Goal: Communication & Community: Answer question/provide support

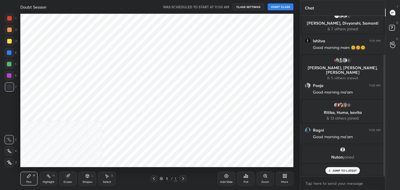
scroll to position [28499, 28376]
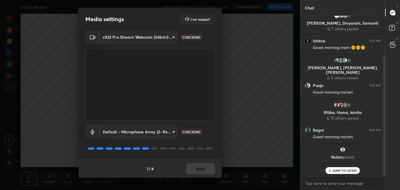
click at [205, 170] on div "1 / 4 Next" at bounding box center [150, 169] width 143 height 18
click at [202, 170] on button "Next" at bounding box center [200, 168] width 29 height 11
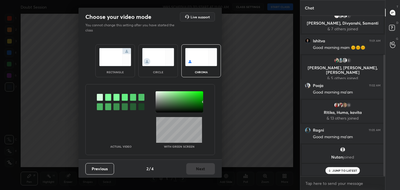
click at [156, 55] on img at bounding box center [158, 57] width 32 height 18
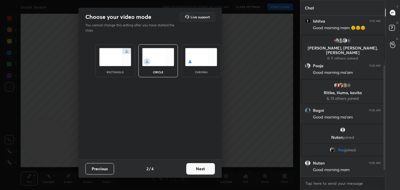
scroll to position [90, 0]
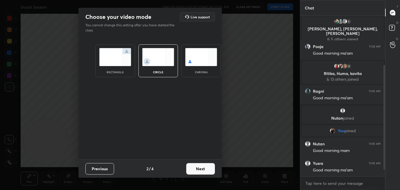
click at [199, 172] on button "Next" at bounding box center [200, 168] width 29 height 11
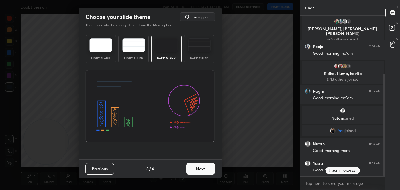
click at [206, 172] on button "Next" at bounding box center [200, 168] width 29 height 11
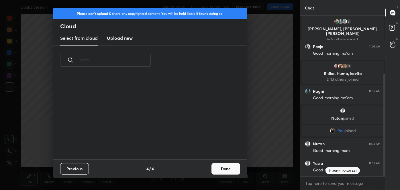
scroll to position [85, 184]
click at [227, 171] on button "Done" at bounding box center [225, 168] width 29 height 11
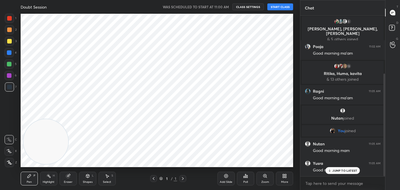
click at [271, 7] on button "START CLASS" at bounding box center [280, 6] width 26 height 7
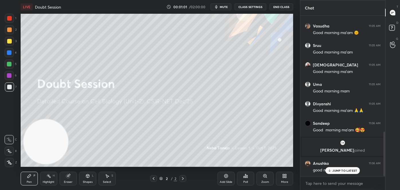
scroll to position [415, 0]
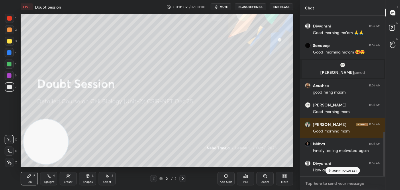
type textarea "x"
click at [333, 183] on textarea at bounding box center [343, 183] width 76 height 9
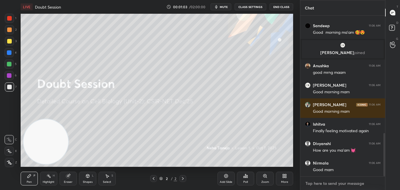
paste textarea "follow me on unacademy: [URL][DOMAIN_NAME] join me on telegram: [URL][DOMAIN_NA…"
type textarea "follow me on unacademy: [URL][DOMAIN_NAME] join me on telegram: [URL][DOMAIN_NA…"
type textarea "x"
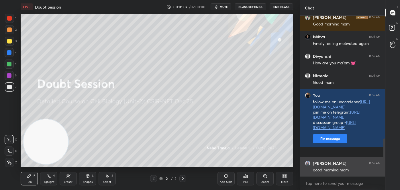
scroll to position [542, 0]
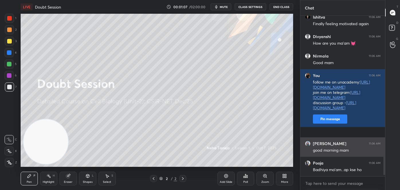
click at [325, 148] on div "Hardeep 11:06 AM Good morning mam Ishitva 11:06 AM Finally feeling motivated ag…" at bounding box center [342, 96] width 85 height 161
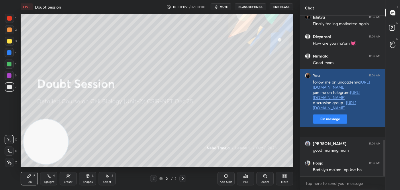
click at [328, 124] on button "Pin message" at bounding box center [330, 119] width 34 height 9
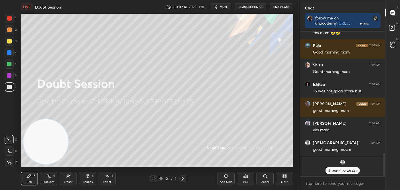
scroll to position [779, 0]
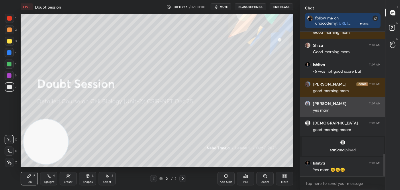
click at [317, 105] on div "Ishitva 11:06 AM Yes mam 🥲🥲 Puja 11:07 AM Good morning mam Shizu 11:07 AM Good …" at bounding box center [342, 104] width 85 height 145
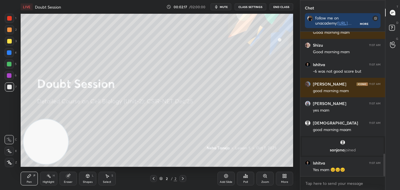
scroll to position [800, 0]
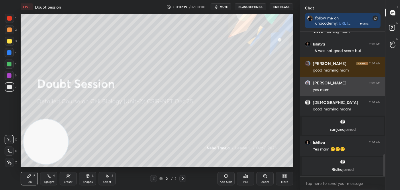
click at [311, 89] on div "Charlie 11:07 AM yes mam" at bounding box center [342, 86] width 85 height 19
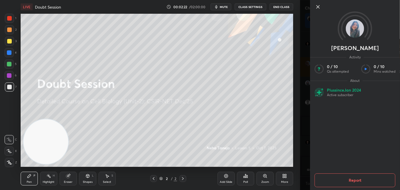
click at [317, 5] on icon at bounding box center [318, 6] width 7 height 7
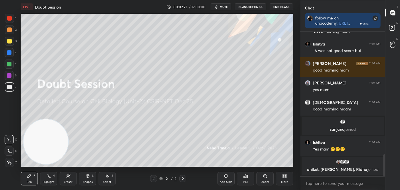
scroll to position [2, 1]
drag, startPoint x: 384, startPoint y: 163, endPoint x: 384, endPoint y: 171, distance: 7.5
click at [384, 171] on div at bounding box center [384, 165] width 2 height 22
click at [8, 84] on div at bounding box center [9, 87] width 9 height 9
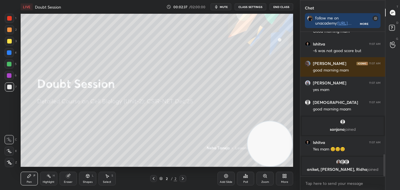
drag, startPoint x: 57, startPoint y: 156, endPoint x: 304, endPoint y: 160, distance: 247.0
click at [304, 160] on div "1 2 3 4 5 6 7 C X Z C X Z E E Erase all H H LIVE Doubt Session 00:02:37 / 02:00…" at bounding box center [200, 95] width 400 height 190
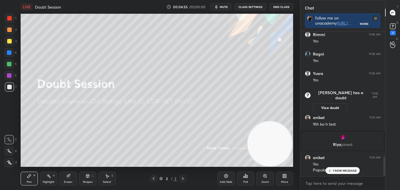
scroll to position [933, 0]
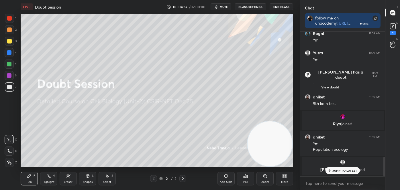
click at [7, 29] on div at bounding box center [9, 29] width 9 height 9
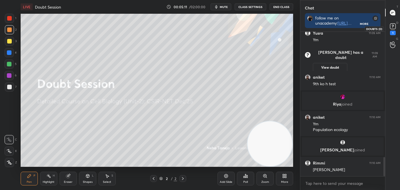
click at [392, 26] on rect at bounding box center [392, 26] width 5 height 5
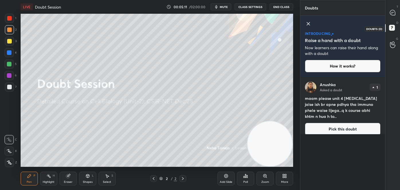
scroll to position [111, 83]
click at [392, 12] on icon at bounding box center [392, 12] width 5 height 5
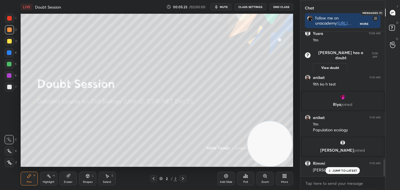
scroll to position [1100, 0]
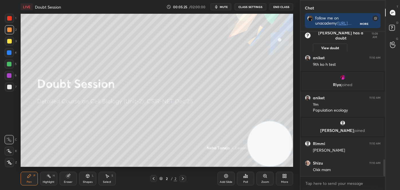
click at [286, 177] on icon at bounding box center [285, 177] width 1 height 1
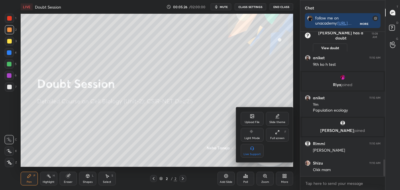
click at [248, 122] on div "Upload File" at bounding box center [252, 122] width 15 height 3
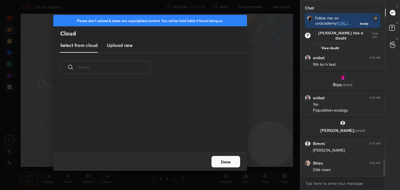
scroll to position [71, 184]
click at [123, 43] on h3 "Upload new" at bounding box center [120, 45] width 26 height 7
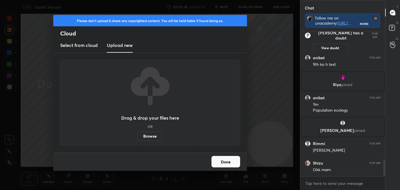
click at [151, 137] on label "Browse" at bounding box center [150, 136] width 26 height 9
click at [137, 137] on input "Browse" at bounding box center [137, 136] width 0 height 9
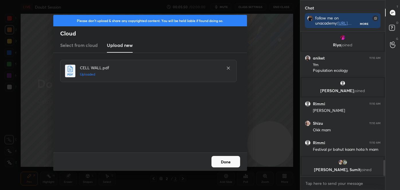
scroll to position [1160, 0]
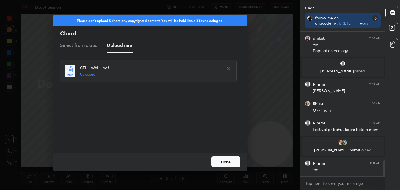
drag, startPoint x: 231, startPoint y: 159, endPoint x: 232, endPoint y: 156, distance: 3.5
click at [231, 160] on button "Done" at bounding box center [225, 161] width 29 height 11
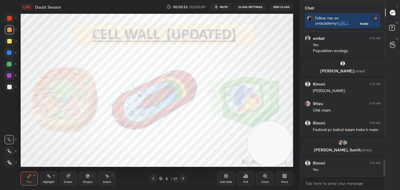
click at [183, 179] on icon at bounding box center [183, 179] width 5 height 5
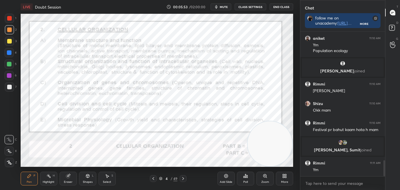
click at [183, 179] on icon at bounding box center [183, 179] width 5 height 5
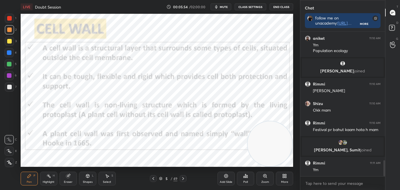
click at [182, 178] on icon at bounding box center [183, 179] width 5 height 5
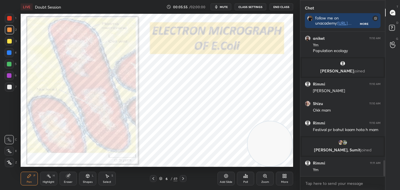
click at [182, 179] on icon at bounding box center [183, 179] width 5 height 5
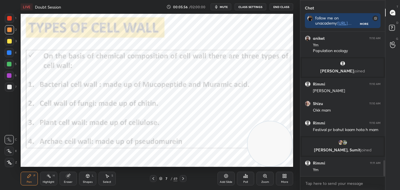
click at [182, 179] on icon at bounding box center [183, 179] width 5 height 5
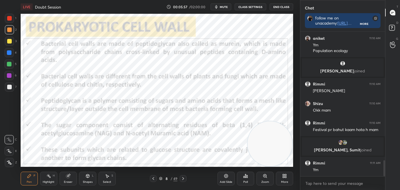
click at [182, 180] on icon at bounding box center [183, 179] width 5 height 5
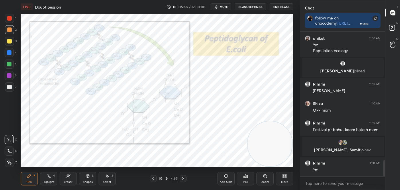
click at [182, 179] on icon at bounding box center [183, 179] width 5 height 5
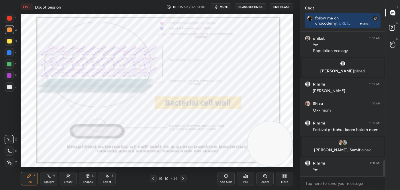
click at [182, 179] on icon at bounding box center [183, 179] width 5 height 5
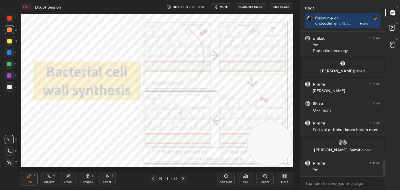
click at [182, 179] on icon at bounding box center [183, 179] width 5 height 5
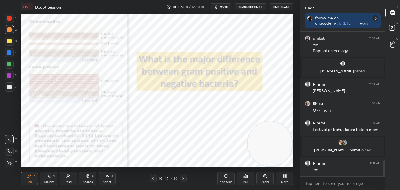
click at [182, 179] on icon at bounding box center [183, 179] width 5 height 5
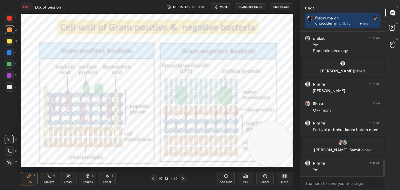
click at [183, 177] on icon at bounding box center [183, 178] width 2 height 3
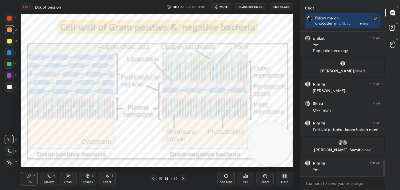
click at [182, 177] on icon at bounding box center [183, 179] width 5 height 5
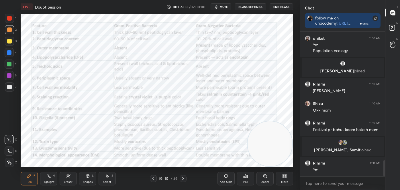
click at [182, 177] on icon at bounding box center [183, 179] width 5 height 5
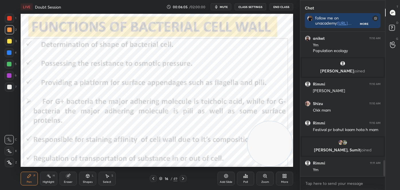
click at [182, 178] on icon at bounding box center [183, 179] width 5 height 5
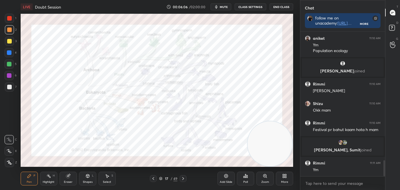
click at [182, 177] on icon at bounding box center [183, 179] width 5 height 5
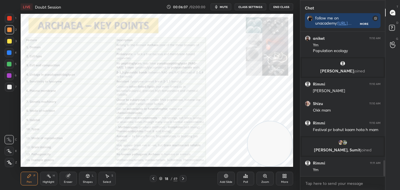
click at [184, 177] on icon at bounding box center [183, 179] width 5 height 5
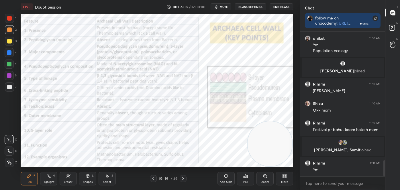
click at [184, 177] on icon at bounding box center [183, 179] width 5 height 5
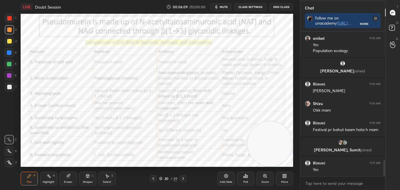
click at [184, 177] on icon at bounding box center [183, 179] width 5 height 5
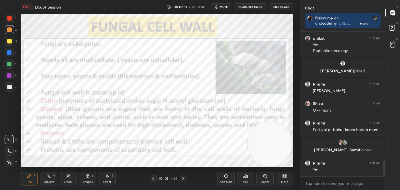
click at [180, 177] on div at bounding box center [183, 178] width 7 height 7
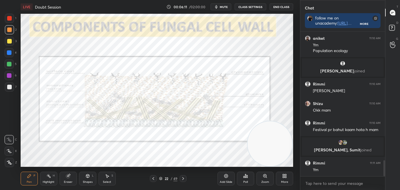
click at [180, 177] on div at bounding box center [183, 178] width 7 height 7
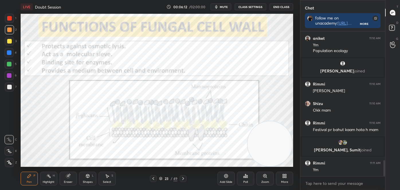
click at [181, 177] on div at bounding box center [183, 178] width 7 height 7
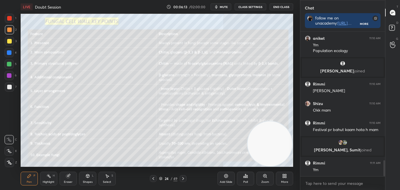
scroll to position [1179, 0]
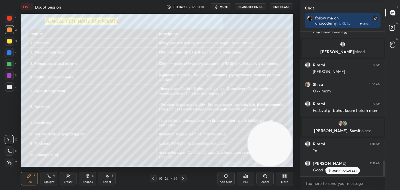
click at [184, 177] on icon at bounding box center [183, 179] width 5 height 5
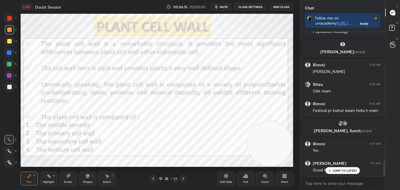
click at [152, 181] on div at bounding box center [153, 178] width 7 height 7
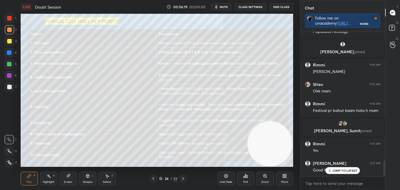
click at [184, 177] on icon at bounding box center [183, 179] width 5 height 5
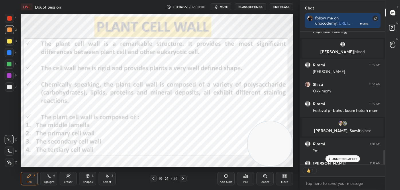
scroll to position [2, 1]
click at [44, 177] on div "Highlight H" at bounding box center [48, 179] width 17 height 14
click at [7, 18] on div at bounding box center [9, 18] width 5 height 5
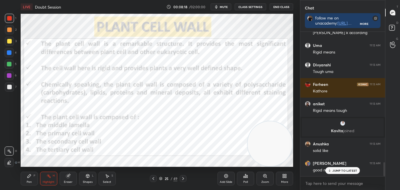
scroll to position [1362, 0]
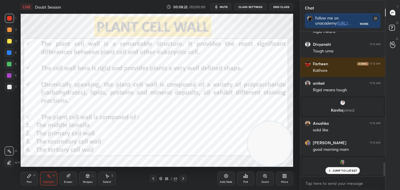
click at [183, 178] on icon at bounding box center [183, 179] width 5 height 5
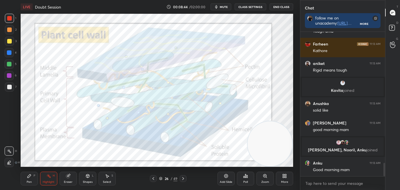
scroll to position [1402, 0]
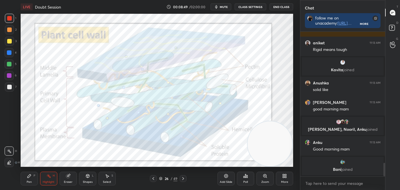
click at [183, 177] on icon at bounding box center [183, 179] width 5 height 5
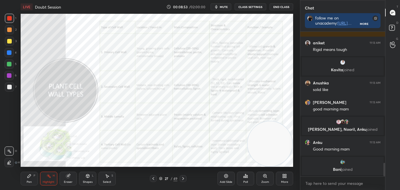
click at [154, 180] on icon at bounding box center [153, 179] width 5 height 5
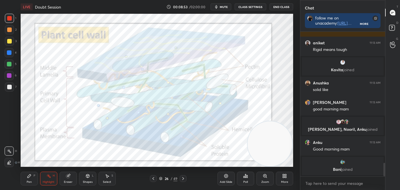
click at [154, 180] on icon at bounding box center [153, 179] width 5 height 5
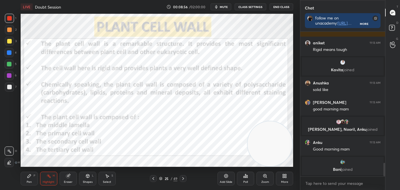
click at [183, 180] on icon at bounding box center [183, 179] width 5 height 5
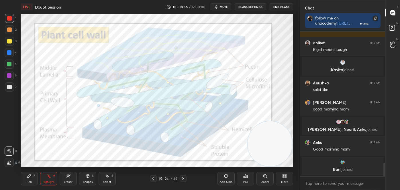
click at [183, 180] on icon at bounding box center [183, 179] width 5 height 5
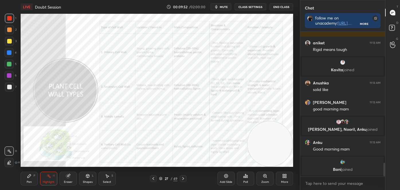
click at [267, 177] on div "Zoom" at bounding box center [264, 179] width 17 height 14
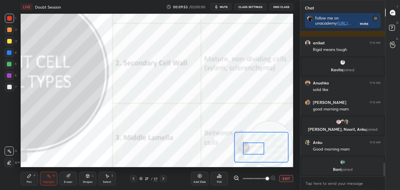
drag, startPoint x: 260, startPoint y: 146, endPoint x: 250, endPoint y: 149, distance: 10.7
click at [250, 149] on div at bounding box center [253, 149] width 21 height 12
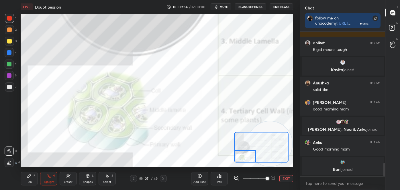
drag, startPoint x: 256, startPoint y: 148, endPoint x: 248, endPoint y: 153, distance: 9.6
click at [249, 156] on div at bounding box center [245, 156] width 21 height 12
click at [288, 178] on button "EXIT" at bounding box center [286, 178] width 14 height 7
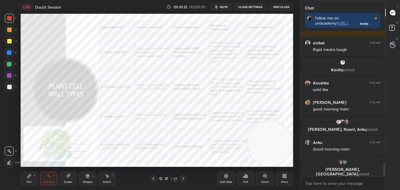
click at [155, 179] on icon at bounding box center [153, 179] width 5 height 5
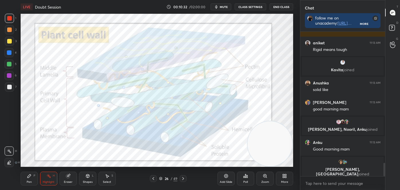
click at [183, 178] on icon at bounding box center [183, 179] width 5 height 5
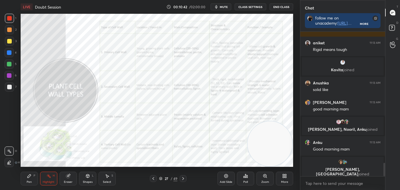
click at [264, 183] on div "Zoom" at bounding box center [265, 182] width 8 height 3
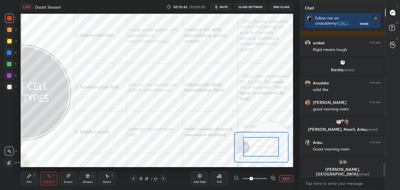
drag, startPoint x: 267, startPoint y: 144, endPoint x: 268, endPoint y: 140, distance: 3.9
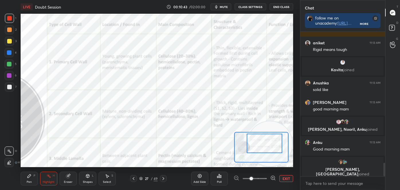
drag, startPoint x: 269, startPoint y: 142, endPoint x: 273, endPoint y: 139, distance: 4.9
click at [273, 139] on div at bounding box center [265, 144] width 36 height 20
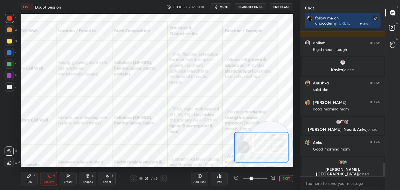
drag, startPoint x: 272, startPoint y: 148, endPoint x: 279, endPoint y: 147, distance: 6.7
click at [279, 147] on div at bounding box center [271, 143] width 36 height 20
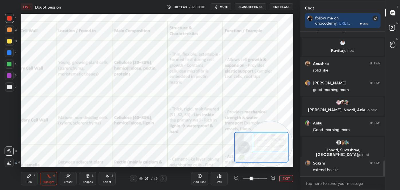
scroll to position [1185, 0]
click at [133, 178] on icon at bounding box center [133, 179] width 5 height 5
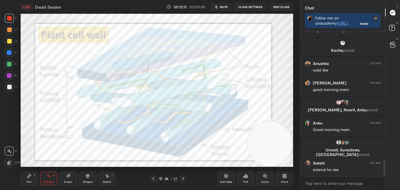
click at [185, 179] on icon at bounding box center [183, 179] width 5 height 5
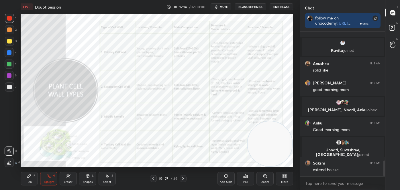
click at [269, 176] on div "Zoom" at bounding box center [264, 179] width 17 height 14
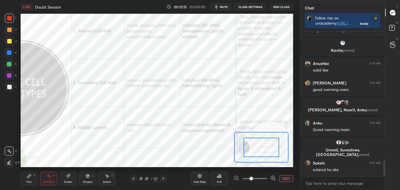
drag, startPoint x: 262, startPoint y: 146, endPoint x: 268, endPoint y: 146, distance: 6.0
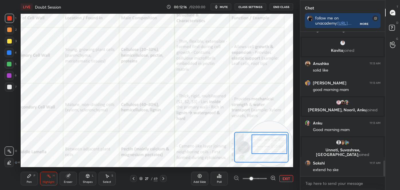
drag, startPoint x: 265, startPoint y: 146, endPoint x: 273, endPoint y: 143, distance: 8.6
click at [273, 143] on div at bounding box center [270, 145] width 36 height 20
click at [135, 178] on icon at bounding box center [133, 179] width 5 height 5
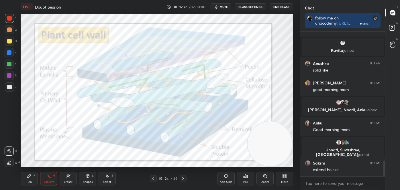
click at [184, 179] on icon at bounding box center [183, 179] width 5 height 5
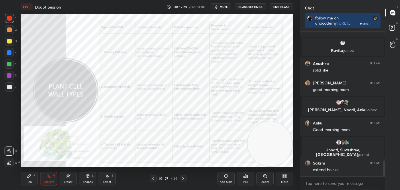
click at [263, 176] on icon at bounding box center [265, 176] width 5 height 5
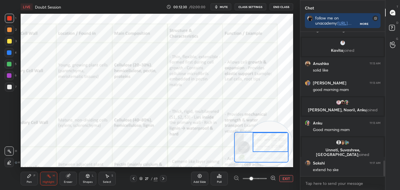
drag, startPoint x: 267, startPoint y: 149, endPoint x: 283, endPoint y: 142, distance: 17.1
click at [283, 142] on div at bounding box center [271, 143] width 36 height 20
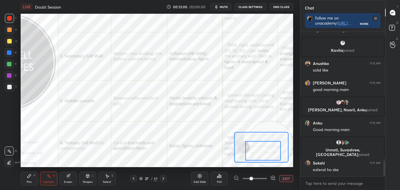
drag, startPoint x: 268, startPoint y: 143, endPoint x: 260, endPoint y: 150, distance: 11.1
click at [260, 152] on div at bounding box center [263, 151] width 36 height 20
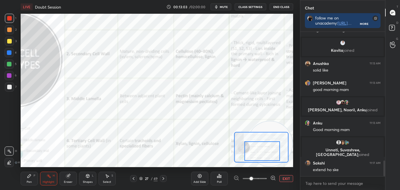
scroll to position [1205, 0]
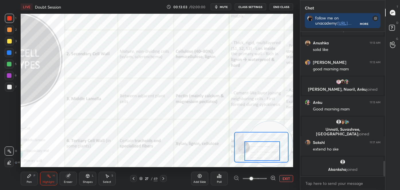
click at [164, 177] on icon at bounding box center [163, 179] width 5 height 5
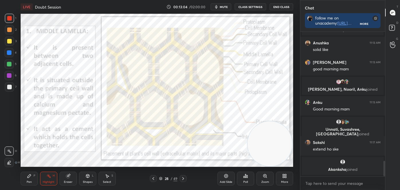
click at [184, 178] on icon at bounding box center [183, 179] width 5 height 5
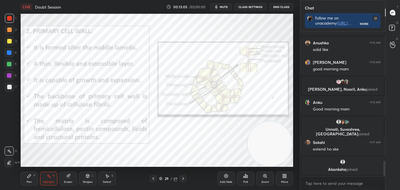
click at [184, 180] on icon at bounding box center [183, 179] width 5 height 5
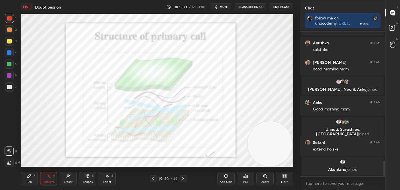
click at [154, 179] on icon at bounding box center [153, 179] width 5 height 5
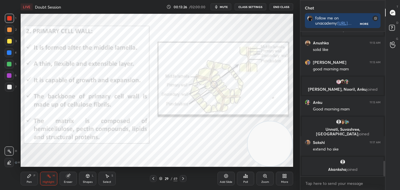
click at [154, 179] on icon at bounding box center [153, 179] width 5 height 5
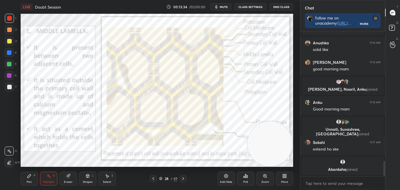
click at [151, 179] on div at bounding box center [153, 178] width 7 height 7
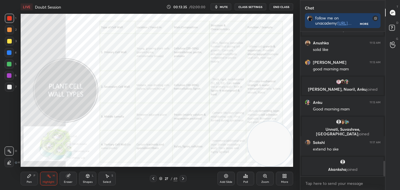
click at [264, 180] on div "Zoom" at bounding box center [264, 179] width 17 height 14
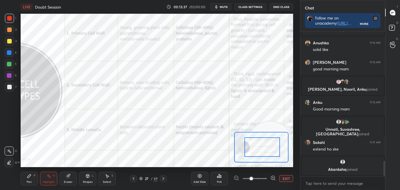
drag, startPoint x: 266, startPoint y: 153, endPoint x: 272, endPoint y: 153, distance: 5.4
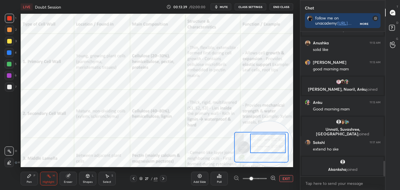
drag, startPoint x: 271, startPoint y: 152, endPoint x: 277, endPoint y: 148, distance: 6.8
click at [277, 148] on div at bounding box center [268, 144] width 36 height 20
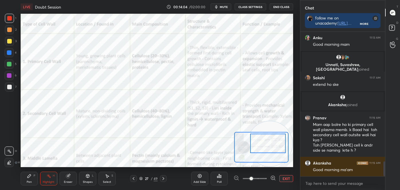
scroll to position [1274, 0]
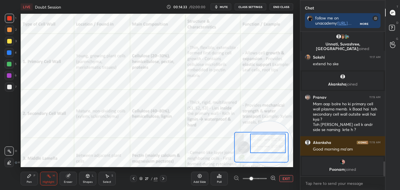
click at [94, 178] on div "Shapes L" at bounding box center [87, 179] width 17 height 14
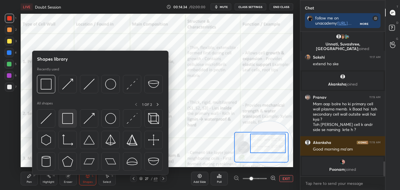
click at [66, 119] on img at bounding box center [67, 118] width 11 height 11
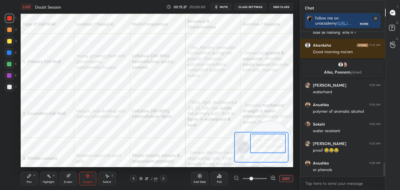
scroll to position [1368, 0]
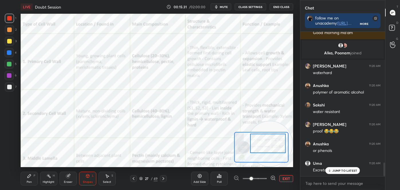
click at [342, 170] on p "JUMP TO LATEST" at bounding box center [344, 170] width 25 height 3
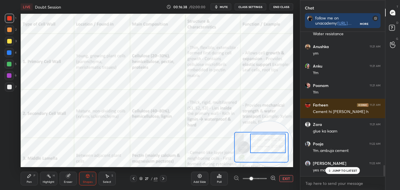
scroll to position [1739, 0]
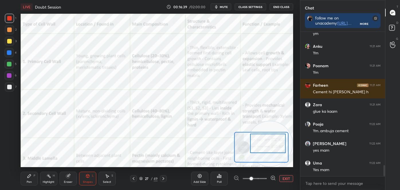
click at [289, 178] on button "EXIT" at bounding box center [286, 178] width 14 height 7
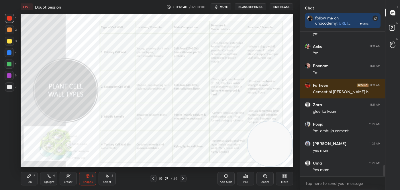
click at [264, 178] on icon at bounding box center [265, 176] width 5 height 5
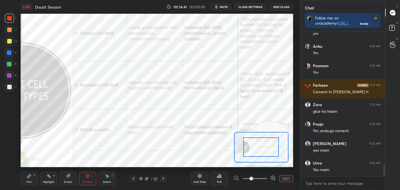
drag, startPoint x: 260, startPoint y: 148, endPoint x: 270, endPoint y: 150, distance: 9.3
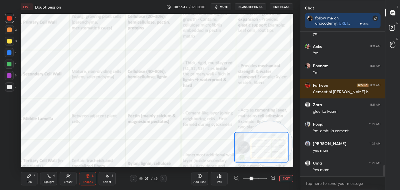
drag, startPoint x: 266, startPoint y: 148, endPoint x: 274, endPoint y: 150, distance: 7.6
click at [274, 150] on div at bounding box center [269, 149] width 36 height 20
click at [47, 182] on div "Highlight" at bounding box center [49, 182] width 12 height 3
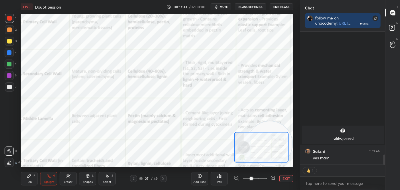
scroll to position [1614, 0]
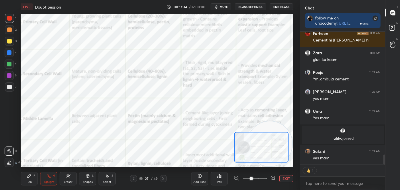
click at [260, 144] on div at bounding box center [269, 149] width 36 height 20
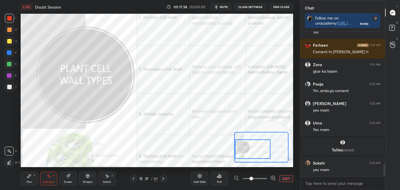
scroll to position [1602, 0]
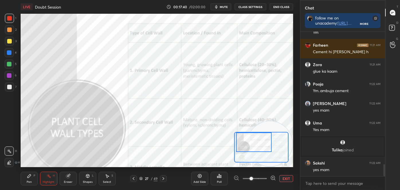
drag, startPoint x: 250, startPoint y: 149, endPoint x: 237, endPoint y: 142, distance: 15.5
click at [242, 140] on div at bounding box center [254, 143] width 36 height 20
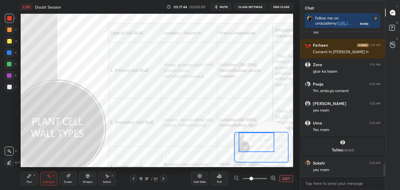
drag, startPoint x: 256, startPoint y: 145, endPoint x: 259, endPoint y: 142, distance: 4.5
click at [259, 142] on div at bounding box center [257, 143] width 36 height 20
click at [88, 175] on icon at bounding box center [87, 175] width 3 height 3
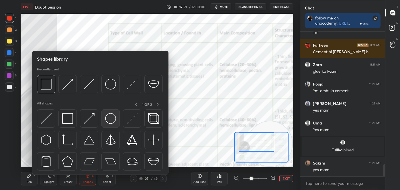
click at [105, 116] on img at bounding box center [110, 118] width 11 height 11
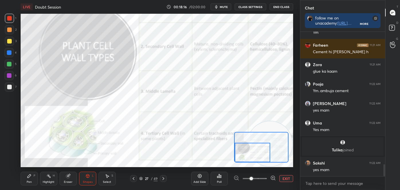
drag, startPoint x: 256, startPoint y: 147, endPoint x: 249, endPoint y: 162, distance: 17.3
click at [249, 163] on div "LIVE Doubt Session 00:18:16 / 02:00:00 mute CLASS SETTINGS End Class Setting up…" at bounding box center [156, 95] width 277 height 190
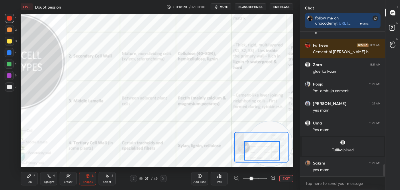
drag, startPoint x: 252, startPoint y: 157, endPoint x: 262, endPoint y: 167, distance: 14.0
click at [261, 156] on div at bounding box center [262, 151] width 36 height 20
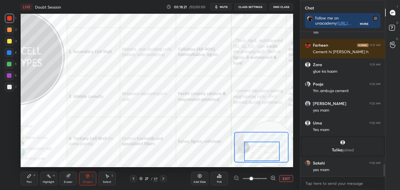
click at [166, 179] on div at bounding box center [163, 178] width 7 height 7
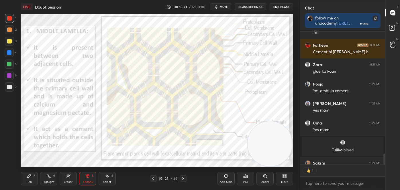
scroll to position [2, 1]
click at [54, 178] on div "Highlight H" at bounding box center [48, 179] width 17 height 14
click at [6, 40] on div at bounding box center [9, 41] width 9 height 9
click at [152, 178] on icon at bounding box center [153, 179] width 5 height 5
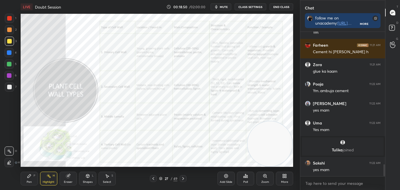
click at [267, 181] on div "Zoom" at bounding box center [265, 182] width 8 height 3
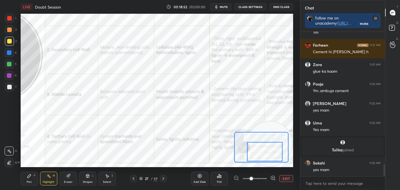
drag, startPoint x: 267, startPoint y: 145, endPoint x: 270, endPoint y: 149, distance: 5.3
click at [270, 151] on div at bounding box center [265, 152] width 36 height 20
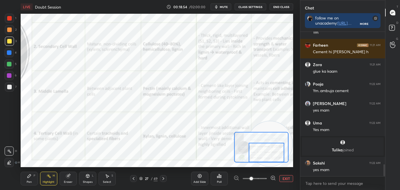
drag, startPoint x: 270, startPoint y: 148, endPoint x: 271, endPoint y: 151, distance: 3.1
click at [271, 151] on div at bounding box center [267, 153] width 36 height 20
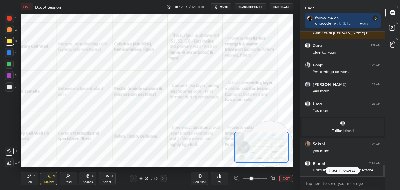
drag, startPoint x: 272, startPoint y: 151, endPoint x: 278, endPoint y: 149, distance: 6.4
click at [278, 151] on div at bounding box center [271, 153] width 36 height 20
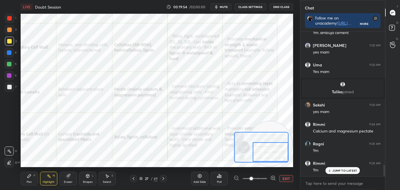
scroll to position [1680, 0]
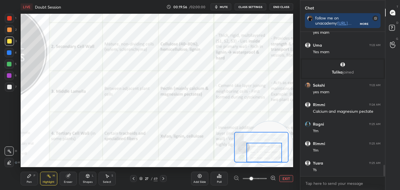
drag, startPoint x: 264, startPoint y: 155, endPoint x: 257, endPoint y: 157, distance: 7.0
click at [257, 158] on div at bounding box center [264, 153] width 36 height 20
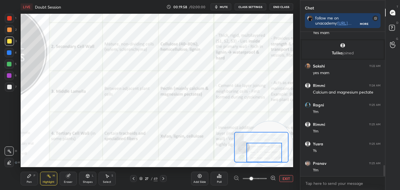
scroll to position [1719, 0]
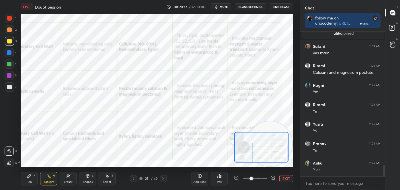
drag, startPoint x: 263, startPoint y: 149, endPoint x: 268, endPoint y: 150, distance: 5.5
click at [271, 151] on div at bounding box center [270, 153] width 36 height 20
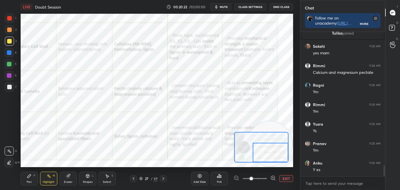
drag, startPoint x: 262, startPoint y: 153, endPoint x: 266, endPoint y: 154, distance: 3.5
click at [266, 154] on div at bounding box center [271, 153] width 36 height 20
drag, startPoint x: 257, startPoint y: 148, endPoint x: 261, endPoint y: 152, distance: 5.1
click at [261, 152] on div at bounding box center [271, 153] width 36 height 20
click at [283, 178] on button "EXIT" at bounding box center [286, 178] width 14 height 7
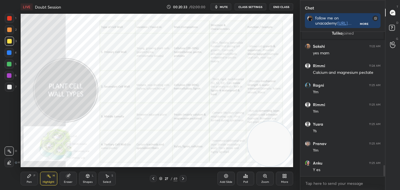
drag, startPoint x: 284, startPoint y: 179, endPoint x: 271, endPoint y: 147, distance: 34.6
click at [272, 148] on div "LIVE Doubt Session 00:20:33 / 02:00:00 mute CLASS SETTINGS End Class Setting up…" at bounding box center [156, 95] width 277 height 190
drag, startPoint x: 262, startPoint y: 148, endPoint x: 121, endPoint y: 143, distance: 141.1
click at [121, 143] on video at bounding box center [120, 136] width 45 height 45
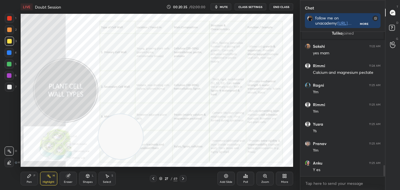
click at [39, 180] on div "Pen P Highlight H Eraser Shapes L Select S" at bounding box center [70, 179] width 99 height 14
drag, startPoint x: 128, startPoint y: 139, endPoint x: 248, endPoint y: 144, distance: 120.2
click at [228, 146] on video at bounding box center [205, 137] width 45 height 45
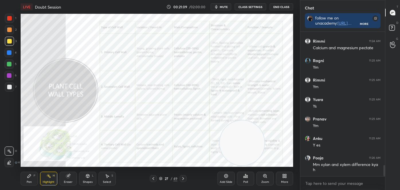
click at [28, 179] on div "Pen P" at bounding box center [29, 179] width 17 height 14
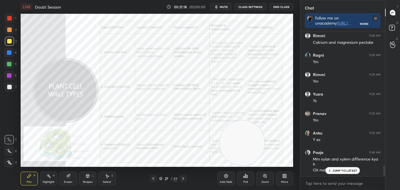
click at [7, 139] on icon at bounding box center [9, 140] width 5 height 4
drag, startPoint x: 249, startPoint y: 152, endPoint x: 285, endPoint y: 151, distance: 35.8
click at [285, 151] on video at bounding box center [270, 141] width 45 height 45
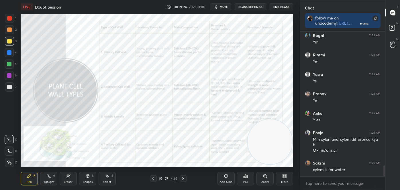
scroll to position [1788, 0]
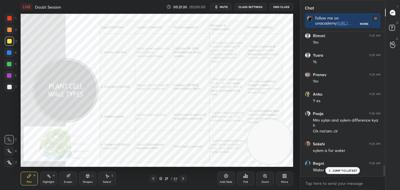
click at [66, 181] on div "Eraser" at bounding box center [68, 182] width 9 height 3
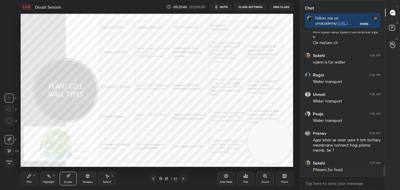
scroll to position [1896, 0]
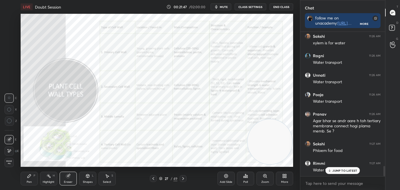
click at [183, 178] on icon at bounding box center [183, 179] width 5 height 5
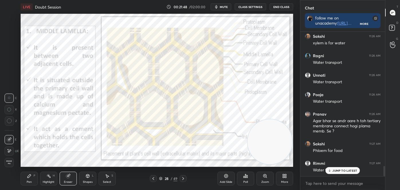
click at [153, 177] on icon at bounding box center [153, 179] width 5 height 5
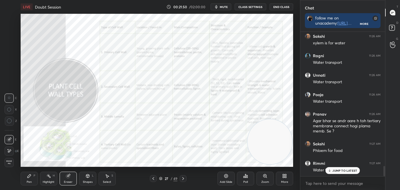
click at [36, 186] on div "Pen P Highlight H Eraser Shapes L Select S 27 / 49 Add Slide Poll Zoom More" at bounding box center [157, 178] width 272 height 23
click at [32, 181] on div "Pen P" at bounding box center [29, 179] width 17 height 14
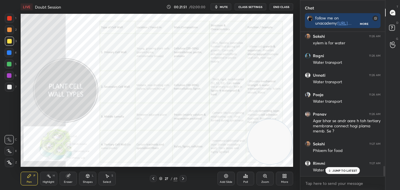
click at [11, 164] on icon at bounding box center [9, 163] width 5 height 4
click at [184, 178] on icon at bounding box center [183, 179] width 5 height 5
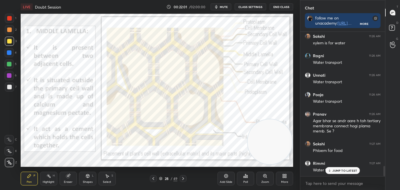
click at [49, 180] on div "Highlight H" at bounding box center [48, 179] width 17 height 14
click at [185, 178] on icon at bounding box center [183, 179] width 5 height 5
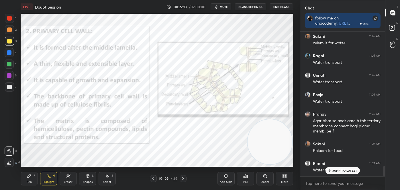
scroll to position [1915, 0]
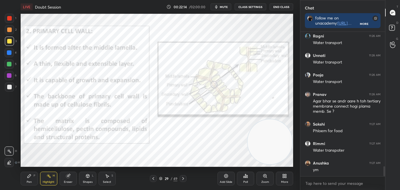
click at [184, 177] on icon at bounding box center [183, 179] width 5 height 5
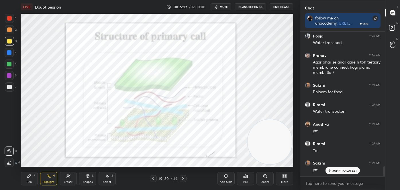
scroll to position [1974, 0]
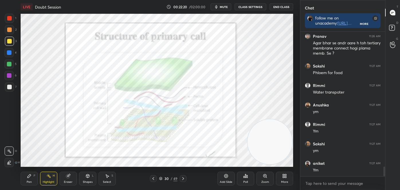
click at [181, 177] on icon at bounding box center [183, 179] width 5 height 5
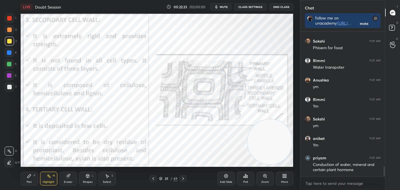
click at [182, 177] on icon at bounding box center [183, 179] width 5 height 5
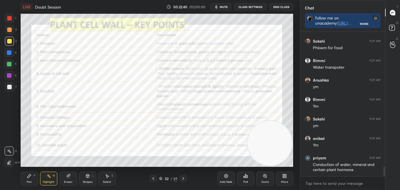
drag, startPoint x: 264, startPoint y: 155, endPoint x: 274, endPoint y: 157, distance: 10.7
click at [275, 157] on video at bounding box center [270, 143] width 45 height 45
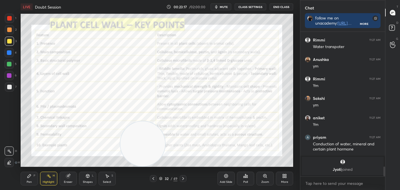
scroll to position [1934, 0]
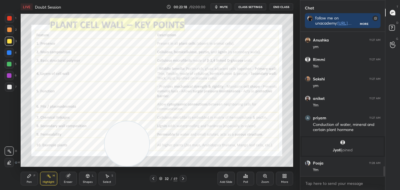
drag, startPoint x: 273, startPoint y: 156, endPoint x: 130, endPoint y: 173, distance: 143.4
click at [130, 173] on div "LIVE Doubt Session 00:23:18 / 02:00:00 mute CLASS SETTINGS End Class Setting up…" at bounding box center [156, 95] width 277 height 190
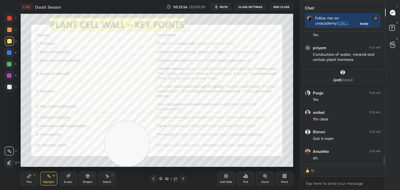
scroll to position [2024, 0]
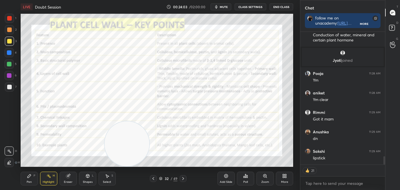
click at [219, 7] on icon "button" at bounding box center [216, 7] width 5 height 5
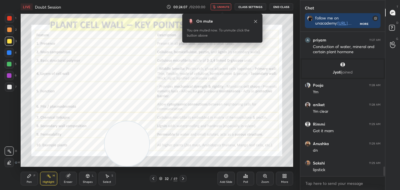
scroll to position [2012, 0]
click at [220, 7] on span "unmute" at bounding box center [223, 7] width 12 height 4
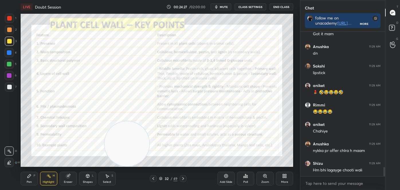
scroll to position [2129, 0]
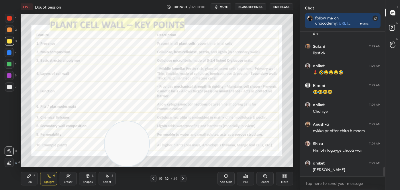
click at [221, 9] on button "mute" at bounding box center [221, 6] width 21 height 7
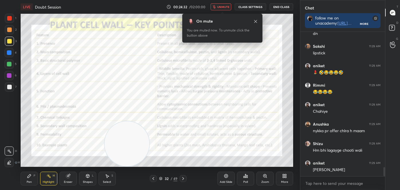
click at [221, 7] on span "unmute" at bounding box center [223, 7] width 12 height 4
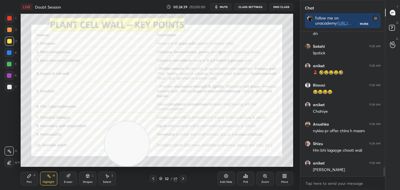
click at [225, 8] on span "mute" at bounding box center [224, 7] width 8 height 4
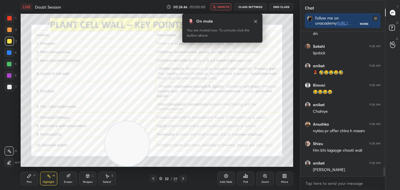
click at [224, 6] on span "unmute" at bounding box center [223, 7] width 12 height 4
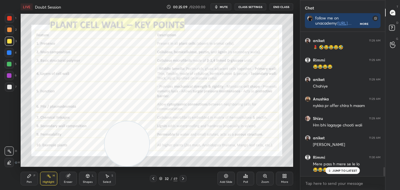
scroll to position [2174, 0]
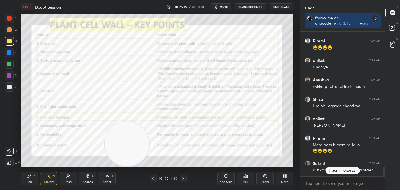
click at [228, 7] on span "mute" at bounding box center [224, 7] width 8 height 4
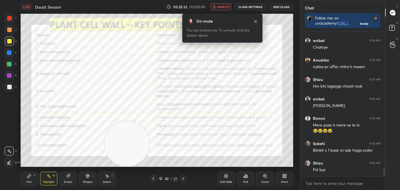
scroll to position [2214, 0]
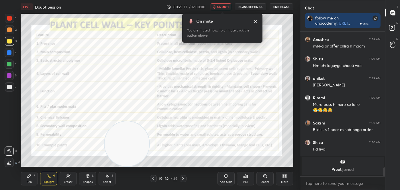
click at [228, 7] on span "unmute" at bounding box center [223, 7] width 12 height 4
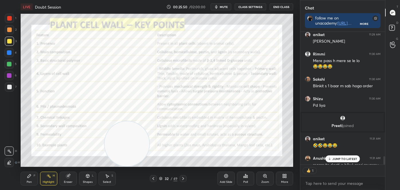
scroll to position [2, 1]
click at [350, 158] on p "JUMP TO LATEST" at bounding box center [344, 158] width 25 height 3
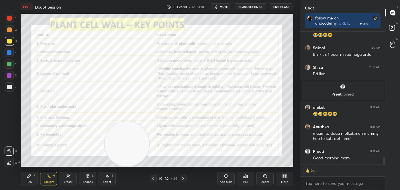
scroll to position [2220, 0]
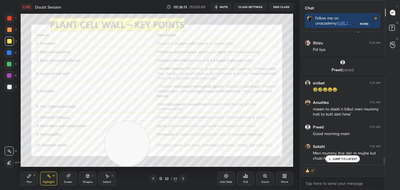
click at [385, 166] on div "Rimmi 11:29 AM Got it mam Anushka 11:29 AM dn Sakshi 11:29 AM lipstick aniket 1…" at bounding box center [342, 111] width 85 height 158
click at [349, 157] on p "JUMP TO LATEST" at bounding box center [344, 158] width 25 height 3
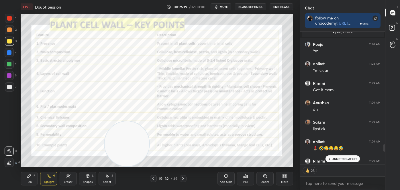
scroll to position [2298, 0]
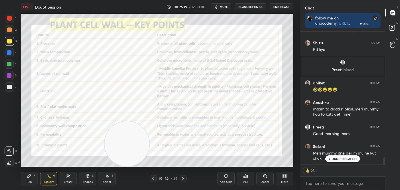
drag, startPoint x: 384, startPoint y: 161, endPoint x: 389, endPoint y: 199, distance: 38.1
click at [389, 0] on html "1 2 3 4 5 6 7 C X Z C X Z E E Erase all H H LIVE Doubt Session 00:26:19 / 02:00…" at bounding box center [200, 0] width 400 height 0
click at [342, 158] on p "JUMP TO LATEST" at bounding box center [344, 158] width 25 height 3
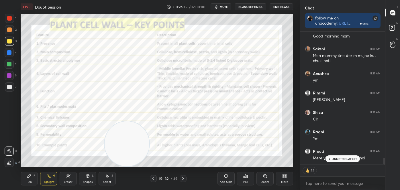
scroll to position [2415, 0]
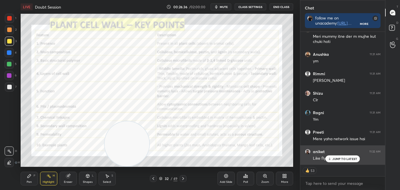
click at [339, 158] on p "JUMP TO LATEST" at bounding box center [344, 158] width 25 height 3
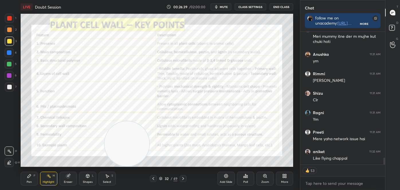
click at [185, 178] on icon at bounding box center [183, 179] width 5 height 5
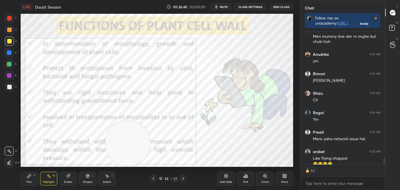
scroll to position [2421, 0]
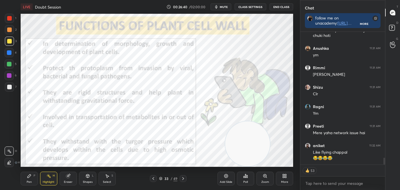
drag, startPoint x: 125, startPoint y: 152, endPoint x: 246, endPoint y: 154, distance: 120.6
click at [246, 154] on video at bounding box center [247, 143] width 45 height 45
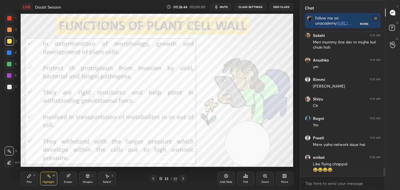
scroll to position [2429, 0]
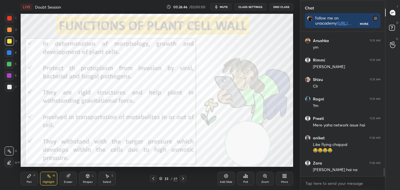
click at [9, 21] on div at bounding box center [9, 18] width 9 height 9
click at [45, 181] on div "Highlight" at bounding box center [49, 182] width 12 height 3
click at [30, 181] on div "Pen" at bounding box center [29, 182] width 5 height 3
click at [9, 164] on icon at bounding box center [9, 163] width 5 height 4
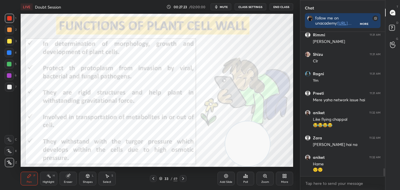
scroll to position [2473, 0]
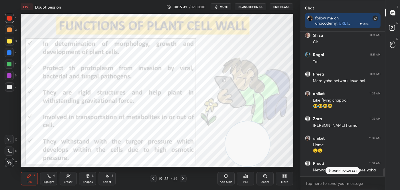
click at [333, 169] on p "JUMP TO LATEST" at bounding box center [344, 170] width 25 height 3
click at [185, 178] on icon at bounding box center [183, 179] width 5 height 5
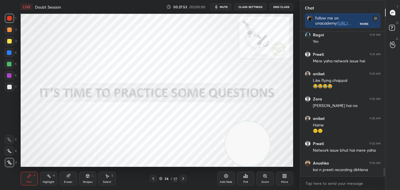
click at [183, 178] on icon at bounding box center [183, 179] width 5 height 5
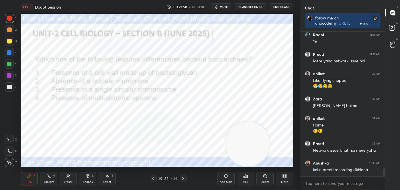
click at [183, 178] on icon at bounding box center [183, 179] width 5 height 5
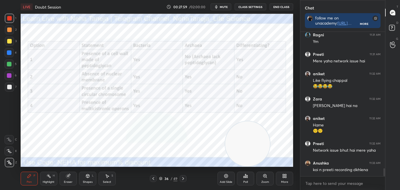
click at [183, 178] on icon at bounding box center [183, 179] width 5 height 5
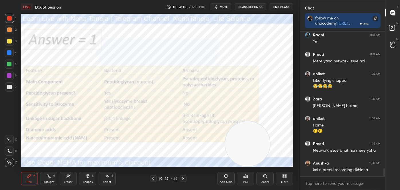
scroll to position [2512, 0]
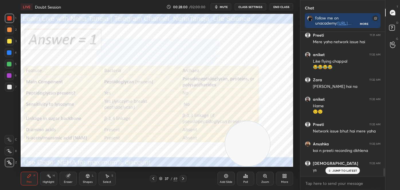
click at [183, 179] on icon at bounding box center [183, 179] width 5 height 5
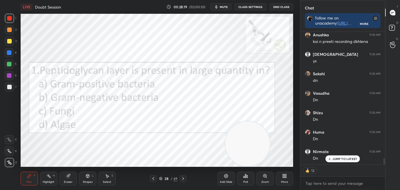
scroll to position [2642, 0]
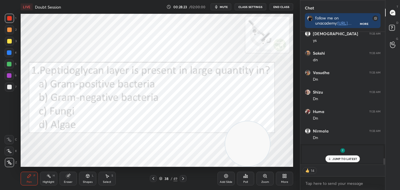
click at [248, 178] on div "Poll" at bounding box center [245, 179] width 17 height 14
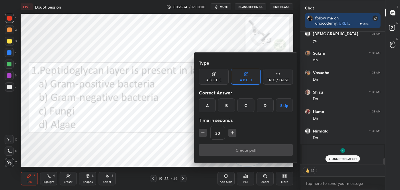
click at [209, 105] on div "A" at bounding box center [207, 106] width 17 height 14
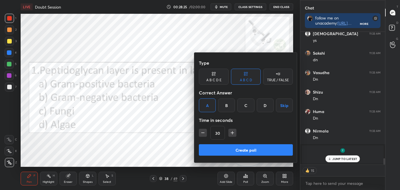
click at [220, 150] on button "Create poll" at bounding box center [246, 149] width 94 height 11
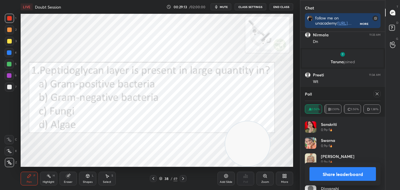
scroll to position [2758, 0]
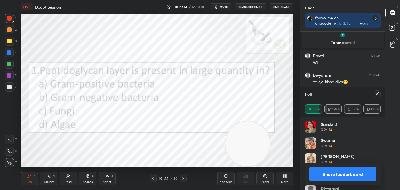
click at [335, 171] on button "Share leaderboard" at bounding box center [342, 174] width 66 height 14
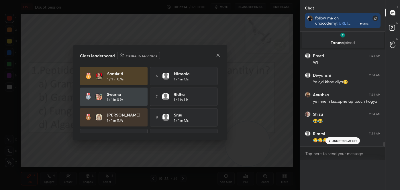
scroll to position [75, 83]
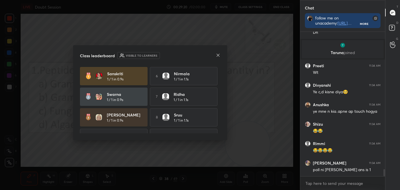
click at [218, 54] on icon at bounding box center [218, 55] width 5 height 5
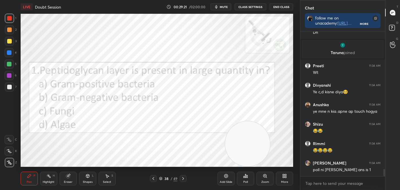
click at [12, 161] on div at bounding box center [9, 162] width 9 height 9
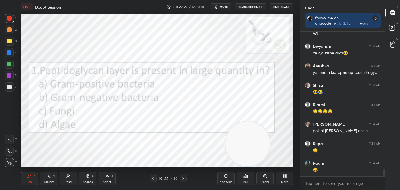
scroll to position [2825, 0]
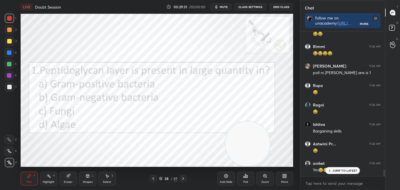
click at [185, 178] on icon at bounding box center [183, 179] width 5 height 5
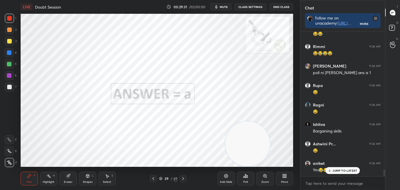
click at [184, 179] on icon at bounding box center [183, 179] width 5 height 5
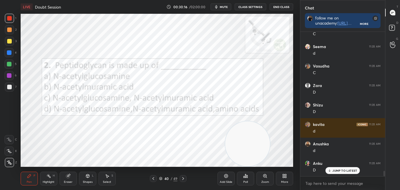
scroll to position [3801, 0]
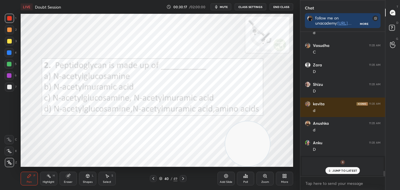
click at [184, 178] on icon at bounding box center [183, 179] width 5 height 5
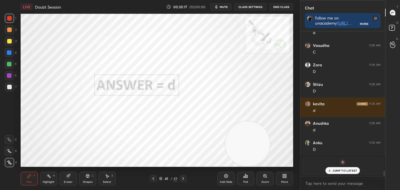
click at [184, 178] on icon at bounding box center [183, 179] width 5 height 5
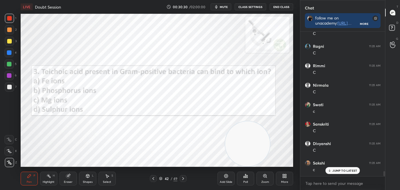
scroll to position [3995, 0]
click at [185, 177] on icon at bounding box center [183, 179] width 5 height 5
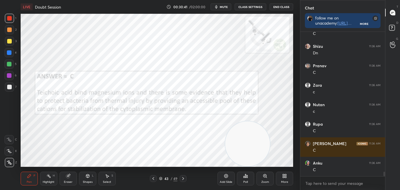
click at [184, 178] on icon at bounding box center [183, 179] width 5 height 5
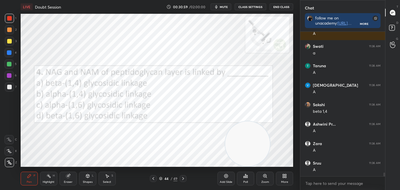
click at [184, 178] on icon at bounding box center [183, 179] width 5 height 5
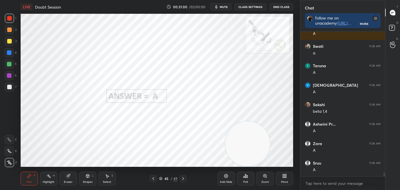
click at [185, 177] on icon at bounding box center [183, 179] width 5 height 5
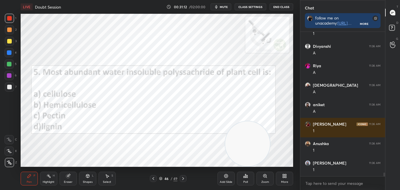
click at [183, 179] on icon at bounding box center [183, 178] width 2 height 3
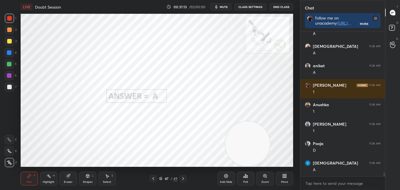
click at [183, 179] on icon at bounding box center [183, 178] width 2 height 3
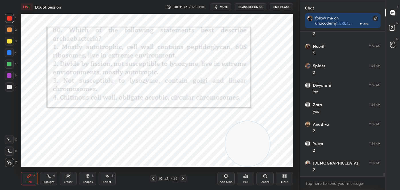
click at [185, 178] on icon at bounding box center [183, 179] width 5 height 5
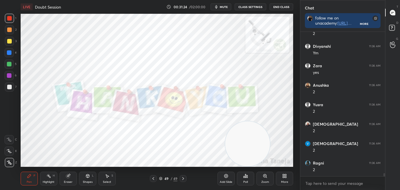
click at [286, 176] on icon at bounding box center [284, 176] width 5 height 5
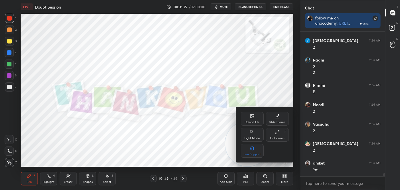
click at [253, 120] on div "Upload File" at bounding box center [252, 119] width 23 height 14
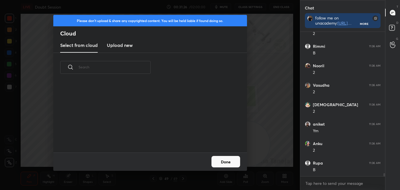
click at [128, 47] on h3 "Upload new" at bounding box center [120, 45] width 26 height 7
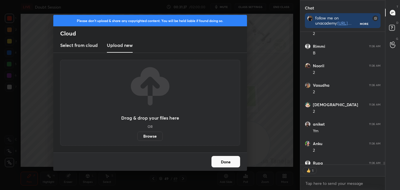
click at [153, 136] on label "Browse" at bounding box center [150, 136] width 26 height 9
click at [137, 136] on input "Browse" at bounding box center [137, 136] width 0 height 9
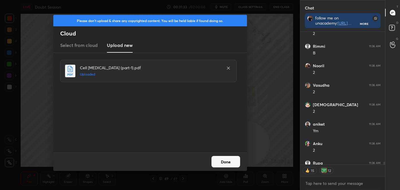
click at [222, 161] on button "Done" at bounding box center [225, 161] width 29 height 11
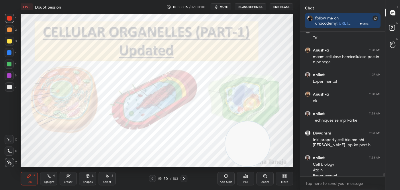
scroll to position [6537, 0]
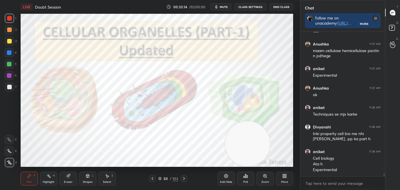
click at [183, 178] on icon at bounding box center [184, 179] width 5 height 5
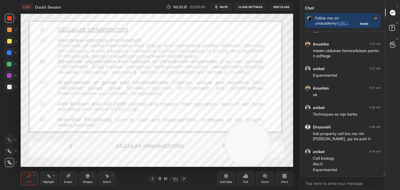
drag, startPoint x: 53, startPoint y: 177, endPoint x: 52, endPoint y: 173, distance: 3.9
click at [53, 177] on div "H" at bounding box center [54, 175] width 2 height 3
click at [183, 178] on icon at bounding box center [184, 179] width 5 height 5
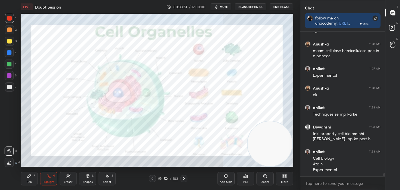
drag, startPoint x: 251, startPoint y: 140, endPoint x: 289, endPoint y: 142, distance: 38.4
click at [289, 142] on video at bounding box center [270, 143] width 45 height 45
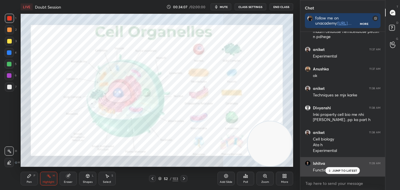
click at [348, 167] on div "Functional unit of cell" at bounding box center [347, 169] width 68 height 7
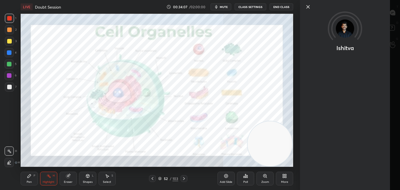
scroll to position [6576, 0]
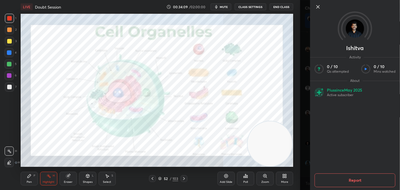
click at [318, 9] on icon at bounding box center [318, 6] width 7 height 7
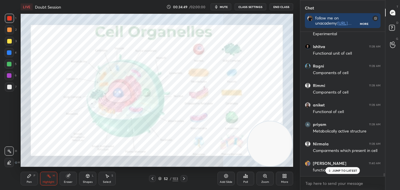
scroll to position [6692, 0]
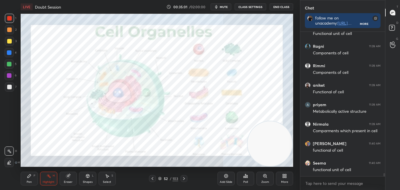
click at [184, 179] on icon at bounding box center [184, 179] width 5 height 5
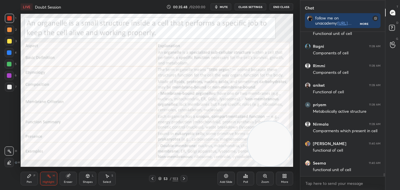
scroll to position [6713, 0]
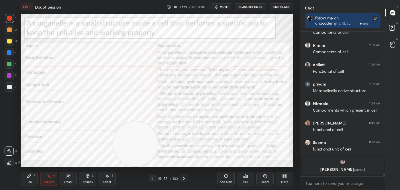
drag, startPoint x: 266, startPoint y: 150, endPoint x: 106, endPoint y: 167, distance: 161.0
click at [113, 167] on div at bounding box center [136, 144] width 46 height 46
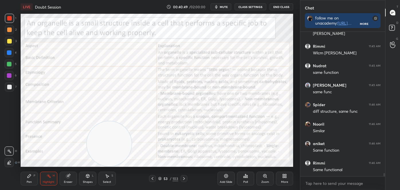
scroll to position [6797, 0]
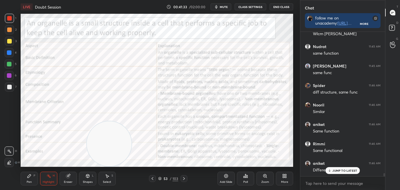
click at [27, 179] on div "Pen P" at bounding box center [29, 179] width 17 height 14
click at [7, 162] on icon at bounding box center [9, 163] width 5 height 4
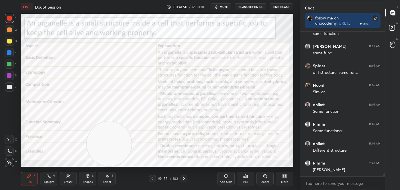
click at [9, 19] on div at bounding box center [9, 18] width 5 height 5
click at [64, 181] on div "Eraser" at bounding box center [68, 182] width 9 height 3
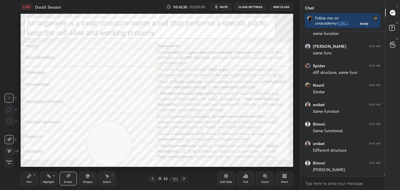
drag, startPoint x: 9, startPoint y: 150, endPoint x: 4, endPoint y: 144, distance: 7.7
click at [9, 150] on icon at bounding box center [9, 151] width 5 height 5
click at [185, 177] on icon at bounding box center [184, 179] width 5 height 5
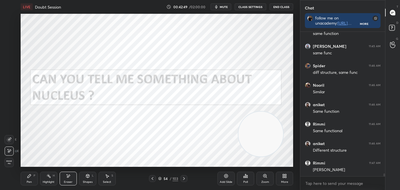
drag, startPoint x: 144, startPoint y: 144, endPoint x: 265, endPoint y: 141, distance: 121.2
click at [265, 141] on video at bounding box center [260, 134] width 45 height 45
click at [154, 181] on icon at bounding box center [152, 179] width 5 height 5
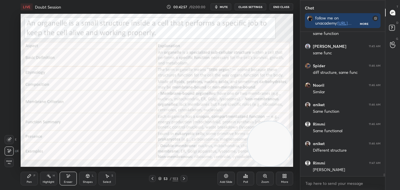
drag, startPoint x: 247, startPoint y: 112, endPoint x: 259, endPoint y: 132, distance: 23.9
click at [260, 134] on video at bounding box center [270, 143] width 45 height 45
click at [183, 177] on icon at bounding box center [184, 179] width 5 height 5
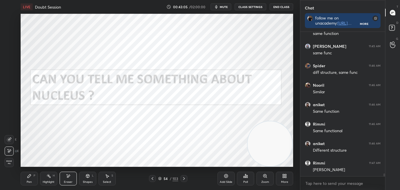
click at [52, 175] on div "Highlight H" at bounding box center [48, 179] width 17 height 14
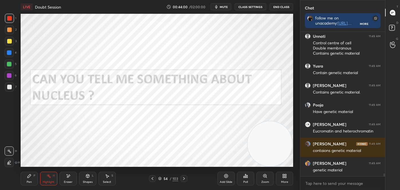
scroll to position [7330, 0]
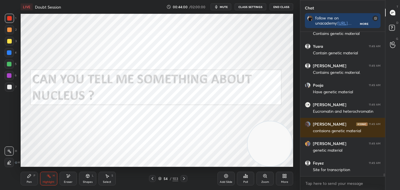
click at [183, 177] on icon at bounding box center [184, 179] width 5 height 5
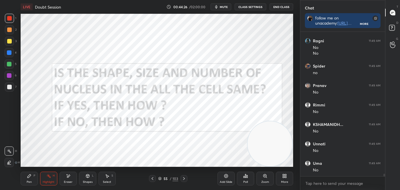
scroll to position [7901, 0]
click at [33, 174] on div "Pen P" at bounding box center [29, 179] width 17 height 14
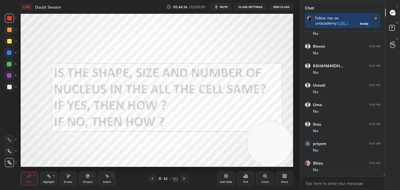
click at [10, 163] on icon at bounding box center [9, 162] width 5 height 3
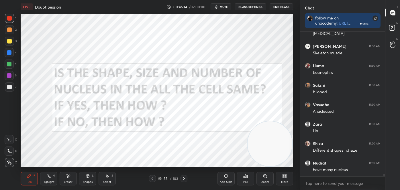
scroll to position [8256, 0]
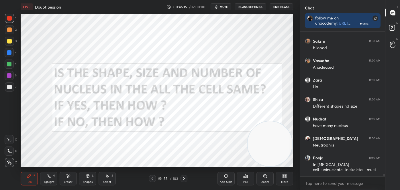
click at [68, 182] on div "Eraser" at bounding box center [68, 182] width 9 height 3
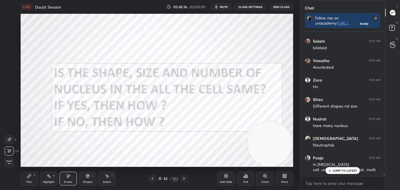
scroll to position [8276, 0]
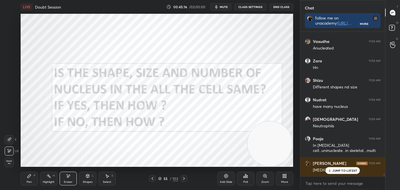
drag, startPoint x: 7, startPoint y: 160, endPoint x: 2, endPoint y: 158, distance: 5.2
click at [7, 160] on span "Erase all" at bounding box center [9, 162] width 9 height 4
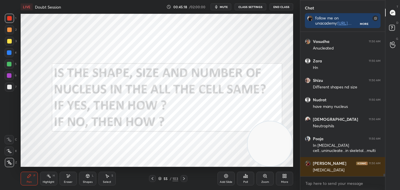
scroll to position [8295, 0]
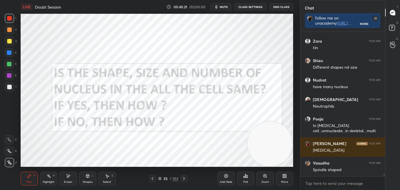
click at [53, 179] on div "Highlight H" at bounding box center [48, 179] width 17 height 14
click at [183, 178] on icon at bounding box center [184, 179] width 5 height 5
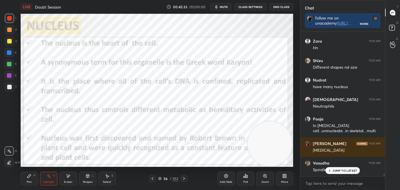
scroll to position [8315, 0]
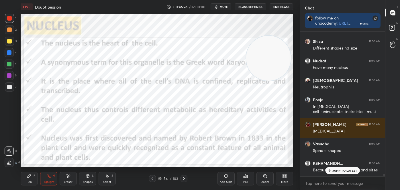
drag, startPoint x: 260, startPoint y: 135, endPoint x: 254, endPoint y: 39, distance: 96.8
click at [258, 42] on video at bounding box center [268, 58] width 45 height 45
click at [49, 178] on icon at bounding box center [48, 176] width 5 height 5
drag, startPoint x: 258, startPoint y: 54, endPoint x: 261, endPoint y: 154, distance: 99.5
click at [262, 156] on video at bounding box center [270, 140] width 45 height 45
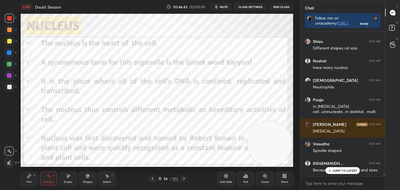
click at [186, 178] on icon at bounding box center [184, 179] width 5 height 5
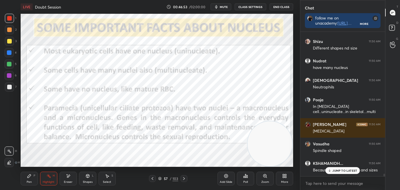
click at [353, 170] on p "JUMP TO LATEST" at bounding box center [344, 170] width 25 height 3
click at [185, 178] on icon at bounding box center [184, 179] width 5 height 5
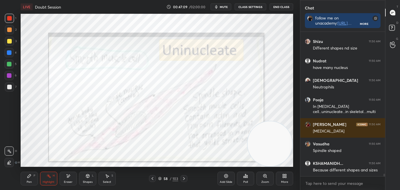
click at [184, 177] on icon at bounding box center [184, 179] width 5 height 5
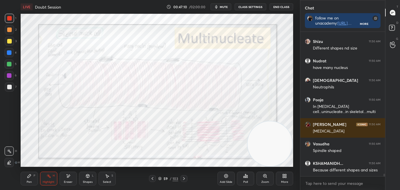
click at [183, 177] on icon at bounding box center [184, 179] width 5 height 5
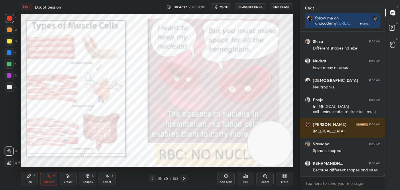
click at [152, 177] on icon at bounding box center [152, 179] width 5 height 5
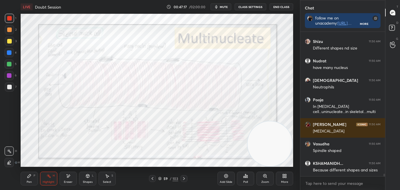
click at [182, 178] on icon at bounding box center [184, 179] width 5 height 5
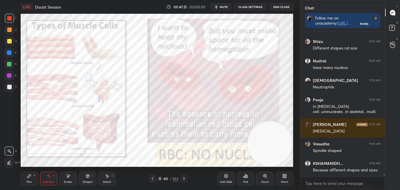
click at [150, 178] on icon at bounding box center [152, 179] width 5 height 5
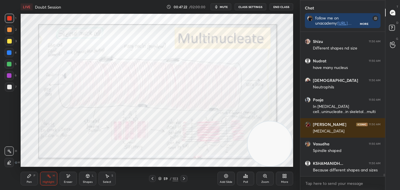
click at [152, 178] on icon at bounding box center [152, 179] width 5 height 5
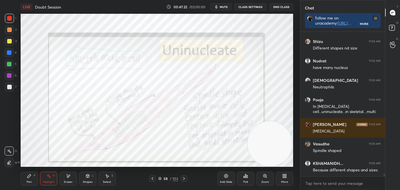
click at [152, 177] on icon at bounding box center [152, 179] width 5 height 5
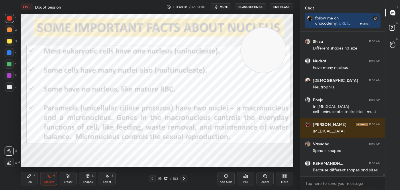
drag, startPoint x: 252, startPoint y: 133, endPoint x: 246, endPoint y: 42, distance: 91.3
click at [248, 43] on video at bounding box center [263, 50] width 45 height 45
click at [174, 168] on div "LIVE Doubt Session 00:48:30 / 02:00:00 mute CLASS SETTINGS End Class Setting up…" at bounding box center [156, 95] width 277 height 190
click at [160, 179] on icon at bounding box center [159, 179] width 3 height 1
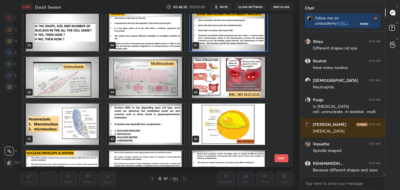
scroll to position [856, 0]
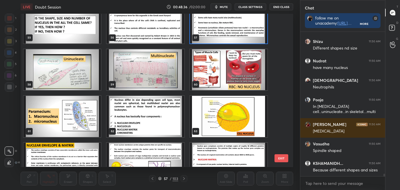
click at [74, 107] on img "grid" at bounding box center [61, 116] width 77 height 41
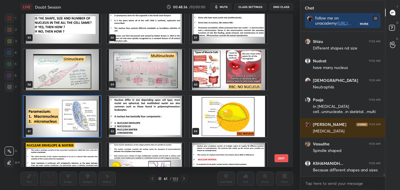
click at [75, 107] on img "grid" at bounding box center [61, 116] width 77 height 41
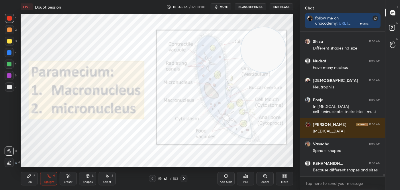
click at [75, 107] on img "grid" at bounding box center [61, 116] width 77 height 41
click at [75, 108] on img "grid" at bounding box center [61, 116] width 77 height 41
click at [153, 179] on icon at bounding box center [152, 179] width 5 height 5
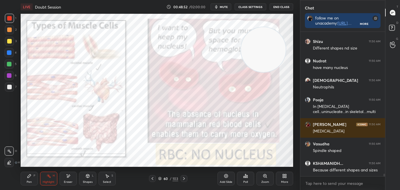
click at [152, 179] on icon at bounding box center [152, 179] width 5 height 5
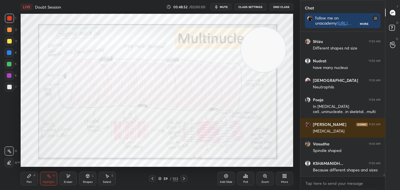
click at [152, 179] on icon at bounding box center [152, 179] width 5 height 5
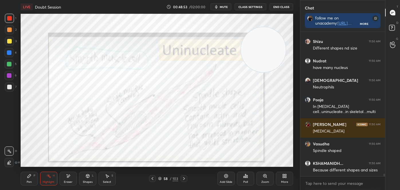
click at [152, 180] on icon at bounding box center [152, 179] width 5 height 5
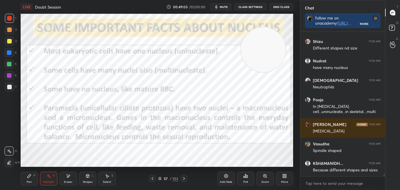
click at [185, 177] on icon at bounding box center [184, 179] width 5 height 5
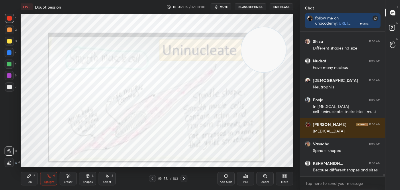
click at [256, 60] on video at bounding box center [263, 49] width 45 height 45
click at [185, 180] on icon at bounding box center [184, 179] width 5 height 5
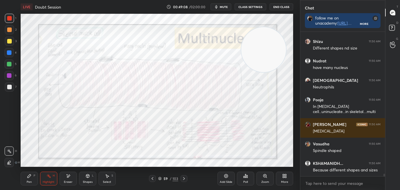
click at [185, 177] on icon at bounding box center [184, 179] width 5 height 5
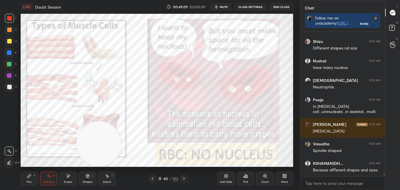
drag, startPoint x: 247, startPoint y: 67, endPoint x: 83, endPoint y: 161, distance: 189.2
click at [83, 163] on video at bounding box center [99, 143] width 45 height 45
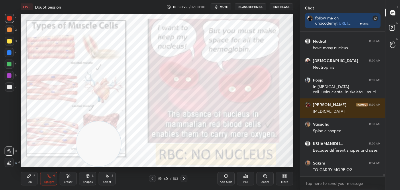
scroll to position [8354, 0]
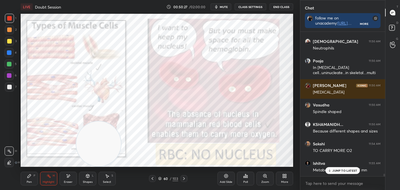
click at [340, 172] on p "JUMP TO LATEST" at bounding box center [344, 170] width 25 height 3
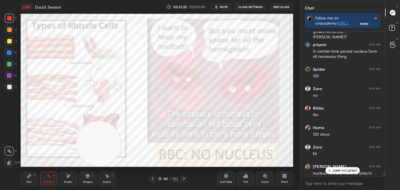
scroll to position [8610, 0]
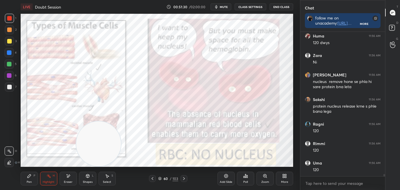
drag, startPoint x: 384, startPoint y: 175, endPoint x: 382, endPoint y: 185, distance: 10.3
click at [382, 186] on div "Ritika 11:56 AM No Huma 11:56 AM 120 dwys Zara 11:56 AM Ni Abdul 11:56 AM nucle…" at bounding box center [342, 111] width 85 height 158
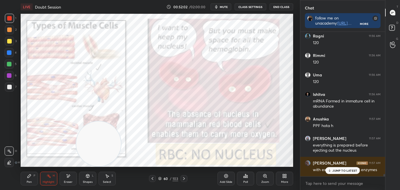
scroll to position [8844, 0]
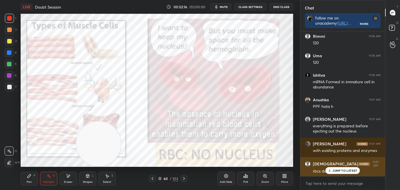
click at [334, 172] on p "JUMP TO LATEST" at bounding box center [344, 170] width 25 height 3
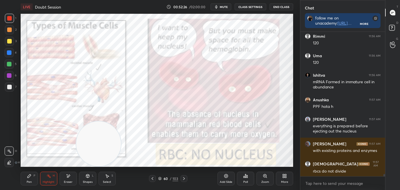
click at [185, 178] on icon at bounding box center [184, 179] width 5 height 5
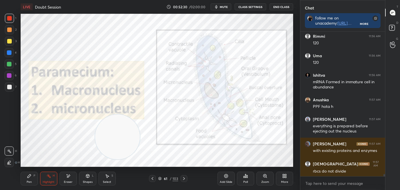
drag, startPoint x: 118, startPoint y: 145, endPoint x: 136, endPoint y: 136, distance: 19.6
click at [137, 139] on video at bounding box center [117, 137] width 45 height 45
click at [185, 178] on icon at bounding box center [184, 179] width 5 height 5
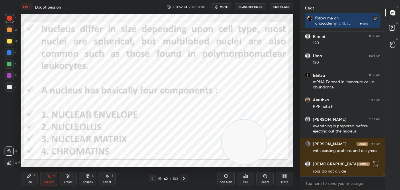
drag, startPoint x: 124, startPoint y: 137, endPoint x: 278, endPoint y: 147, distance: 154.5
click at [267, 148] on video at bounding box center [244, 142] width 45 height 45
click at [182, 179] on icon at bounding box center [184, 179] width 5 height 5
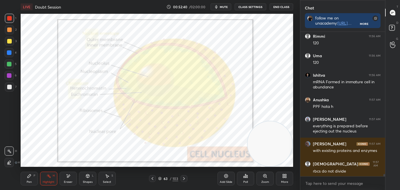
scroll to position [8864, 0]
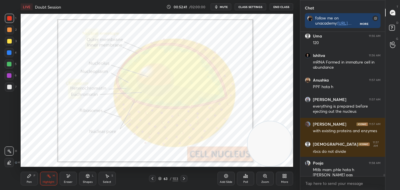
click at [182, 178] on icon at bounding box center [184, 179] width 5 height 5
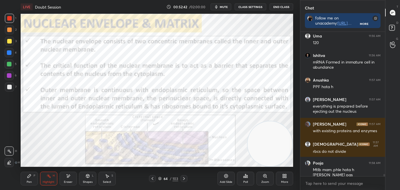
click at [185, 178] on icon at bounding box center [184, 179] width 5 height 5
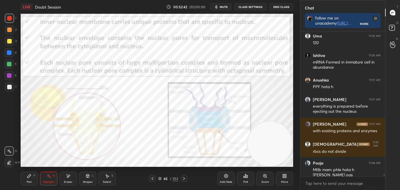
click at [185, 178] on icon at bounding box center [184, 179] width 5 height 5
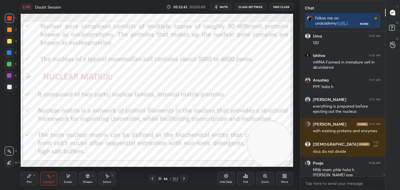
click at [184, 177] on icon at bounding box center [184, 179] width 5 height 5
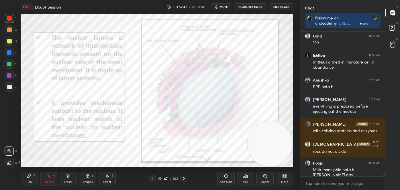
click at [184, 175] on div at bounding box center [184, 178] width 7 height 7
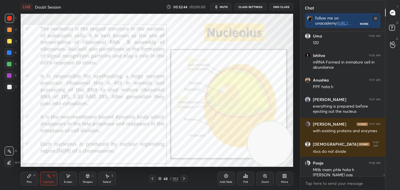
click at [185, 176] on div at bounding box center [184, 178] width 7 height 7
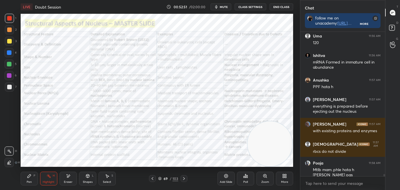
click at [185, 178] on icon at bounding box center [184, 179] width 5 height 5
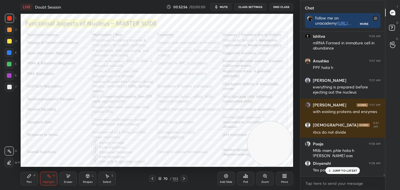
click at [154, 180] on icon at bounding box center [152, 179] width 5 height 5
drag, startPoint x: 185, startPoint y: 179, endPoint x: 183, endPoint y: 175, distance: 4.4
click at [185, 179] on icon at bounding box center [184, 179] width 5 height 5
click at [151, 177] on icon at bounding box center [152, 179] width 5 height 5
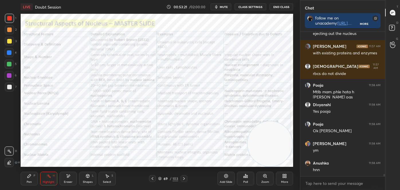
scroll to position [8961, 0]
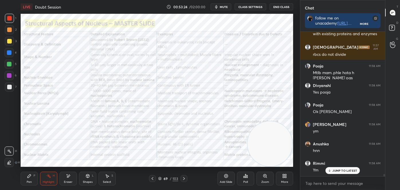
click at [185, 176] on div at bounding box center [184, 178] width 7 height 7
click at [153, 178] on icon at bounding box center [152, 179] width 5 height 5
click at [152, 179] on icon at bounding box center [152, 179] width 5 height 5
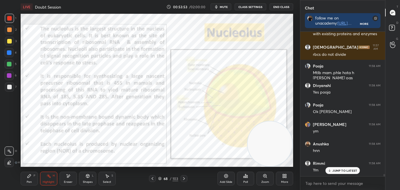
click at [151, 177] on icon at bounding box center [152, 179] width 5 height 5
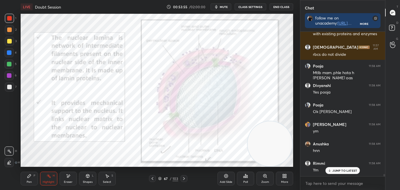
click at [152, 177] on icon at bounding box center [152, 179] width 5 height 5
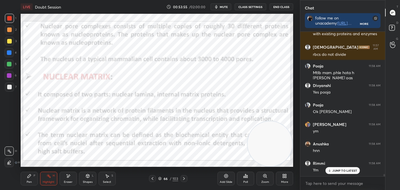
click at [152, 178] on icon at bounding box center [152, 179] width 5 height 5
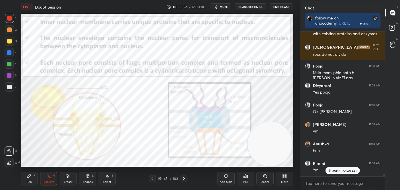
click at [152, 177] on icon at bounding box center [152, 179] width 5 height 5
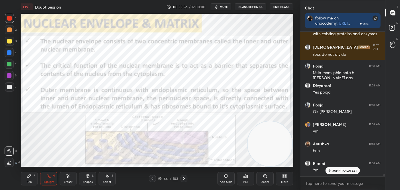
click at [152, 177] on icon at bounding box center [152, 179] width 5 height 5
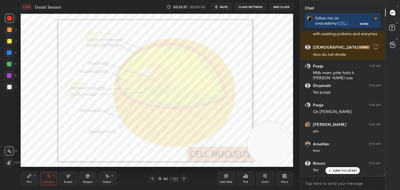
click at [151, 178] on icon at bounding box center [152, 179] width 5 height 5
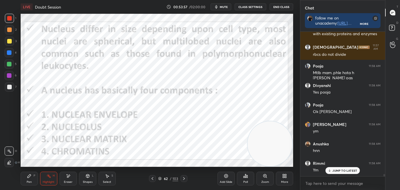
click at [151, 177] on icon at bounding box center [152, 179] width 5 height 5
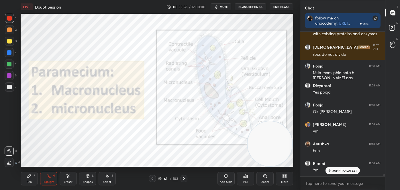
click at [152, 178] on icon at bounding box center [152, 179] width 5 height 5
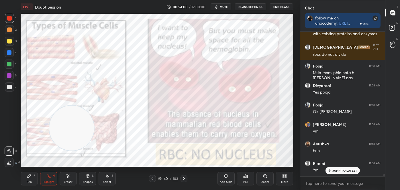
drag, startPoint x: 263, startPoint y: 153, endPoint x: 63, endPoint y: 135, distance: 200.5
click at [64, 137] on video at bounding box center [71, 128] width 45 height 45
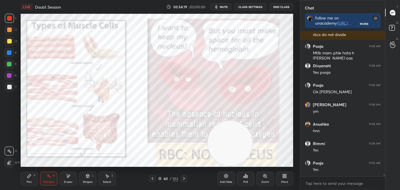
drag, startPoint x: 69, startPoint y: 134, endPoint x: 228, endPoint y: 135, distance: 159.0
click at [231, 151] on video at bounding box center [230, 143] width 45 height 45
click at [184, 180] on icon at bounding box center [184, 179] width 5 height 5
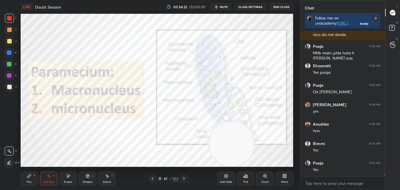
click at [183, 178] on icon at bounding box center [184, 179] width 5 height 5
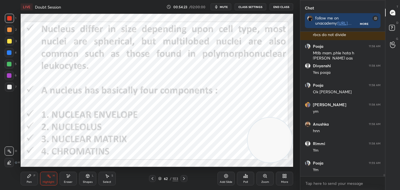
drag, startPoint x: 236, startPoint y: 147, endPoint x: 276, endPoint y: 144, distance: 40.5
click at [276, 144] on video at bounding box center [270, 140] width 45 height 45
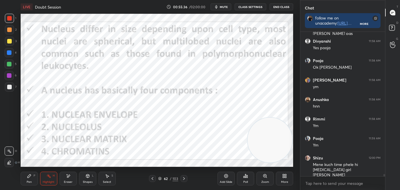
click at [25, 180] on div "Pen P" at bounding box center [29, 179] width 17 height 14
click at [11, 163] on icon at bounding box center [9, 163] width 5 height 4
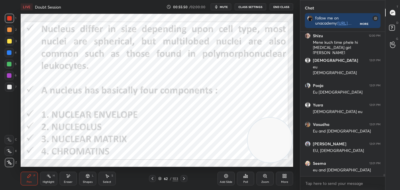
scroll to position [9147, 0]
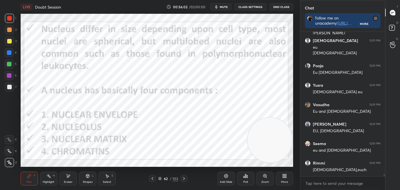
click at [184, 180] on icon at bounding box center [184, 179] width 5 height 5
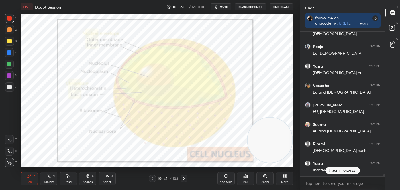
scroll to position [9202, 0]
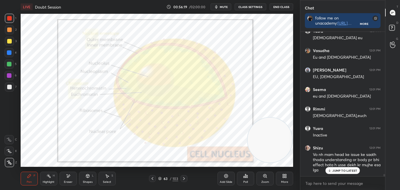
click at [342, 173] on div "JUMP TO LATEST" at bounding box center [342, 170] width 34 height 7
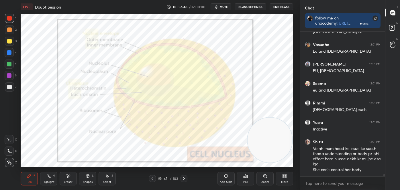
click at [265, 179] on div "Zoom" at bounding box center [264, 179] width 17 height 14
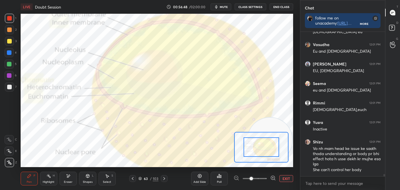
click at [267, 181] on div at bounding box center [255, 178] width 42 height 7
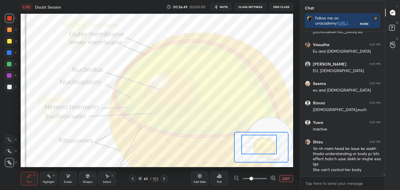
drag, startPoint x: 255, startPoint y: 142, endPoint x: 253, endPoint y: 140, distance: 3.0
click at [253, 140] on div at bounding box center [259, 145] width 36 height 20
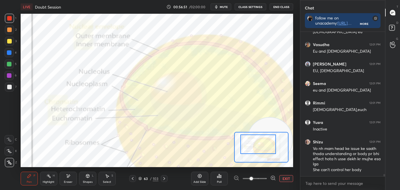
click at [94, 179] on div "Shapes L" at bounding box center [87, 179] width 17 height 14
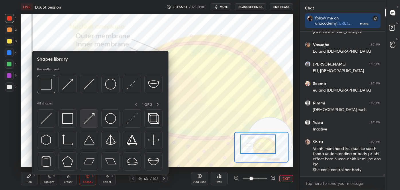
click at [90, 120] on img at bounding box center [89, 118] width 11 height 11
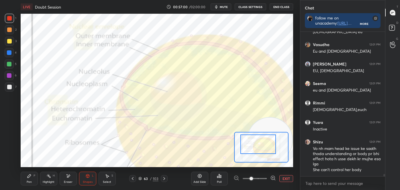
click at [32, 177] on div "Pen P" at bounding box center [29, 179] width 17 height 14
click at [10, 159] on div at bounding box center [9, 162] width 9 height 9
drag, startPoint x: 66, startPoint y: 178, endPoint x: 56, endPoint y: 176, distance: 9.9
click at [64, 178] on div "Eraser" at bounding box center [68, 179] width 17 height 14
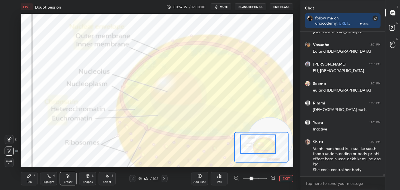
click at [50, 178] on icon at bounding box center [48, 176] width 5 height 5
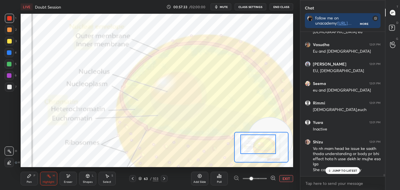
scroll to position [9227, 0]
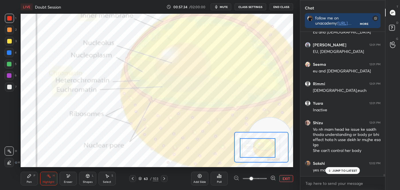
drag, startPoint x: 251, startPoint y: 150, endPoint x: 240, endPoint y: 152, distance: 11.5
click at [251, 154] on div at bounding box center [258, 148] width 36 height 20
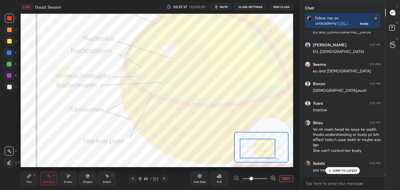
click at [30, 182] on div "Pen" at bounding box center [29, 182] width 5 height 3
click at [10, 139] on icon at bounding box center [9, 140] width 5 height 4
click at [46, 181] on div "Highlight" at bounding box center [49, 182] width 12 height 3
drag, startPoint x: 30, startPoint y: 174, endPoint x: 50, endPoint y: 183, distance: 21.8
click at [31, 174] on icon at bounding box center [29, 176] width 5 height 5
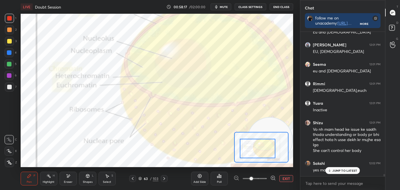
click at [11, 164] on icon at bounding box center [9, 163] width 5 height 4
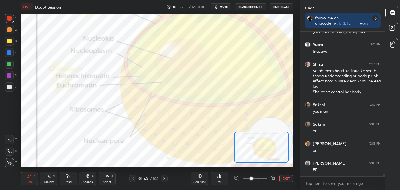
scroll to position [9305, 0]
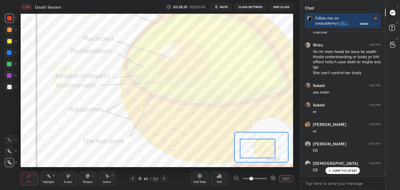
click at [72, 179] on div "Eraser" at bounding box center [68, 179] width 17 height 14
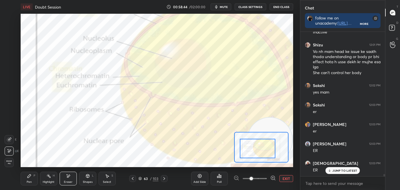
click at [47, 181] on div "Highlight" at bounding box center [49, 182] width 12 height 3
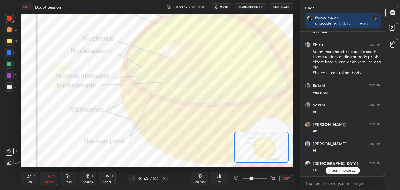
click at [27, 177] on div "Pen P" at bounding box center [29, 179] width 17 height 14
click at [9, 165] on div at bounding box center [9, 162] width 9 height 9
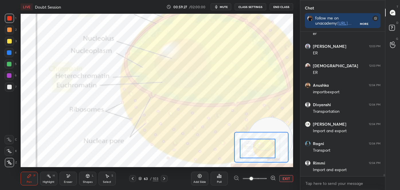
scroll to position [9422, 0]
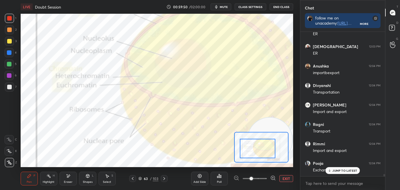
click at [166, 179] on icon at bounding box center [164, 179] width 5 height 5
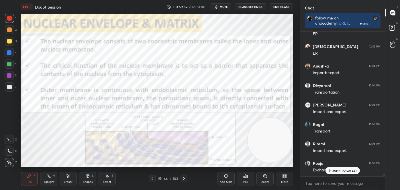
click at [49, 179] on div "Highlight H" at bounding box center [48, 179] width 17 height 14
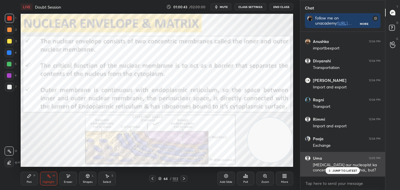
click at [349, 172] on p "JUMP TO LATEST" at bounding box center [344, 170] width 25 height 3
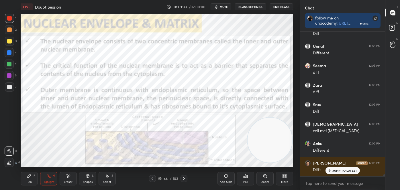
scroll to position [9836, 0]
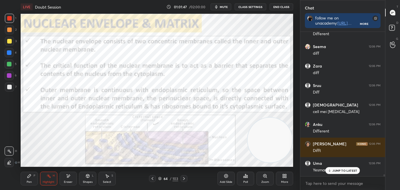
click at [266, 178] on icon at bounding box center [265, 176] width 5 height 5
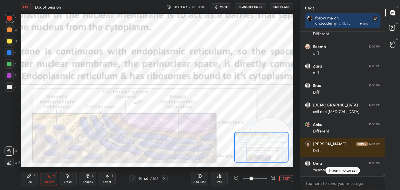
drag, startPoint x: 258, startPoint y: 147, endPoint x: 263, endPoint y: 157, distance: 10.9
click at [263, 157] on div at bounding box center [264, 153] width 36 height 20
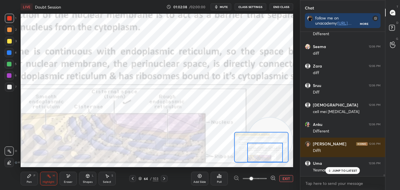
click at [28, 176] on icon at bounding box center [29, 175] width 3 height 3
click at [10, 139] on icon at bounding box center [9, 140] width 5 height 4
click at [8, 44] on div at bounding box center [9, 41] width 9 height 9
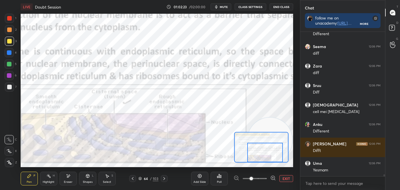
scroll to position [9856, 0]
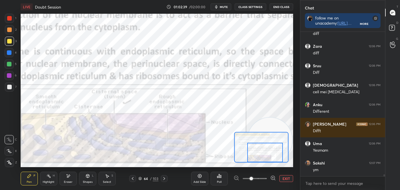
drag, startPoint x: 48, startPoint y: 182, endPoint x: 42, endPoint y: 178, distance: 7.2
click at [47, 182] on div "Highlight" at bounding box center [49, 182] width 12 height 3
click at [31, 181] on div "Pen" at bounding box center [29, 182] width 5 height 3
click at [10, 163] on icon at bounding box center [9, 163] width 5 height 4
click at [286, 179] on button "EXIT" at bounding box center [286, 178] width 14 height 7
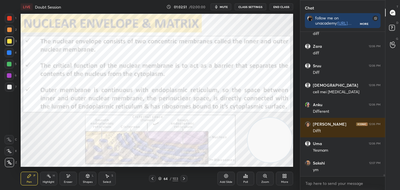
drag, startPoint x: 50, startPoint y: 180, endPoint x: 50, endPoint y: 177, distance: 2.9
click at [50, 181] on div "Highlight" at bounding box center [49, 182] width 12 height 3
click at [185, 178] on icon at bounding box center [184, 179] width 5 height 5
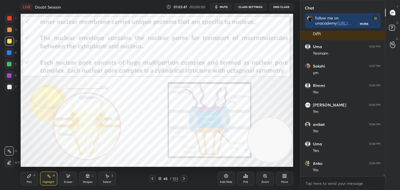
scroll to position [9973, 0]
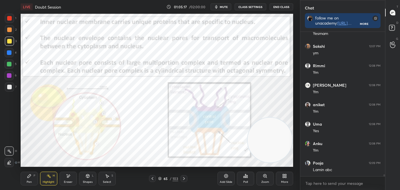
click at [183, 180] on icon at bounding box center [184, 179] width 5 height 5
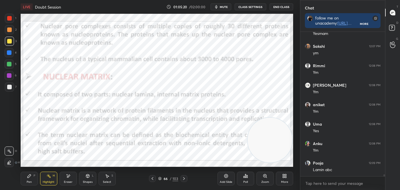
click at [154, 178] on icon at bounding box center [152, 179] width 5 height 5
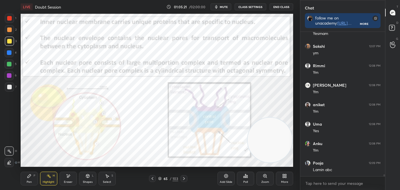
click at [185, 178] on icon at bounding box center [184, 179] width 5 height 5
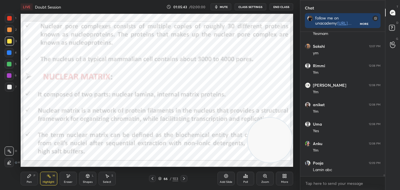
click at [152, 176] on div at bounding box center [152, 178] width 7 height 7
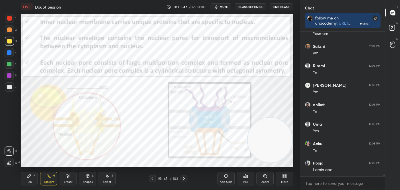
click at [153, 179] on icon at bounding box center [152, 179] width 5 height 5
click at [154, 178] on icon at bounding box center [152, 179] width 5 height 5
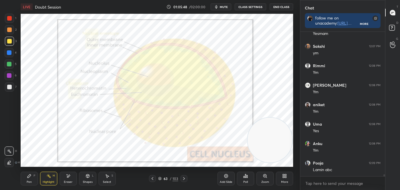
click at [151, 152] on div "LIVE Doubt Session 01:05:48 / 02:00:00 mute CLASS SETTINGS End Class Setting up…" at bounding box center [156, 95] width 277 height 190
click at [7, 71] on div "1 2 3 4 5 6 7" at bounding box center [11, 54] width 12 height 80
click at [10, 76] on div at bounding box center [9, 75] width 5 height 5
click at [183, 178] on icon at bounding box center [184, 179] width 5 height 5
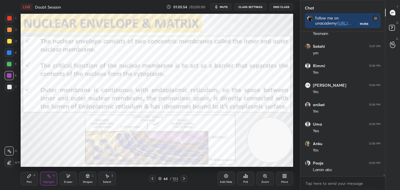
click at [184, 178] on icon at bounding box center [184, 179] width 5 height 5
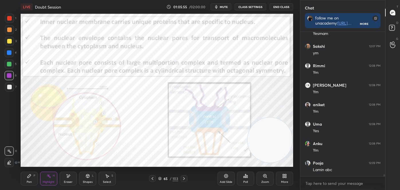
click at [184, 178] on icon at bounding box center [184, 179] width 5 height 5
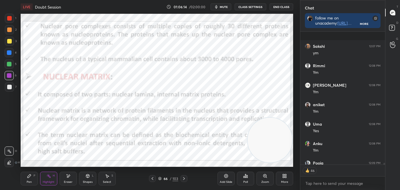
scroll to position [10004, 0]
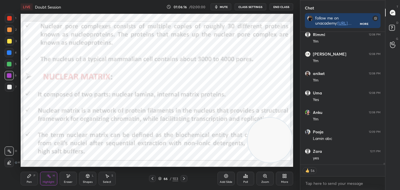
click at [184, 177] on icon at bounding box center [184, 179] width 5 height 5
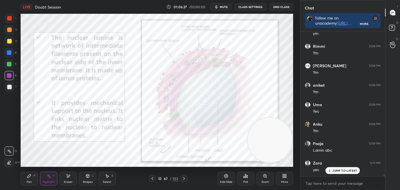
scroll to position [9992, 0]
click at [155, 177] on icon at bounding box center [152, 179] width 5 height 5
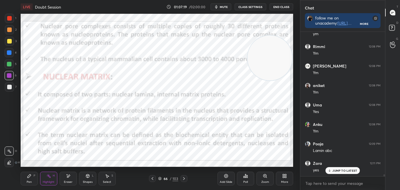
drag, startPoint x: 271, startPoint y: 74, endPoint x: 266, endPoint y: 38, distance: 35.6
click at [270, 51] on video at bounding box center [270, 58] width 45 height 45
click at [185, 178] on icon at bounding box center [184, 179] width 5 height 5
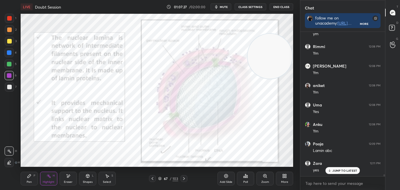
click at [154, 175] on div at bounding box center [152, 178] width 7 height 7
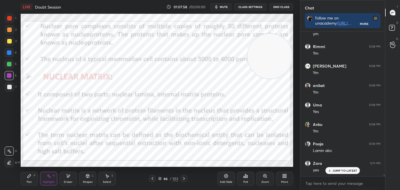
click at [184, 179] on icon at bounding box center [184, 178] width 2 height 3
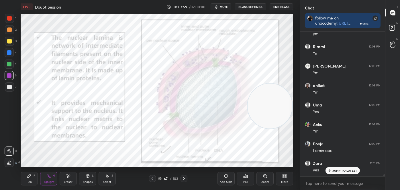
drag, startPoint x: 261, startPoint y: 55, endPoint x: 272, endPoint y: 134, distance: 79.6
click at [278, 129] on video at bounding box center [270, 106] width 45 height 45
click at [153, 178] on icon at bounding box center [152, 179] width 5 height 5
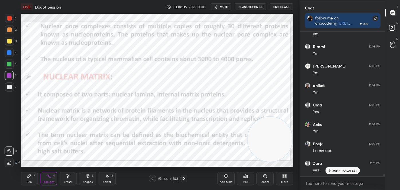
click at [184, 178] on icon at bounding box center [184, 178] width 2 height 3
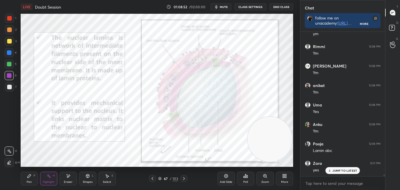
click at [32, 177] on div "Pen P" at bounding box center [29, 179] width 17 height 14
click at [11, 138] on icon at bounding box center [9, 140] width 5 height 4
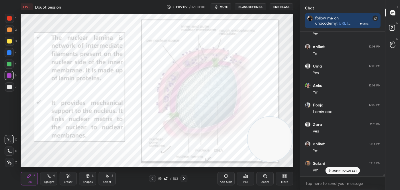
scroll to position [10051, 0]
click at [49, 181] on div "Highlight" at bounding box center [49, 182] width 12 height 3
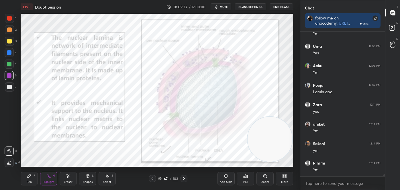
click at [184, 177] on icon at bounding box center [184, 179] width 5 height 5
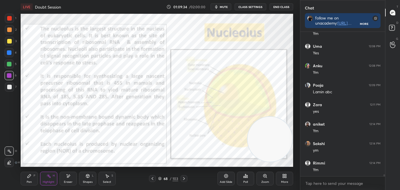
click at [163, 125] on div "LIVE Doubt Session 01:09:34 / 02:00:00 mute CLASS SETTINGS End Class Setting up…" at bounding box center [156, 95] width 277 height 190
click at [8, 164] on icon at bounding box center [7, 163] width 1 height 1
click at [30, 179] on div "Pen P" at bounding box center [29, 179] width 17 height 14
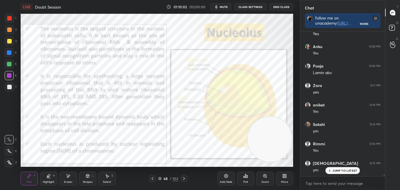
click at [52, 178] on div "Highlight H" at bounding box center [48, 179] width 17 height 14
click at [32, 175] on div "Pen P" at bounding box center [29, 179] width 17 height 14
click at [9, 160] on div at bounding box center [9, 162] width 9 height 9
click at [9, 46] on div at bounding box center [9, 41] width 9 height 9
click at [9, 45] on div at bounding box center [9, 41] width 9 height 9
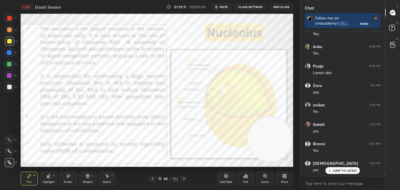
click at [11, 20] on div at bounding box center [9, 18] width 5 height 5
drag, startPoint x: 44, startPoint y: 177, endPoint x: 41, endPoint y: 176, distance: 3.2
click at [44, 177] on div "Highlight H" at bounding box center [48, 179] width 17 height 14
click at [7, 150] on circle at bounding box center [7, 150] width 1 height 1
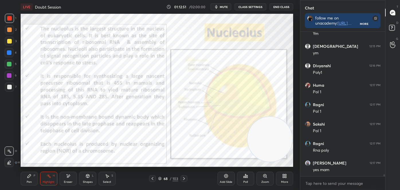
scroll to position [10206, 0]
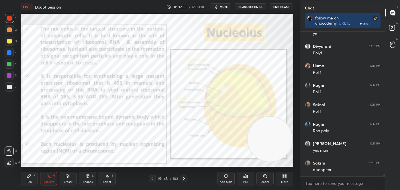
click at [33, 179] on div "Pen P" at bounding box center [29, 179] width 17 height 14
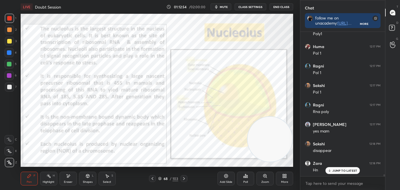
drag, startPoint x: 8, startPoint y: 164, endPoint x: 19, endPoint y: 140, distance: 26.5
click at [8, 164] on icon at bounding box center [9, 163] width 5 height 4
click at [50, 180] on div "Highlight H" at bounding box center [48, 179] width 17 height 14
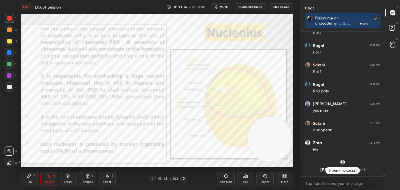
click at [185, 177] on icon at bounding box center [184, 179] width 5 height 5
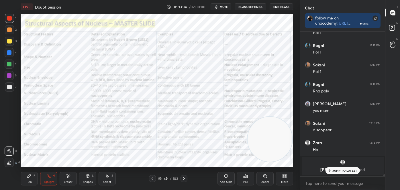
scroll to position [2, 1]
click at [154, 179] on icon at bounding box center [152, 179] width 5 height 5
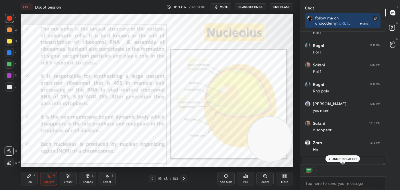
click at [153, 179] on icon at bounding box center [152, 179] width 5 height 5
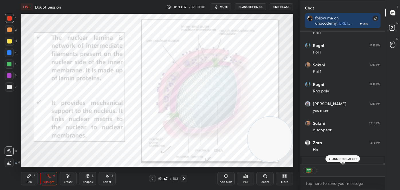
click at [152, 179] on icon at bounding box center [153, 178] width 2 height 3
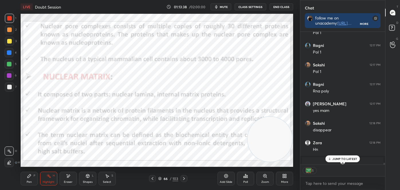
click at [184, 178] on icon at bounding box center [184, 179] width 5 height 5
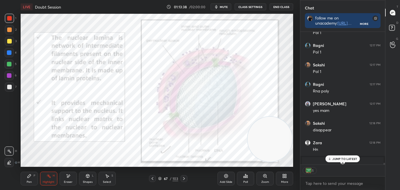
click at [185, 178] on icon at bounding box center [184, 179] width 5 height 5
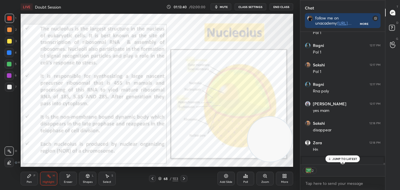
click at [183, 178] on icon at bounding box center [184, 179] width 5 height 5
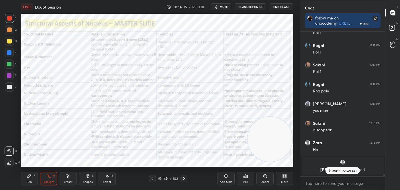
scroll to position [143, 83]
click at [32, 179] on div "Pen P" at bounding box center [29, 179] width 17 height 14
click at [11, 139] on icon at bounding box center [9, 140] width 5 height 4
click at [50, 179] on div "Highlight H" at bounding box center [48, 179] width 17 height 14
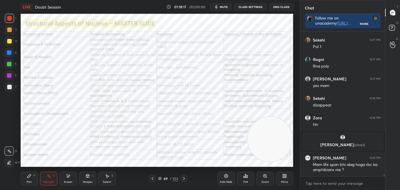
click at [27, 181] on div "Pen" at bounding box center [29, 182] width 5 height 3
click at [11, 137] on div at bounding box center [9, 139] width 9 height 9
click at [42, 182] on div "Highlight H" at bounding box center [48, 179] width 17 height 14
click at [45, 182] on div "Highlight" at bounding box center [49, 182] width 12 height 3
click at [154, 180] on icon at bounding box center [152, 179] width 5 height 5
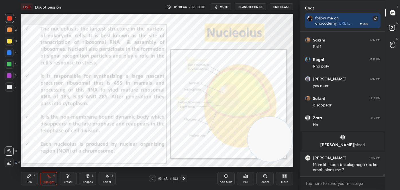
click at [154, 179] on icon at bounding box center [152, 179] width 5 height 5
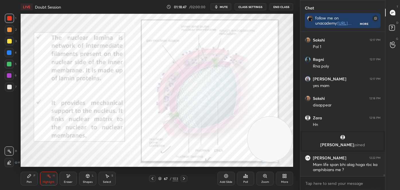
click at [186, 179] on div at bounding box center [184, 178] width 7 height 7
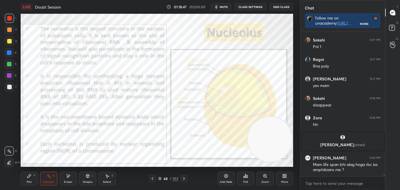
click at [186, 179] on icon at bounding box center [184, 179] width 5 height 5
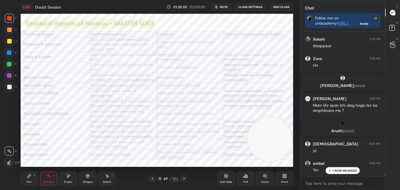
scroll to position [8930, 0]
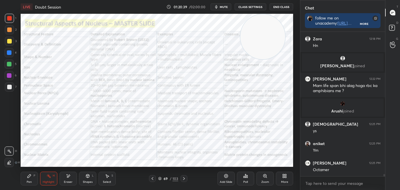
drag, startPoint x: 264, startPoint y: 141, endPoint x: 254, endPoint y: 36, distance: 105.3
click at [256, 37] on video at bounding box center [262, 36] width 45 height 45
drag, startPoint x: 23, startPoint y: 183, endPoint x: 21, endPoint y: 180, distance: 4.0
click at [23, 183] on div "Pen P" at bounding box center [29, 179] width 17 height 14
click at [11, 163] on icon at bounding box center [9, 163] width 5 height 4
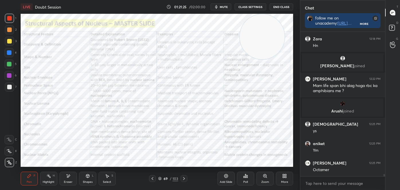
drag, startPoint x: 47, startPoint y: 181, endPoint x: 43, endPoint y: 177, distance: 5.7
click at [47, 181] on div "Highlight" at bounding box center [49, 182] width 12 height 3
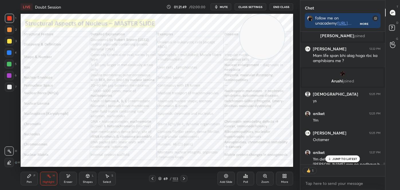
scroll to position [2, 1]
click at [32, 180] on div "Pen P" at bounding box center [29, 179] width 17 height 14
click at [13, 142] on div at bounding box center [9, 139] width 9 height 9
drag, startPoint x: 48, startPoint y: 181, endPoint x: 86, endPoint y: 167, distance: 40.4
click at [49, 181] on div "Highlight" at bounding box center [49, 182] width 12 height 3
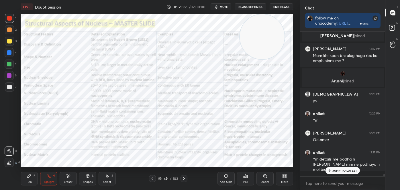
scroll to position [8961, 0]
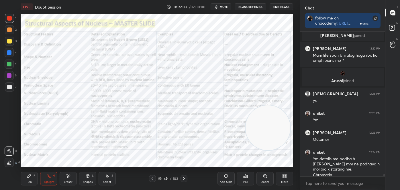
drag, startPoint x: 273, startPoint y: 30, endPoint x: 280, endPoint y: 156, distance: 125.4
click at [281, 150] on video at bounding box center [268, 127] width 45 height 45
click at [185, 179] on icon at bounding box center [184, 179] width 5 height 5
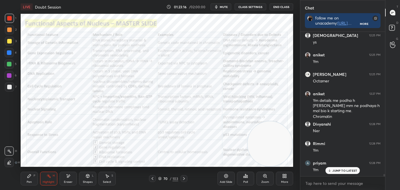
scroll to position [9038, 0]
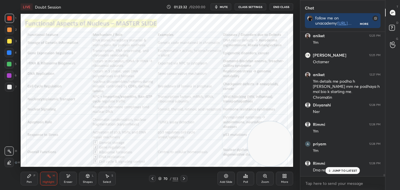
click at [154, 177] on icon at bounding box center [152, 179] width 5 height 5
click at [26, 180] on div "Pen P" at bounding box center [29, 179] width 17 height 14
click at [10, 161] on icon at bounding box center [9, 163] width 5 height 4
click at [9, 19] on div at bounding box center [9, 18] width 5 height 5
click at [184, 178] on icon at bounding box center [184, 179] width 5 height 5
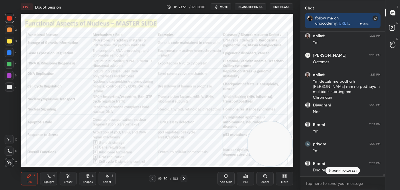
click at [153, 178] on icon at bounding box center [153, 178] width 2 height 3
click at [185, 178] on icon at bounding box center [184, 179] width 5 height 5
click at [44, 177] on div "Highlight H" at bounding box center [48, 179] width 17 height 14
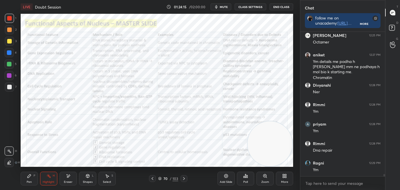
scroll to position [9077, 0]
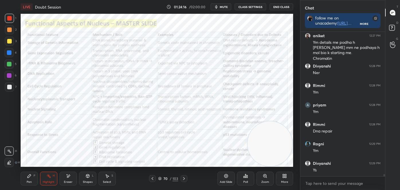
click at [28, 175] on icon at bounding box center [29, 176] width 5 height 5
click at [10, 137] on div at bounding box center [9, 139] width 9 height 9
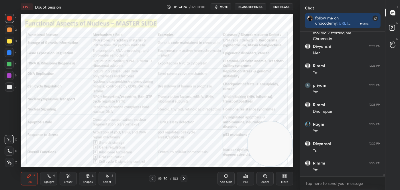
click at [45, 181] on div "Highlight" at bounding box center [49, 182] width 12 height 3
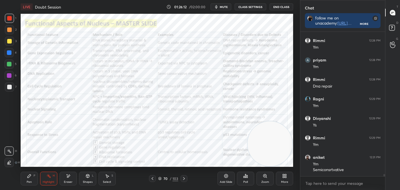
scroll to position [9128, 0]
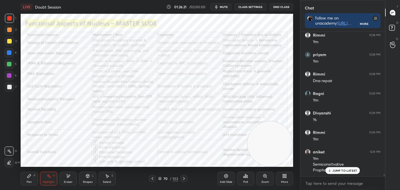
click at [89, 179] on div "Shapes L" at bounding box center [87, 179] width 17 height 14
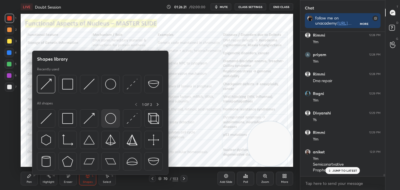
click at [110, 119] on img at bounding box center [110, 118] width 11 height 11
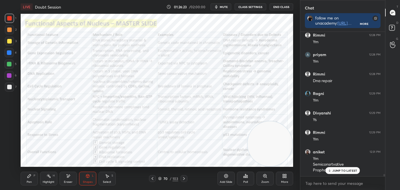
click at [83, 180] on div "Shapes L" at bounding box center [87, 179] width 17 height 14
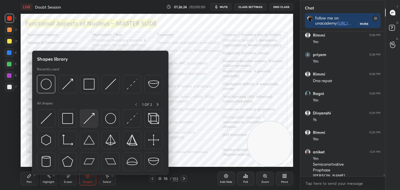
scroll to position [9134, 0]
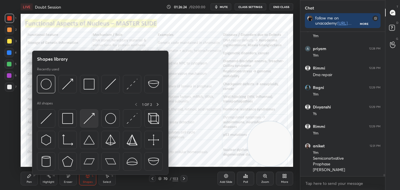
click at [86, 117] on img at bounding box center [89, 118] width 11 height 11
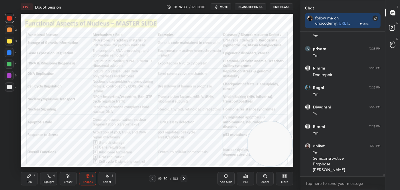
scroll to position [2, 1]
click at [46, 177] on div "Highlight H" at bounding box center [48, 179] width 17 height 14
click at [37, 181] on div "Pen P" at bounding box center [29, 179] width 17 height 14
drag, startPoint x: 7, startPoint y: 137, endPoint x: 17, endPoint y: 131, distance: 11.6
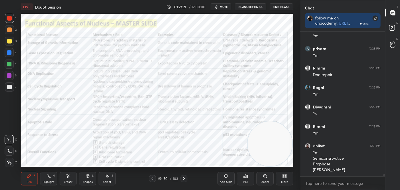
click at [7, 137] on div at bounding box center [9, 139] width 9 height 9
drag, startPoint x: 45, startPoint y: 180, endPoint x: 41, endPoint y: 175, distance: 5.7
click at [45, 179] on div "Highlight H" at bounding box center [48, 179] width 17 height 14
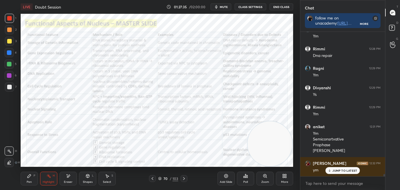
scroll to position [9173, 0]
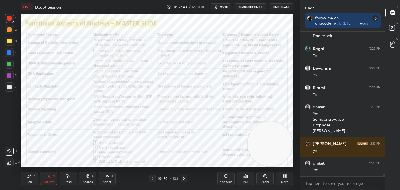
click at [50, 179] on div "Highlight H" at bounding box center [48, 179] width 17 height 14
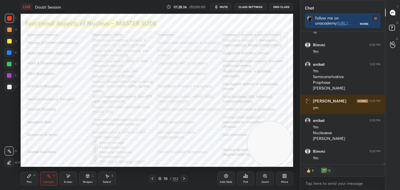
scroll to position [9235, 0]
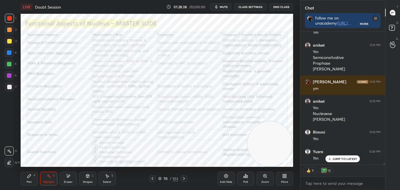
click at [152, 177] on icon at bounding box center [152, 179] width 5 height 5
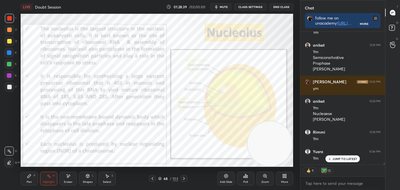
click at [152, 178] on icon at bounding box center [152, 179] width 5 height 5
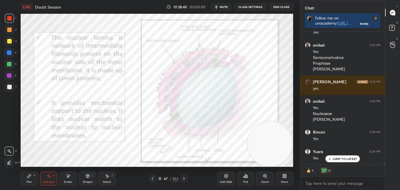
click at [152, 178] on icon at bounding box center [152, 179] width 5 height 5
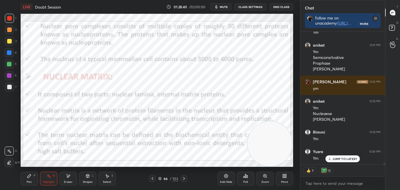
click at [152, 178] on icon at bounding box center [152, 179] width 5 height 5
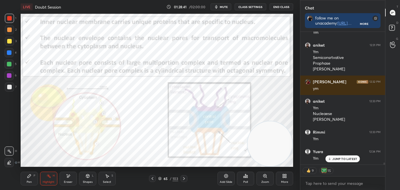
click at [183, 178] on icon at bounding box center [184, 179] width 5 height 5
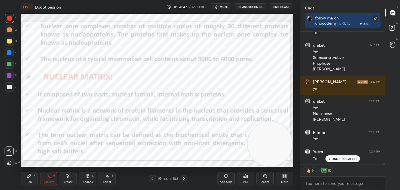
click at [183, 178] on icon at bounding box center [184, 179] width 5 height 5
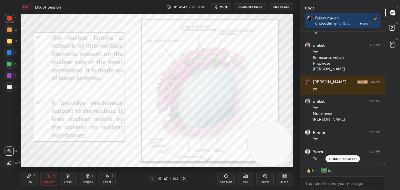
click at [183, 178] on icon at bounding box center [184, 179] width 5 height 5
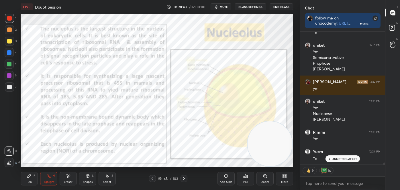
click at [182, 178] on icon at bounding box center [184, 179] width 5 height 5
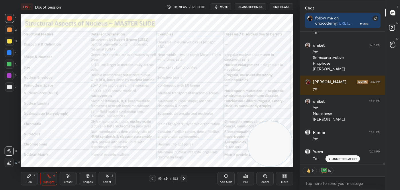
click at [183, 178] on icon at bounding box center [184, 179] width 5 height 5
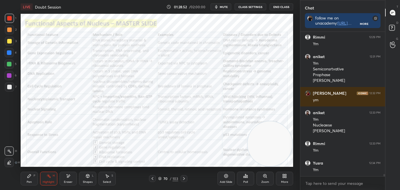
scroll to position [9223, 0]
click at [183, 179] on icon at bounding box center [184, 179] width 5 height 5
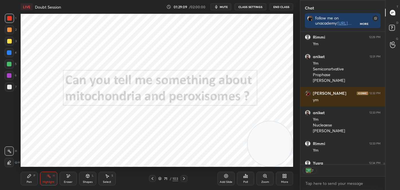
scroll to position [9254, 0]
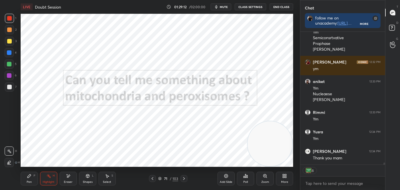
click at [161, 179] on icon at bounding box center [159, 178] width 3 height 3
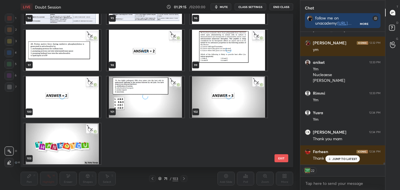
scroll to position [9298, 0]
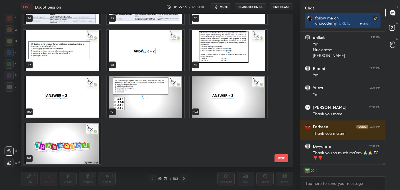
click at [65, 132] on img "grid" at bounding box center [61, 143] width 77 height 41
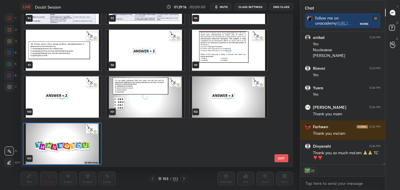
click at [68, 132] on img "grid" at bounding box center [61, 143] width 77 height 41
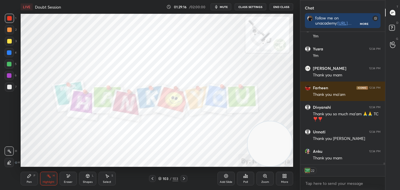
click at [69, 132] on img "grid" at bounding box center [61, 143] width 77 height 41
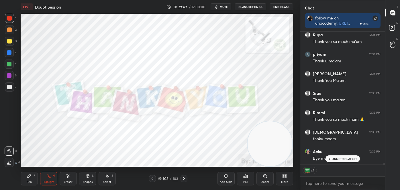
scroll to position [2, 1]
drag, startPoint x: 396, startPoint y: 25, endPoint x: 394, endPoint y: 20, distance: 5.5
click at [396, 25] on icon at bounding box center [393, 28] width 10 height 10
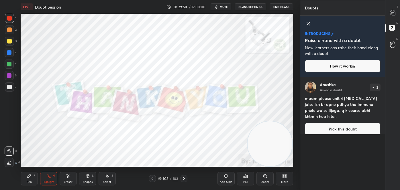
scroll to position [111, 83]
click at [391, 13] on icon at bounding box center [392, 12] width 5 height 5
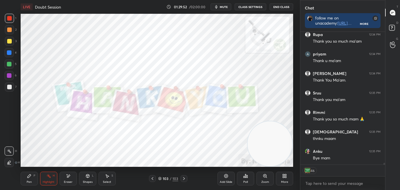
scroll to position [2, 1]
click at [278, 5] on button "End Class" at bounding box center [281, 6] width 23 height 7
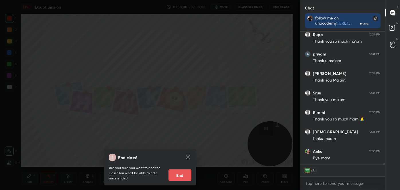
click at [183, 177] on button "End" at bounding box center [179, 175] width 23 height 11
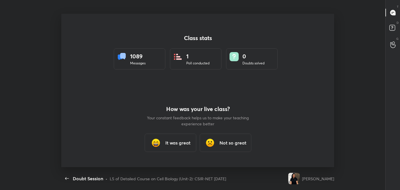
type textarea "x"
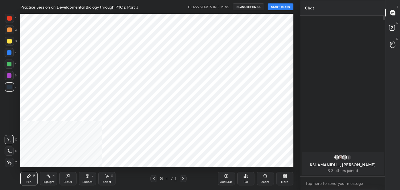
scroll to position [154, 277]
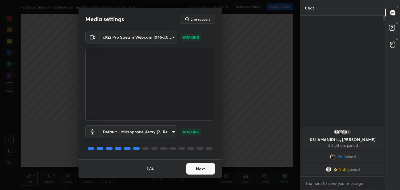
click at [202, 167] on button "Next" at bounding box center [200, 168] width 29 height 11
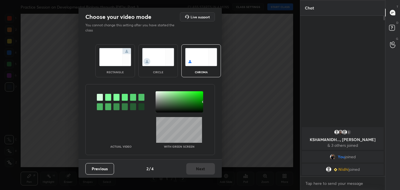
click at [160, 57] on img at bounding box center [158, 57] width 32 height 18
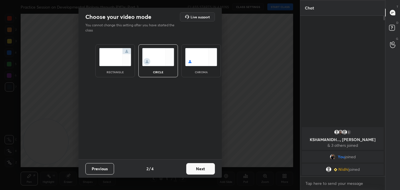
click at [200, 168] on button "Next" at bounding box center [200, 168] width 29 height 11
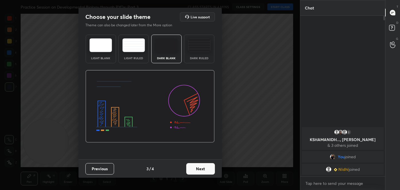
click at [200, 168] on button "Next" at bounding box center [200, 168] width 29 height 11
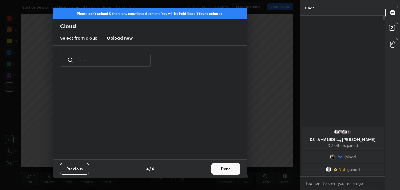
scroll to position [85, 184]
click at [223, 170] on button "Done" at bounding box center [225, 168] width 29 height 11
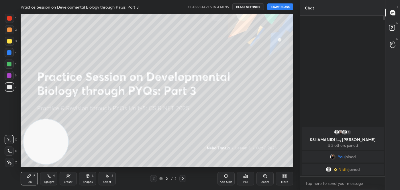
click at [285, 5] on button "START CLASS" at bounding box center [280, 6] width 26 height 7
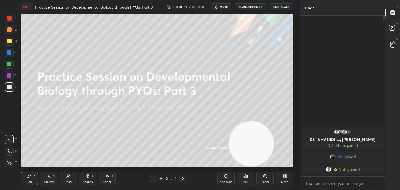
drag, startPoint x: 65, startPoint y: 144, endPoint x: 268, endPoint y: 153, distance: 203.9
click at [269, 153] on video at bounding box center [251, 143] width 45 height 45
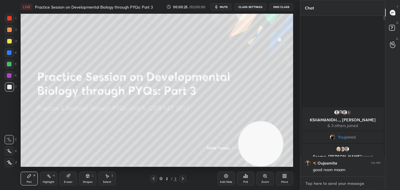
type textarea "x"
click at [347, 185] on textarea at bounding box center [343, 183] width 76 height 9
paste textarea "follow me on unacademy: [URL][DOMAIN_NAME] join me on telegram: [URL][DOMAIN_NA…"
type textarea "follow me on unacademy: [URL][DOMAIN_NAME] join me on telegram: [URL][DOMAIN_NA…"
type textarea "x"
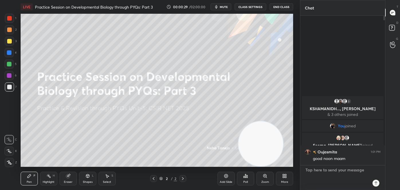
scroll to position [159, 83]
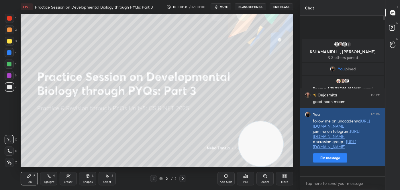
click at [329, 163] on button "Pin message" at bounding box center [330, 158] width 34 height 9
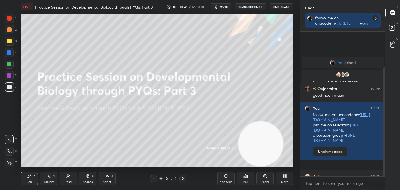
scroll to position [47, 0]
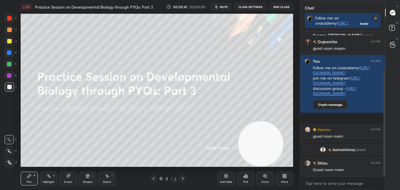
drag, startPoint x: 385, startPoint y: 91, endPoint x: 385, endPoint y: 100, distance: 9.2
click at [385, 100] on div "Chat follow me on unacademy: [URL][DOMAIN_NAME] join me on telegram: [URL][DOMA…" at bounding box center [350, 95] width 100 height 190
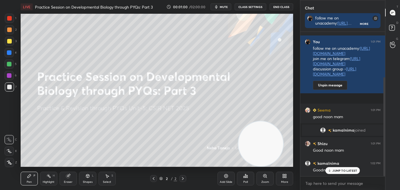
click at [283, 179] on div "More" at bounding box center [284, 179] width 17 height 14
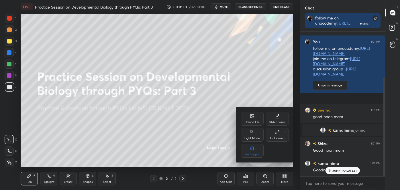
click at [245, 118] on div "Upload File" at bounding box center [252, 119] width 23 height 14
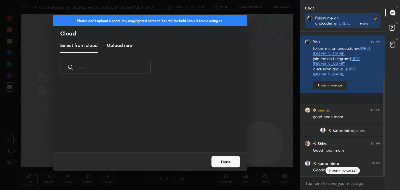
scroll to position [71, 184]
click at [126, 46] on h3 "Upload new" at bounding box center [120, 45] width 26 height 7
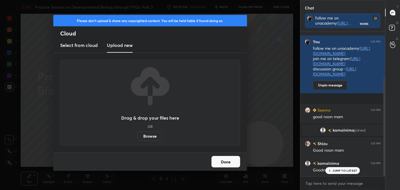
click at [151, 138] on label "Browse" at bounding box center [150, 136] width 26 height 9
click at [137, 138] on input "Browse" at bounding box center [137, 136] width 0 height 9
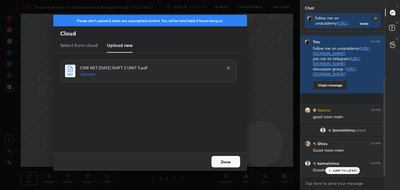
click at [230, 162] on button "Done" at bounding box center [225, 161] width 29 height 11
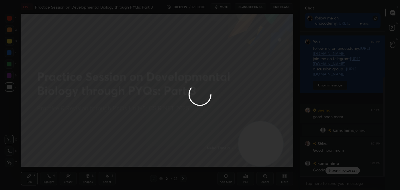
scroll to position [80, 0]
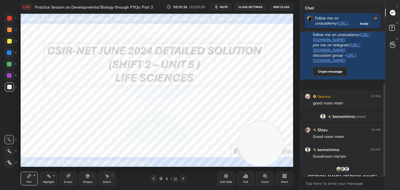
drag, startPoint x: 8, startPoint y: 20, endPoint x: 18, endPoint y: 23, distance: 10.2
click at [8, 20] on div at bounding box center [9, 18] width 5 height 5
click at [71, 181] on div "Eraser" at bounding box center [68, 182] width 9 height 3
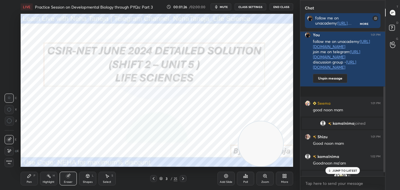
scroll to position [92, 0]
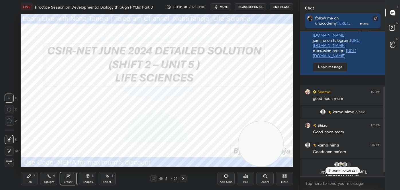
click at [85, 181] on div "Shapes" at bounding box center [88, 182] width 10 height 3
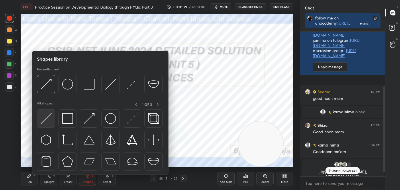
click at [49, 118] on img at bounding box center [46, 118] width 11 height 11
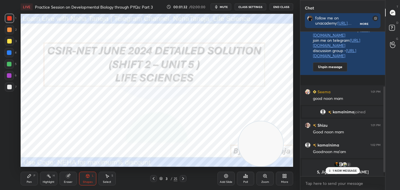
click at [30, 177] on icon at bounding box center [29, 176] width 5 height 5
click at [10, 163] on icon at bounding box center [9, 162] width 5 height 3
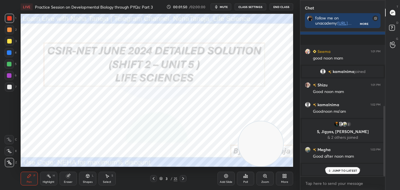
scroll to position [152, 0]
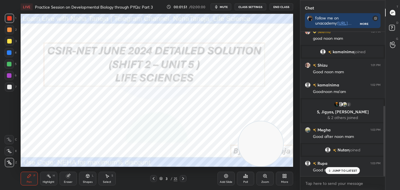
click at [182, 178] on icon at bounding box center [183, 179] width 5 height 5
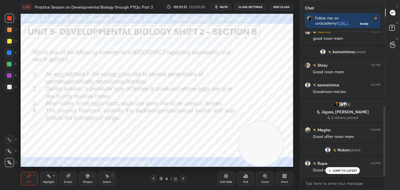
click at [182, 178] on icon at bounding box center [183, 179] width 5 height 5
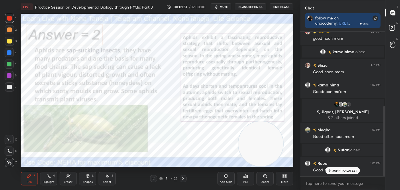
click at [182, 178] on icon at bounding box center [183, 179] width 5 height 5
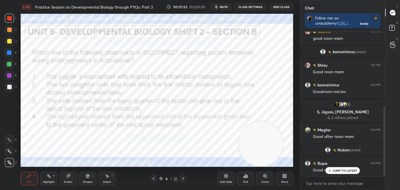
click at [183, 176] on div at bounding box center [183, 178] width 7 height 7
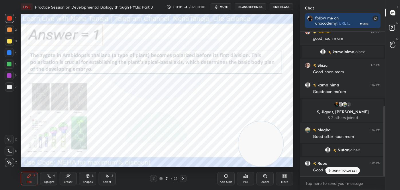
click at [183, 178] on icon at bounding box center [183, 179] width 5 height 5
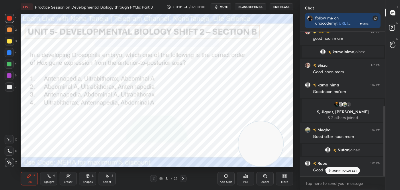
click at [183, 178] on icon at bounding box center [183, 178] width 2 height 3
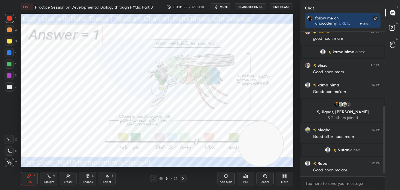
scroll to position [166, 0]
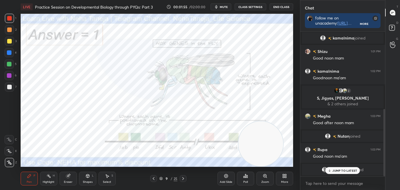
click at [184, 178] on icon at bounding box center [183, 179] width 5 height 5
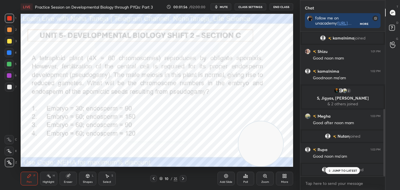
click at [182, 179] on icon at bounding box center [183, 179] width 5 height 5
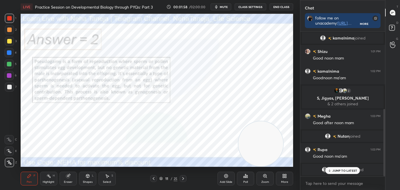
click at [179, 157] on div "LIVE Practice Session on Developmental Biology through PYQs: Part 3 00:01:58 / …" at bounding box center [156, 95] width 277 height 190
click at [153, 179] on icon at bounding box center [154, 178] width 2 height 3
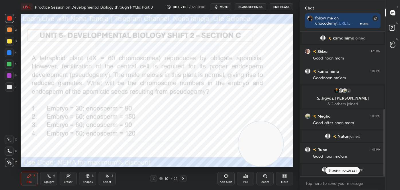
click at [183, 179] on icon at bounding box center [183, 179] width 5 height 5
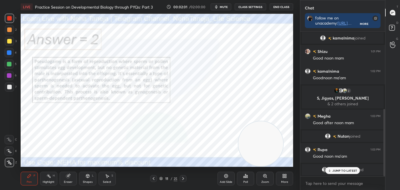
click at [183, 179] on icon at bounding box center [183, 179] width 5 height 5
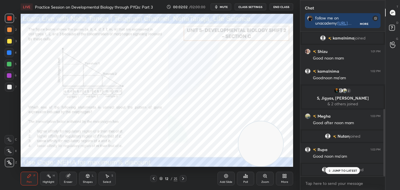
click at [183, 179] on icon at bounding box center [183, 179] width 5 height 5
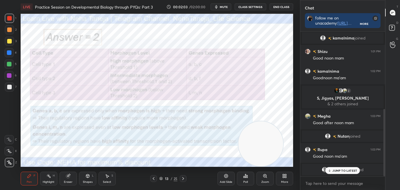
click at [182, 179] on icon at bounding box center [183, 179] width 5 height 5
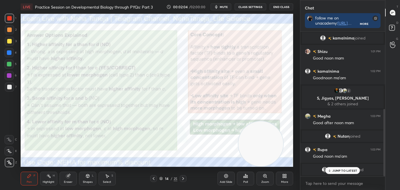
scroll to position [186, 0]
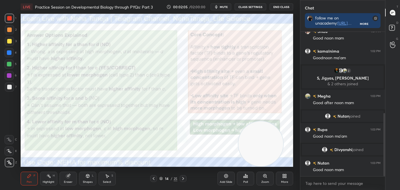
click at [182, 179] on icon at bounding box center [183, 179] width 5 height 5
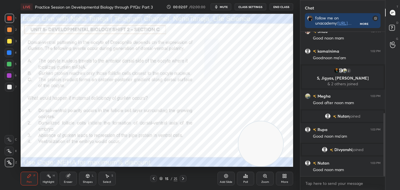
click at [183, 179] on icon at bounding box center [183, 179] width 5 height 5
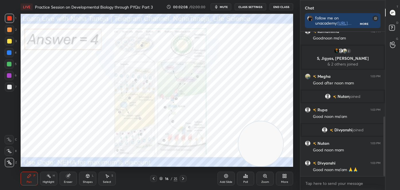
click at [183, 179] on icon at bounding box center [183, 179] width 5 height 5
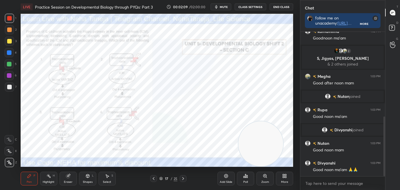
click at [182, 179] on icon at bounding box center [183, 179] width 5 height 5
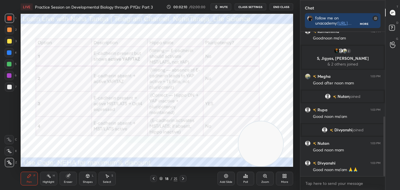
click at [182, 179] on icon at bounding box center [183, 179] width 5 height 5
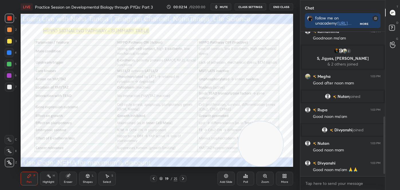
scroll to position [219, 0]
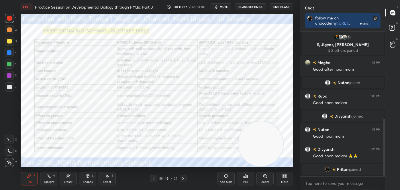
click at [180, 154] on div "LIVE Practice Session on Developmental Biology through PYQs: Part 3 00:02:17 / …" at bounding box center [156, 95] width 277 height 190
click at [51, 180] on div "Highlight H" at bounding box center [48, 179] width 17 height 14
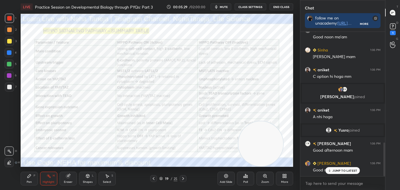
scroll to position [494, 0]
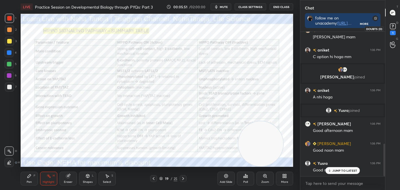
click at [396, 28] on icon at bounding box center [393, 26] width 9 height 9
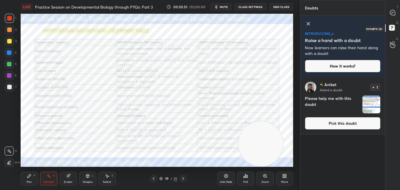
scroll to position [111, 83]
click at [367, 122] on button "Pick this doubt" at bounding box center [343, 123] width 76 height 13
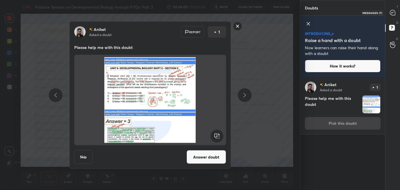
click at [395, 12] on icon at bounding box center [392, 12] width 5 height 5
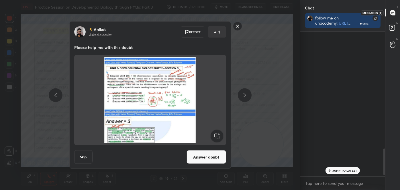
scroll to position [143, 83]
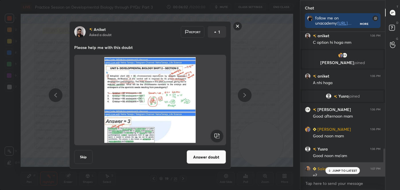
drag, startPoint x: 340, startPoint y: 169, endPoint x: 339, endPoint y: 165, distance: 3.9
click at [340, 167] on div "Seema 1:04 PM ys mam Shizu 1:04 PM Hippopotamus [PERSON_NAME] 1:04 PM ym 1 [PER…" at bounding box center [342, 104] width 85 height 145
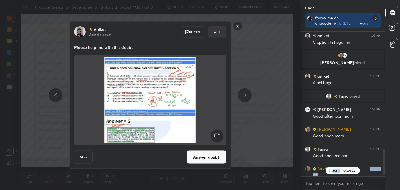
drag, startPoint x: 232, startPoint y: 75, endPoint x: 197, endPoint y: 13, distance: 71.8
click at [209, 38] on div "[PERSON_NAME] Asked a doubt Report 1 Please help me with this doubt Skip Answer…" at bounding box center [150, 95] width 300 height 190
click at [241, 24] on rect at bounding box center [237, 26] width 9 height 9
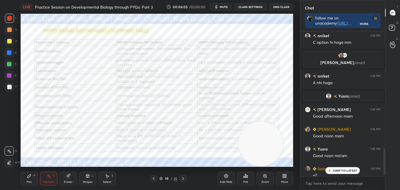
click at [347, 169] on p "JUMP TO LATEST" at bounding box center [344, 170] width 25 height 3
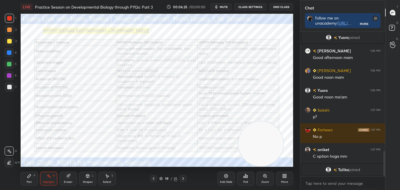
scroll to position [2, 1]
drag, startPoint x: 393, startPoint y: 22, endPoint x: 393, endPoint y: 26, distance: 3.7
click at [392, 22] on div "D Doubts (D)" at bounding box center [392, 29] width 15 height 16
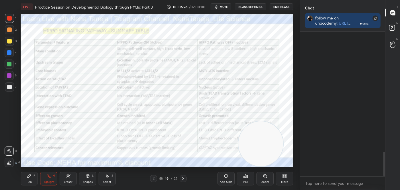
scroll to position [111, 83]
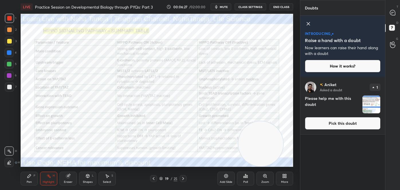
click at [350, 126] on button "Pick this doubt" at bounding box center [343, 123] width 76 height 13
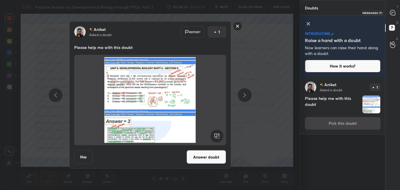
click at [396, 12] on div at bounding box center [392, 12] width 11 height 10
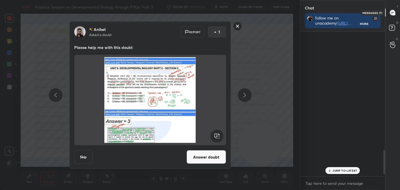
scroll to position [143, 83]
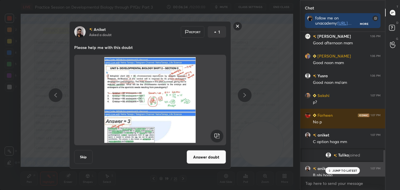
click at [346, 167] on div "[PERSON_NAME] 1:07 PM" at bounding box center [343, 169] width 76 height 6
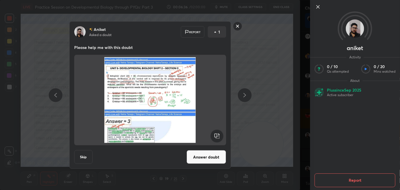
click at [317, 5] on icon at bounding box center [318, 6] width 7 height 7
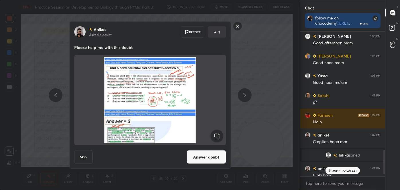
click at [335, 170] on p "JUMP TO LATEST" at bounding box center [344, 170] width 25 height 3
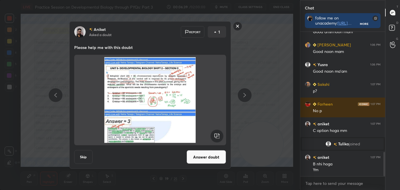
click at [235, 24] on rect at bounding box center [237, 26] width 9 height 9
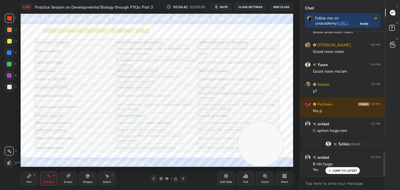
scroll to position [734, 0]
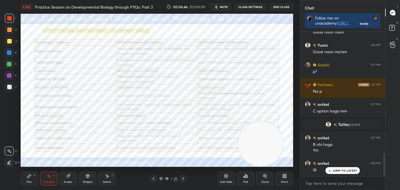
click at [181, 179] on icon at bounding box center [183, 179] width 5 height 5
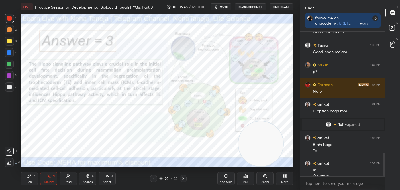
scroll to position [740, 0]
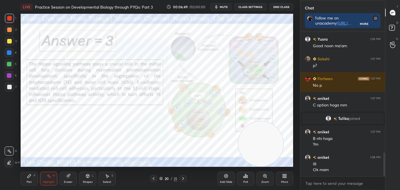
click at [154, 180] on icon at bounding box center [153, 179] width 5 height 5
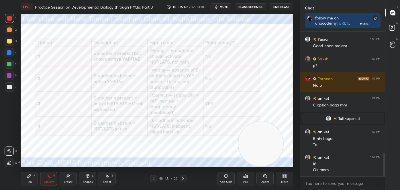
click at [153, 180] on icon at bounding box center [153, 179] width 5 height 5
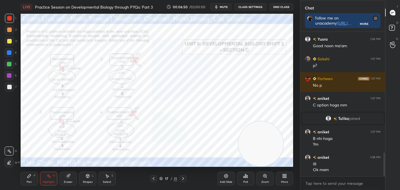
click at [153, 180] on icon at bounding box center [153, 179] width 5 height 5
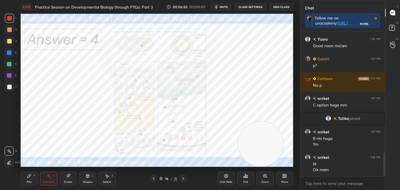
click at [153, 180] on icon at bounding box center [153, 179] width 5 height 5
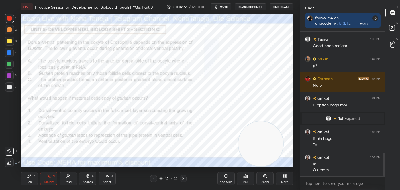
click at [153, 180] on icon at bounding box center [153, 179] width 5 height 5
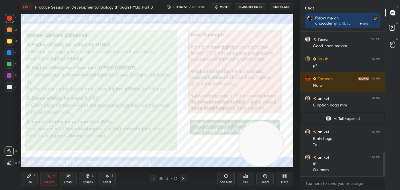
click at [153, 181] on icon at bounding box center [153, 179] width 5 height 5
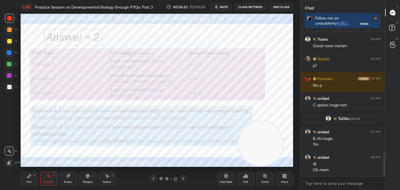
click at [153, 181] on icon at bounding box center [153, 179] width 5 height 5
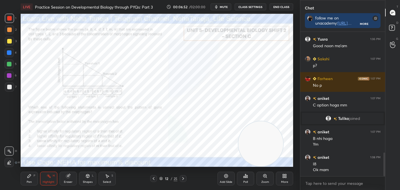
click at [153, 181] on icon at bounding box center [153, 179] width 5 height 5
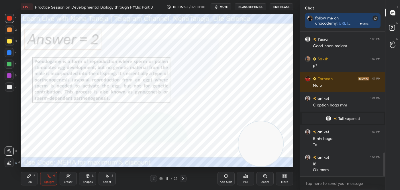
click at [153, 181] on icon at bounding box center [153, 179] width 5 height 5
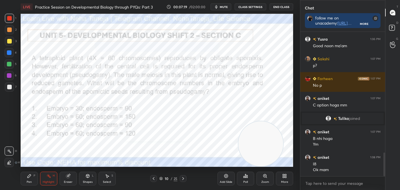
scroll to position [753, 0]
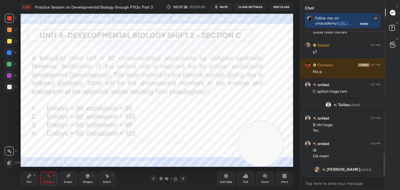
click at [183, 177] on icon at bounding box center [183, 179] width 5 height 5
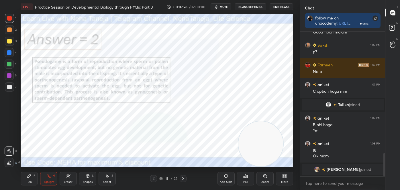
click at [183, 177] on icon at bounding box center [183, 179] width 5 height 5
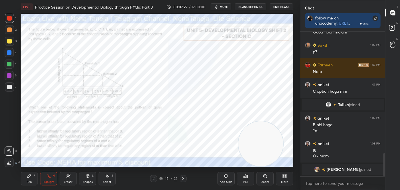
click at [182, 177] on icon at bounding box center [183, 179] width 5 height 5
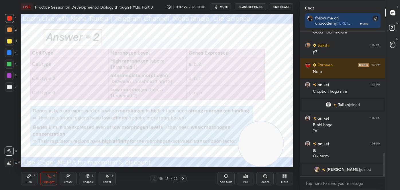
click at [182, 178] on icon at bounding box center [183, 179] width 5 height 5
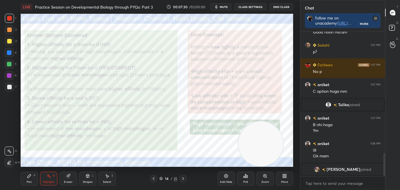
click at [182, 177] on icon at bounding box center [183, 179] width 5 height 5
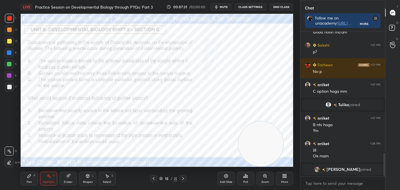
click at [182, 177] on icon at bounding box center [183, 179] width 5 height 5
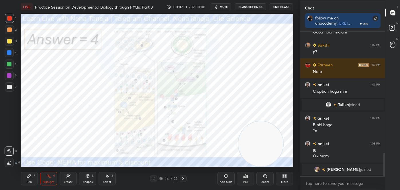
click at [182, 177] on icon at bounding box center [183, 179] width 5 height 5
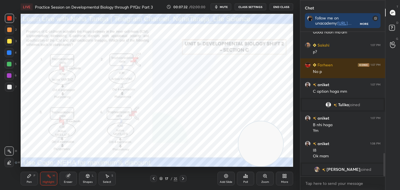
click at [182, 177] on icon at bounding box center [183, 179] width 5 height 5
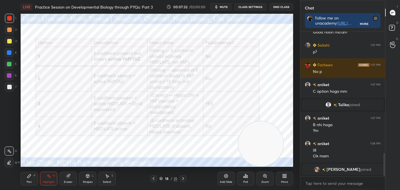
click at [181, 177] on icon at bounding box center [183, 179] width 5 height 5
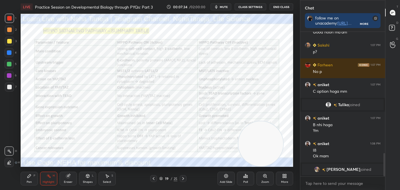
click at [181, 177] on icon at bounding box center [183, 179] width 5 height 5
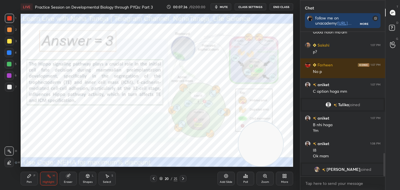
click at [182, 179] on icon at bounding box center [183, 179] width 5 height 5
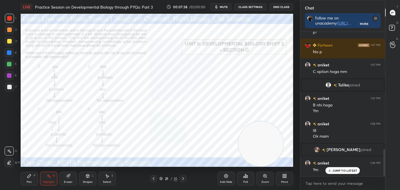
scroll to position [615, 0]
click at [29, 177] on icon at bounding box center [29, 175] width 3 height 3
click at [14, 162] on div "Z" at bounding box center [11, 162] width 12 height 9
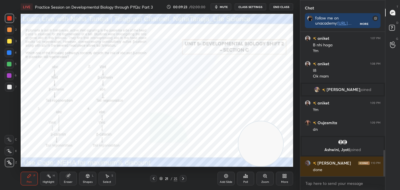
scroll to position [647, 0]
click at [250, 181] on div "Poll" at bounding box center [245, 179] width 17 height 14
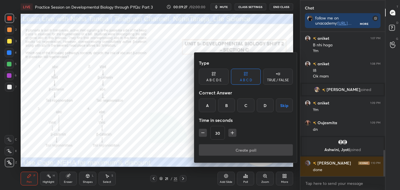
click at [213, 104] on div "A" at bounding box center [207, 106] width 17 height 14
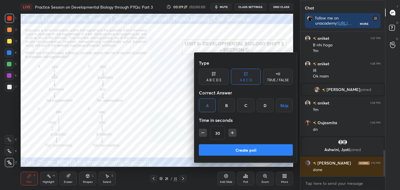
click at [221, 148] on button "Create poll" at bounding box center [246, 149] width 94 height 11
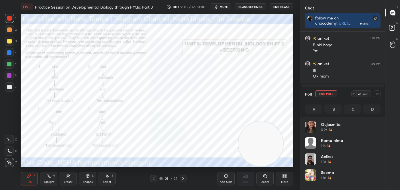
scroll to position [67, 74]
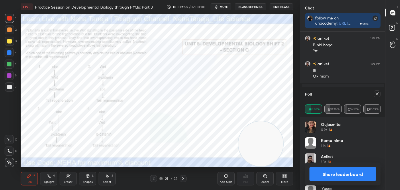
click at [361, 178] on button "Share leaderboard" at bounding box center [342, 174] width 66 height 14
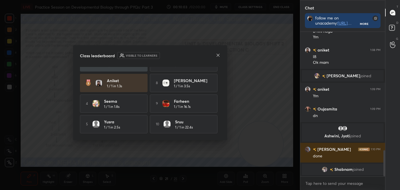
scroll to position [36, 0]
click at [217, 54] on icon at bounding box center [217, 55] width 3 height 3
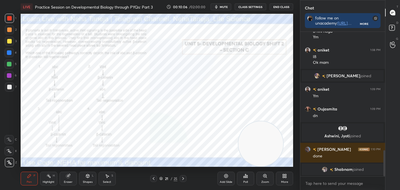
click at [270, 185] on div "Zoom" at bounding box center [264, 179] width 17 height 14
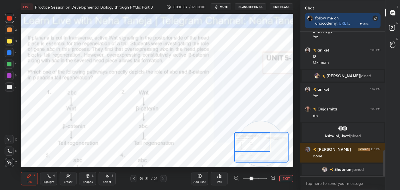
drag, startPoint x: 269, startPoint y: 149, endPoint x: 245, endPoint y: 140, distance: 25.4
click at [245, 140] on div at bounding box center [253, 143] width 36 height 20
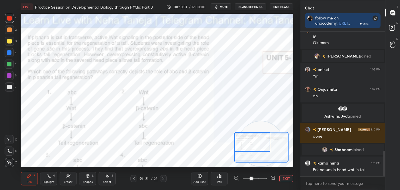
scroll to position [695, 0]
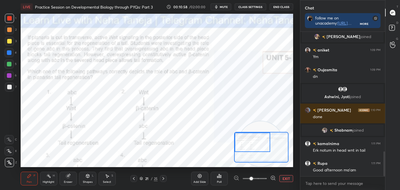
click at [162, 178] on icon at bounding box center [163, 179] width 5 height 5
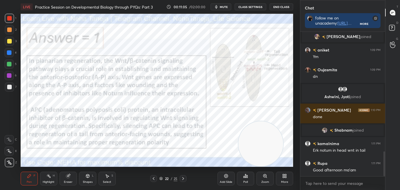
click at [52, 180] on div "Highlight H" at bounding box center [48, 179] width 17 height 14
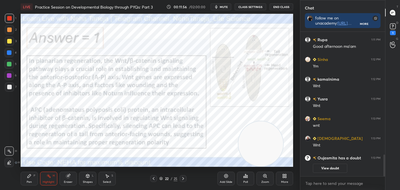
scroll to position [794, 0]
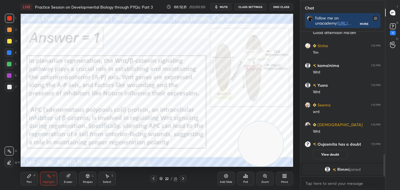
click at [152, 178] on icon at bounding box center [153, 179] width 5 height 5
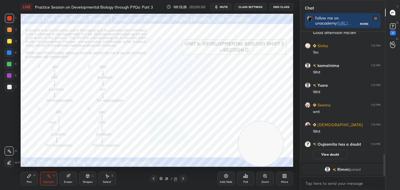
click at [185, 179] on icon at bounding box center [183, 179] width 5 height 5
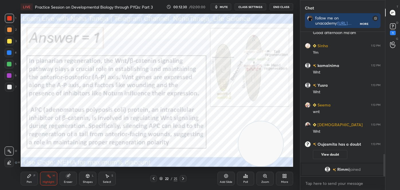
click at [154, 177] on icon at bounding box center [153, 179] width 5 height 5
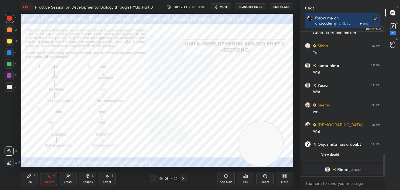
click at [399, 28] on div "D Doubts (D) 1" at bounding box center [392, 29] width 15 height 16
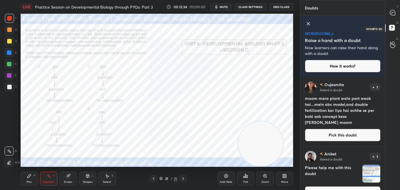
scroll to position [111, 83]
click at [393, 16] on div at bounding box center [392, 12] width 11 height 10
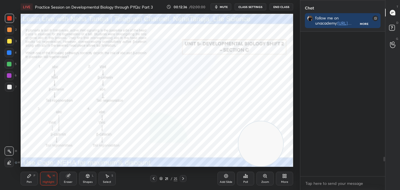
scroll to position [143, 83]
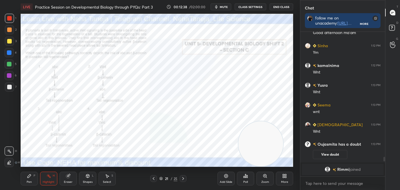
click at [184, 179] on icon at bounding box center [183, 179] width 5 height 5
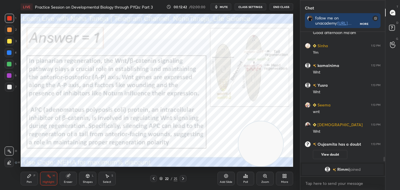
scroll to position [950, 0]
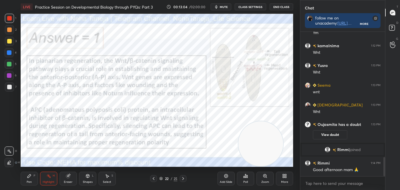
click at [154, 177] on icon at bounding box center [153, 179] width 5 height 5
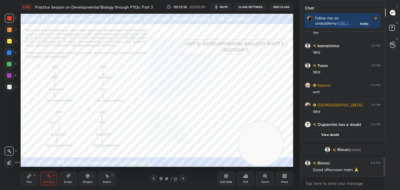
scroll to position [969, 0]
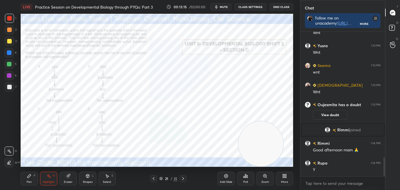
click at [28, 179] on div "Pen P" at bounding box center [29, 179] width 17 height 14
click at [9, 162] on icon at bounding box center [9, 162] width 5 height 3
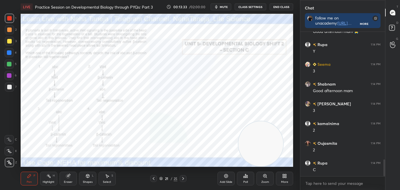
scroll to position [1108, 0]
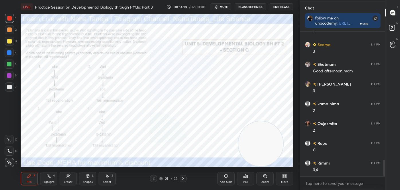
click at [185, 177] on icon at bounding box center [183, 179] width 5 height 5
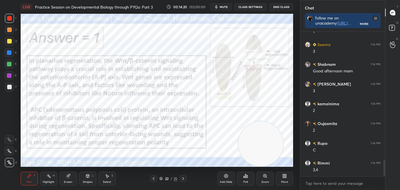
click at [183, 180] on icon at bounding box center [183, 178] width 2 height 3
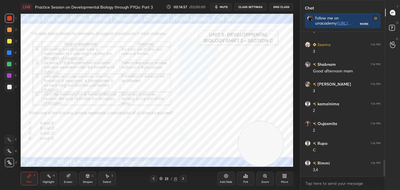
scroll to position [1143, 0]
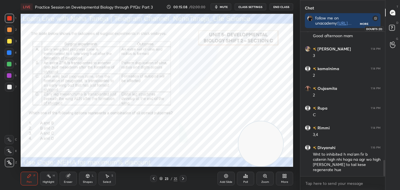
drag, startPoint x: 393, startPoint y: 28, endPoint x: 390, endPoint y: 24, distance: 4.7
click at [393, 28] on rect at bounding box center [391, 27] width 5 height 5
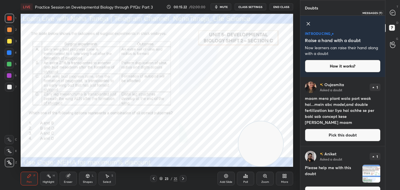
click at [393, 15] on div at bounding box center [392, 12] width 11 height 10
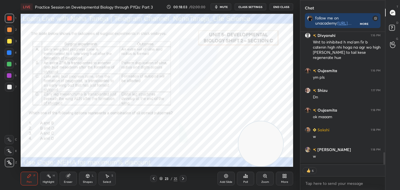
scroll to position [1287, 0]
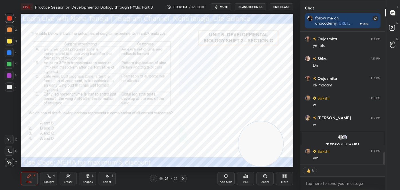
click at [248, 177] on icon at bounding box center [245, 176] width 5 height 5
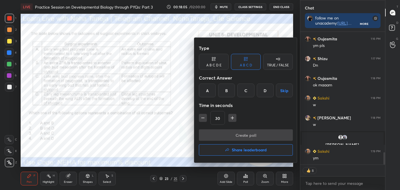
click at [264, 90] on div "D" at bounding box center [265, 91] width 17 height 14
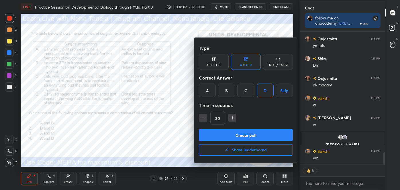
click at [259, 134] on button "Create poll" at bounding box center [246, 135] width 94 height 11
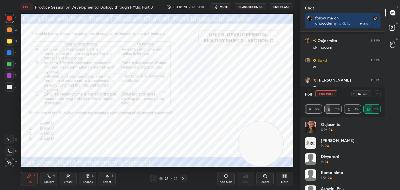
scroll to position [1364, 0]
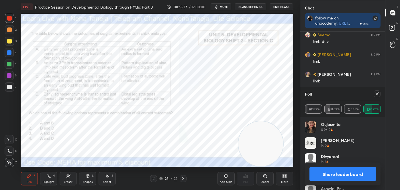
click at [342, 172] on button "Share leaderboard" at bounding box center [342, 174] width 66 height 14
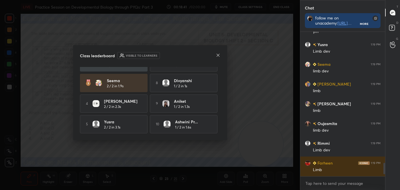
click at [216, 54] on icon at bounding box center [218, 55] width 5 height 5
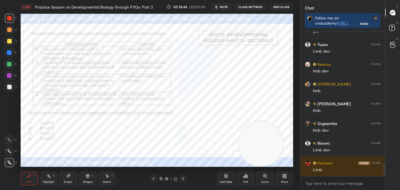
click at [46, 181] on div "Highlight" at bounding box center [49, 182] width 12 height 3
drag, startPoint x: 10, startPoint y: 162, endPoint x: 17, endPoint y: 160, distance: 7.5
click at [10, 162] on icon at bounding box center [9, 162] width 3 height 3
click at [31, 175] on icon at bounding box center [29, 176] width 5 height 5
click at [11, 164] on icon at bounding box center [9, 162] width 5 height 3
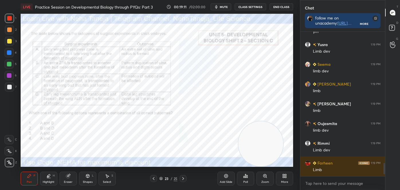
click at [11, 164] on icon at bounding box center [9, 162] width 5 height 3
click at [48, 176] on icon at bounding box center [48, 175] width 3 height 3
click at [11, 162] on icon at bounding box center [9, 162] width 5 height 5
click at [9, 64] on div at bounding box center [9, 64] width 5 height 5
click at [30, 180] on div "Pen P" at bounding box center [29, 179] width 17 height 14
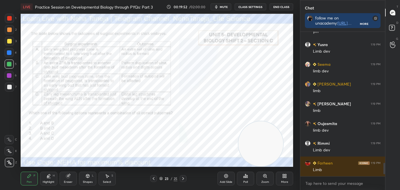
drag, startPoint x: 8, startPoint y: 162, endPoint x: 7, endPoint y: 160, distance: 3.1
click at [8, 162] on icon at bounding box center [9, 163] width 5 height 4
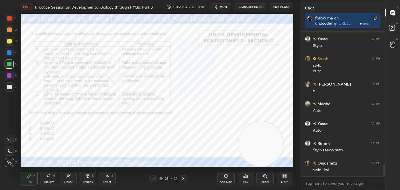
scroll to position [1578, 0]
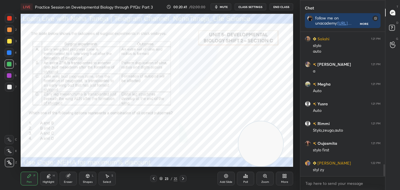
click at [49, 181] on div "Highlight" at bounding box center [49, 182] width 12 height 3
click at [11, 150] on div at bounding box center [9, 151] width 9 height 9
click at [29, 184] on div "Pen P" at bounding box center [29, 179] width 17 height 14
click at [11, 165] on div at bounding box center [9, 162] width 9 height 9
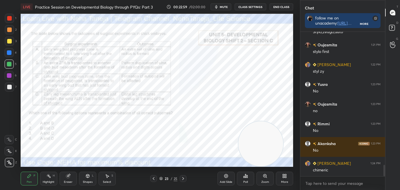
scroll to position [1696, 0]
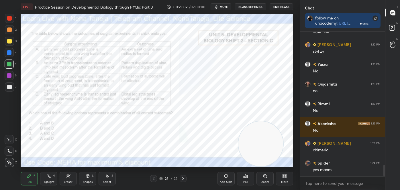
click at [66, 181] on div "Eraser" at bounding box center [68, 182] width 9 height 3
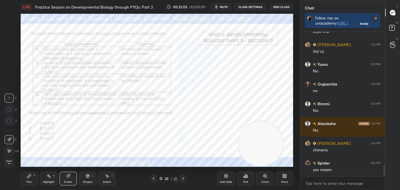
click at [46, 179] on div "Highlight H" at bounding box center [48, 179] width 17 height 14
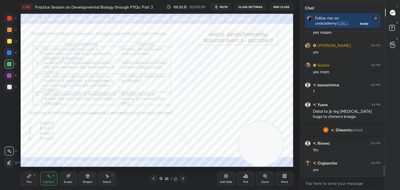
scroll to position [1854, 0]
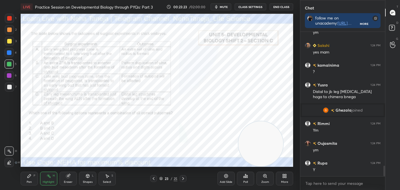
drag, startPoint x: 27, startPoint y: 181, endPoint x: 35, endPoint y: 176, distance: 9.4
click at [35, 176] on div "1 2 3 4 5 6 7 C X Z C X Z E E Erase all H H LIVE Practice Session on Developmen…" at bounding box center [147, 95] width 295 height 190
click at [34, 177] on div "P" at bounding box center [35, 175] width 2 height 3
drag, startPoint x: 10, startPoint y: 152, endPoint x: 12, endPoint y: 150, distance: 3.3
click at [11, 151] on icon at bounding box center [9, 151] width 5 height 4
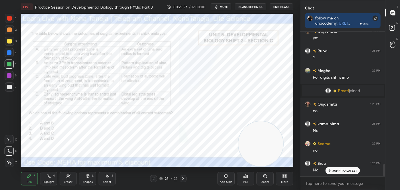
scroll to position [1575, 0]
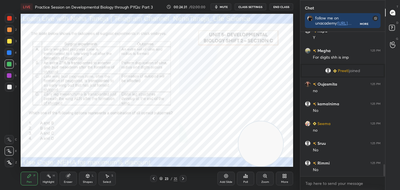
click at [53, 178] on div "Highlight H" at bounding box center [48, 179] width 17 height 14
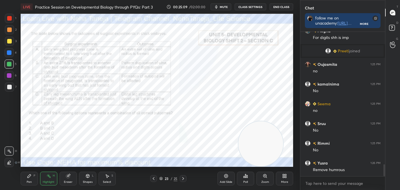
click at [152, 178] on icon at bounding box center [153, 179] width 5 height 5
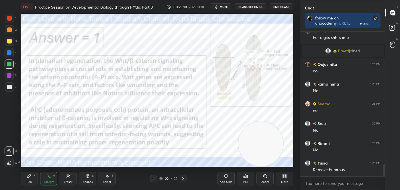
click at [183, 179] on icon at bounding box center [183, 179] width 5 height 5
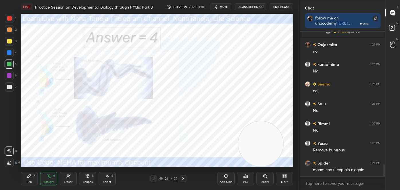
scroll to position [1628, 0]
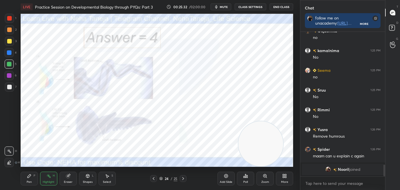
click at [154, 178] on icon at bounding box center [153, 179] width 5 height 5
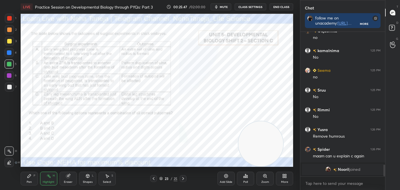
click at [183, 177] on icon at bounding box center [183, 179] width 5 height 5
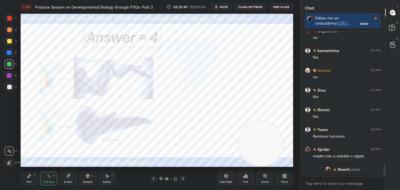
click at [266, 174] on icon at bounding box center [264, 175] width 3 height 3
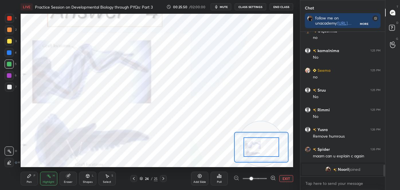
click at [266, 177] on span at bounding box center [255, 178] width 24 height 9
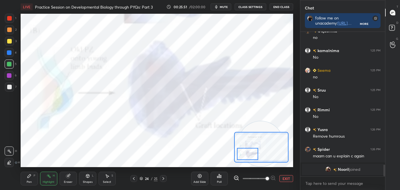
drag, startPoint x: 256, startPoint y: 151, endPoint x: 243, endPoint y: 158, distance: 14.4
click at [242, 158] on div at bounding box center [247, 154] width 21 height 12
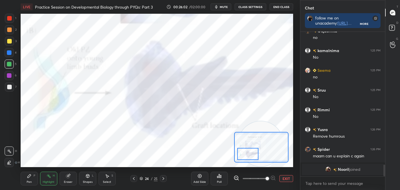
click at [281, 179] on button "EXIT" at bounding box center [286, 178] width 14 height 7
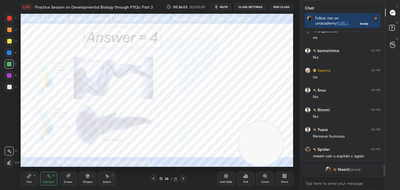
scroll to position [1604, 0]
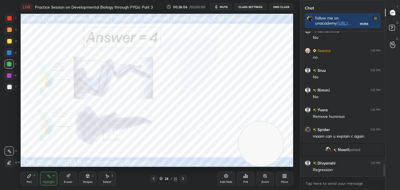
click at [154, 180] on icon at bounding box center [153, 179] width 5 height 5
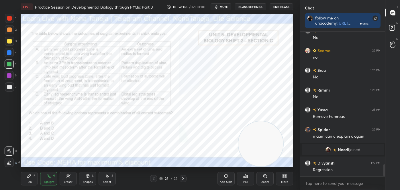
click at [183, 179] on icon at bounding box center [183, 179] width 5 height 5
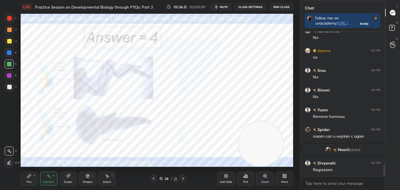
click at [151, 179] on icon at bounding box center [153, 179] width 5 height 5
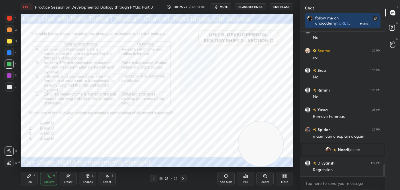
click at [152, 179] on icon at bounding box center [153, 179] width 5 height 5
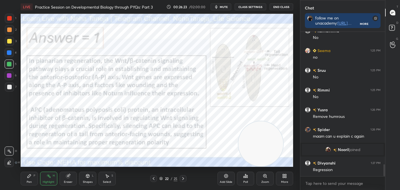
scroll to position [1624, 0]
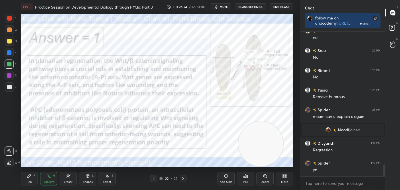
click at [152, 180] on icon at bounding box center [153, 179] width 5 height 5
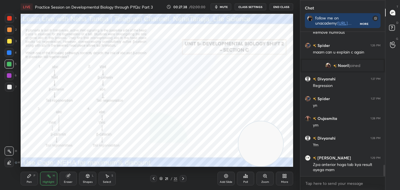
scroll to position [1713, 0]
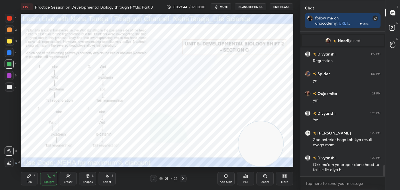
click at [183, 179] on icon at bounding box center [183, 179] width 5 height 5
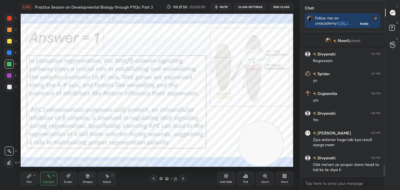
click at [183, 179] on icon at bounding box center [183, 179] width 5 height 5
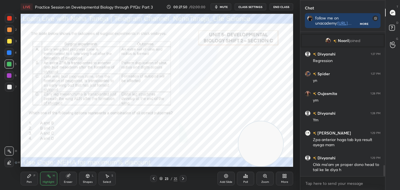
click at [183, 178] on icon at bounding box center [183, 179] width 5 height 5
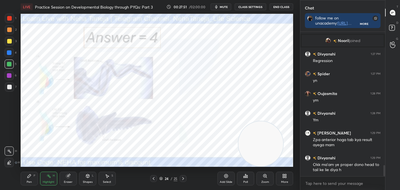
click at [183, 181] on div at bounding box center [183, 178] width 7 height 7
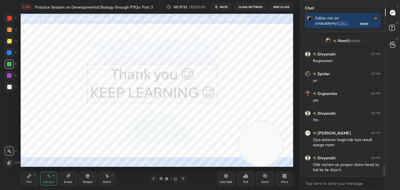
scroll to position [1719, 0]
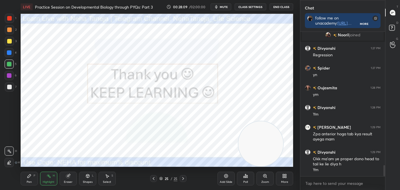
click at [32, 179] on div "Pen P" at bounding box center [29, 179] width 17 height 14
click at [12, 162] on div at bounding box center [9, 162] width 9 height 9
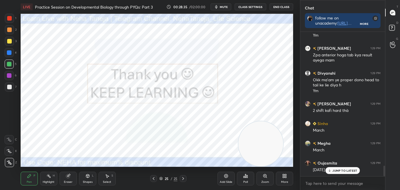
scroll to position [1818, 0]
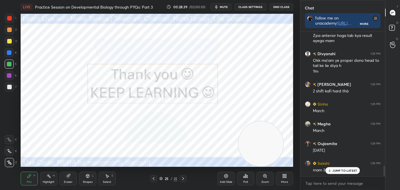
click at [10, 20] on div at bounding box center [9, 18] width 5 height 5
click at [67, 181] on div "Eraser" at bounding box center [68, 182] width 9 height 3
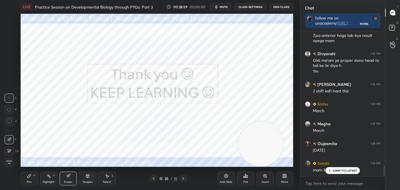
click at [10, 164] on span "Erase all" at bounding box center [9, 162] width 9 height 4
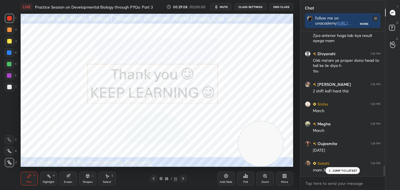
click at [337, 171] on p "JUMP TO LATEST" at bounding box center [344, 170] width 25 height 3
click at [281, 174] on div "More" at bounding box center [284, 179] width 17 height 14
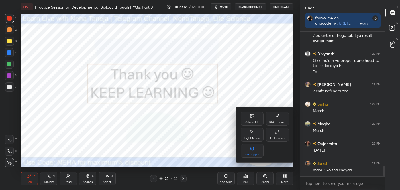
click at [256, 119] on div "Upload File" at bounding box center [252, 119] width 23 height 14
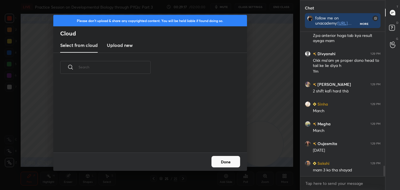
scroll to position [71, 184]
click at [119, 47] on h3 "Upload new" at bounding box center [120, 45] width 26 height 7
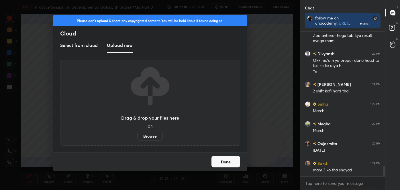
click at [156, 136] on label "Browse" at bounding box center [150, 136] width 26 height 9
click at [137, 136] on input "Browse" at bounding box center [137, 136] width 0 height 9
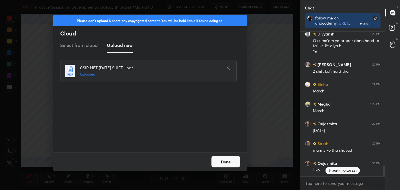
click at [226, 160] on button "Done" at bounding box center [225, 161] width 29 height 11
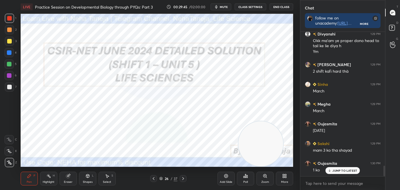
click at [53, 182] on div "Highlight" at bounding box center [49, 182] width 12 height 3
click at [185, 179] on icon at bounding box center [183, 179] width 5 height 5
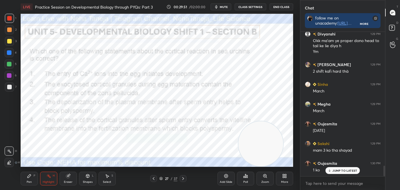
click at [25, 182] on div "Pen P" at bounding box center [29, 179] width 17 height 14
click at [9, 163] on icon at bounding box center [9, 162] width 5 height 3
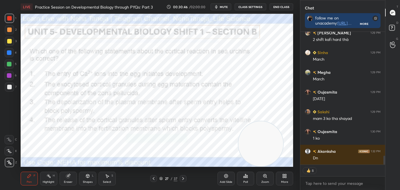
scroll to position [1889, 0]
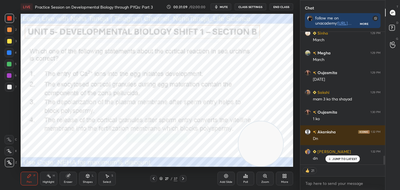
click at [248, 176] on icon at bounding box center [245, 176] width 5 height 5
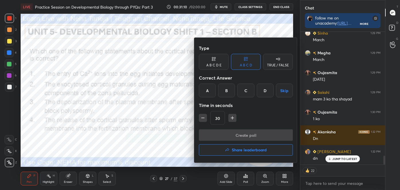
click at [247, 177] on div at bounding box center [200, 95] width 400 height 190
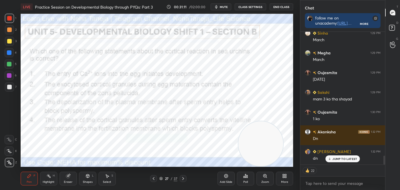
click at [244, 175] on icon at bounding box center [245, 176] width 5 height 5
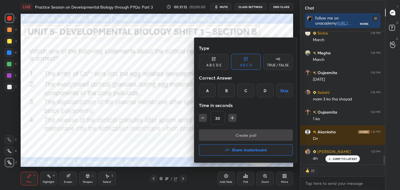
click at [258, 91] on div "D" at bounding box center [265, 91] width 17 height 14
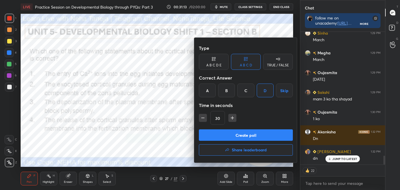
click at [255, 136] on button "Create poll" at bounding box center [246, 135] width 94 height 11
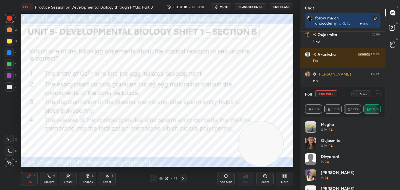
scroll to position [2, 1]
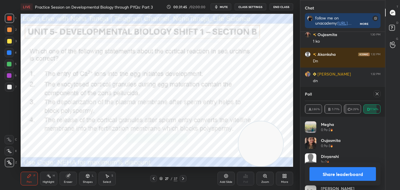
click at [343, 174] on button "Share leaderboard" at bounding box center [342, 174] width 66 height 14
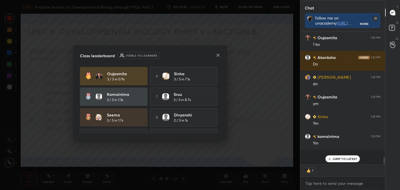
scroll to position [2, 1]
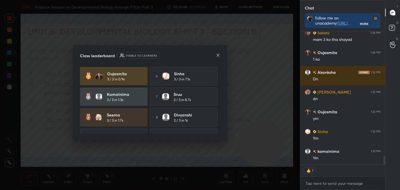
click at [217, 54] on icon at bounding box center [218, 55] width 5 height 5
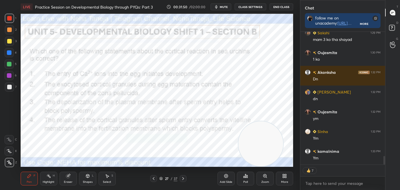
click at [54, 177] on div "Highlight H" at bounding box center [48, 179] width 17 height 14
click at [25, 182] on div "Pen P" at bounding box center [29, 179] width 17 height 14
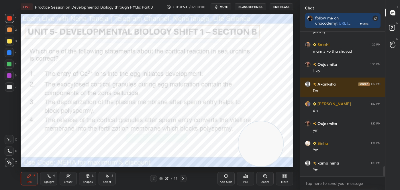
click at [7, 138] on icon at bounding box center [9, 140] width 5 height 4
click at [51, 178] on icon at bounding box center [48, 176] width 5 height 5
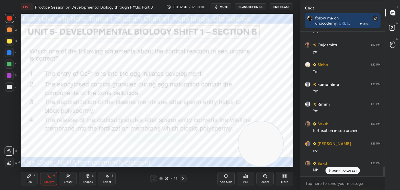
drag, startPoint x: 29, startPoint y: 181, endPoint x: 32, endPoint y: 178, distance: 4.3
click at [29, 181] on div "Pen" at bounding box center [29, 182] width 5 height 3
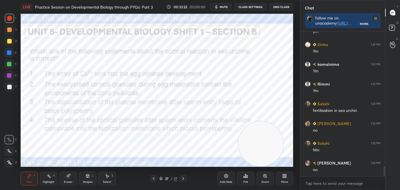
click at [9, 136] on div at bounding box center [9, 139] width 9 height 9
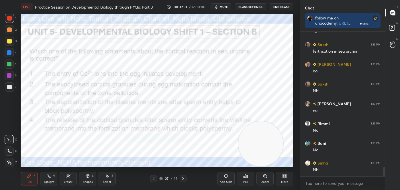
click at [53, 177] on div "H" at bounding box center [54, 175] width 2 height 3
click at [31, 174] on icon at bounding box center [29, 176] width 5 height 5
click at [10, 137] on div at bounding box center [9, 139] width 9 height 9
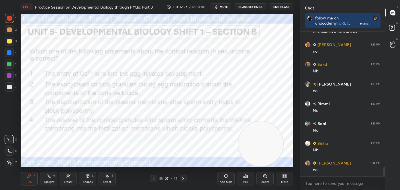
click at [46, 179] on div "Highlight H" at bounding box center [48, 179] width 17 height 14
click at [31, 179] on div "Pen P" at bounding box center [29, 179] width 17 height 14
click at [9, 138] on icon at bounding box center [9, 139] width 5 height 3
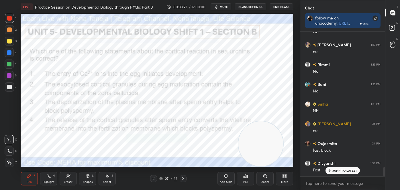
scroll to position [2174, 0]
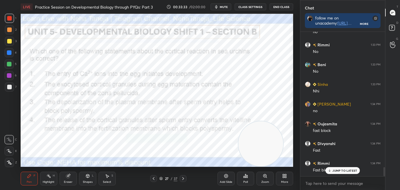
click at [51, 181] on div "Highlight" at bounding box center [49, 182] width 12 height 3
click at [29, 176] on icon at bounding box center [29, 175] width 3 height 3
click at [10, 142] on icon at bounding box center [9, 139] width 5 height 3
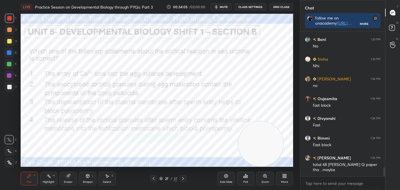
scroll to position [2213, 0]
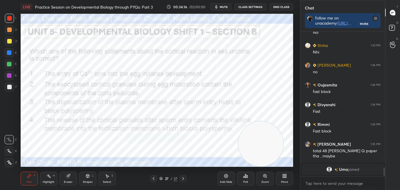
click at [183, 177] on icon at bounding box center [183, 179] width 5 height 5
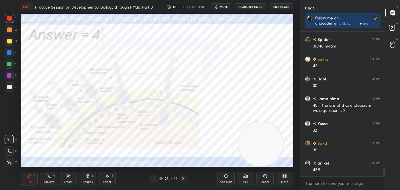
scroll to position [2323, 0]
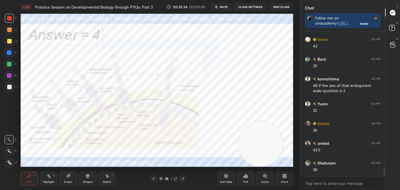
click at [155, 178] on icon at bounding box center [153, 179] width 5 height 5
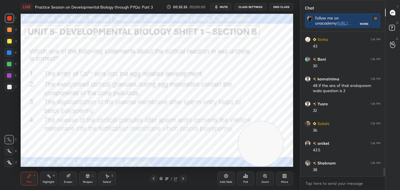
click at [53, 181] on div "Highlight H" at bounding box center [48, 179] width 17 height 14
click at [50, 173] on div "Highlight H" at bounding box center [48, 179] width 17 height 14
click at [185, 177] on icon at bounding box center [183, 179] width 5 height 5
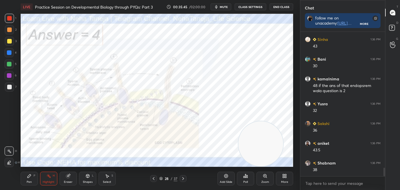
click at [184, 177] on icon at bounding box center [183, 179] width 5 height 5
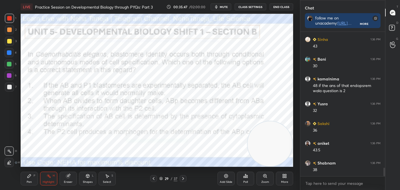
drag, startPoint x: 270, startPoint y: 142, endPoint x: 298, endPoint y: 143, distance: 28.4
click at [298, 143] on div "1 2 3 4 5 6 7 C X Z C X Z E E Erase all H H LIVE Practice Session on Developmen…" at bounding box center [150, 95] width 300 height 190
click at [31, 177] on icon at bounding box center [29, 176] width 5 height 5
click at [8, 138] on icon at bounding box center [9, 140] width 5 height 4
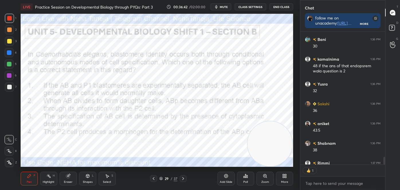
scroll to position [2, 1]
drag, startPoint x: 276, startPoint y: 145, endPoint x: 268, endPoint y: 148, distance: 8.7
click at [268, 148] on video at bounding box center [260, 143] width 45 height 45
click at [249, 179] on div "Poll" at bounding box center [245, 179] width 17 height 14
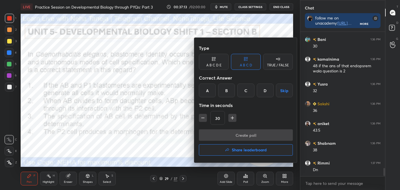
click at [225, 91] on div "B" at bounding box center [226, 91] width 17 height 14
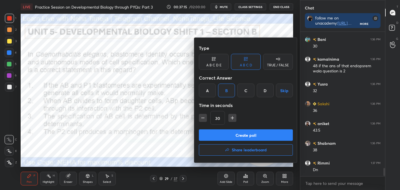
click at [235, 132] on button "Create poll" at bounding box center [246, 135] width 94 height 11
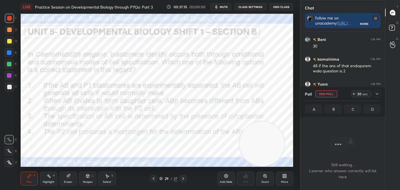
scroll to position [2, 1]
click at [85, 182] on div "Shapes" at bounding box center [88, 182] width 10 height 3
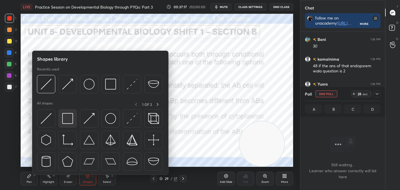
click at [66, 120] on img at bounding box center [67, 118] width 11 height 11
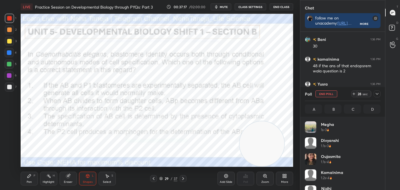
scroll to position [67, 74]
click at [28, 178] on icon at bounding box center [29, 176] width 5 height 5
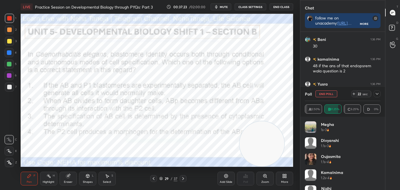
click at [11, 138] on icon at bounding box center [9, 140] width 5 height 4
click at [47, 182] on div "Highlight" at bounding box center [49, 182] width 12 height 3
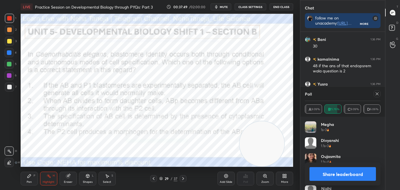
drag, startPoint x: 35, startPoint y: 174, endPoint x: 30, endPoint y: 174, distance: 4.6
click at [35, 174] on div "P" at bounding box center [35, 175] width 2 height 3
click at [8, 138] on div at bounding box center [9, 139] width 9 height 9
click at [348, 171] on button "Share leaderboard" at bounding box center [342, 174] width 66 height 14
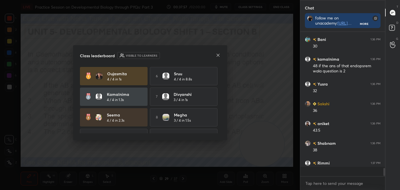
scroll to position [0, 1]
click at [217, 54] on icon at bounding box center [218, 55] width 5 height 5
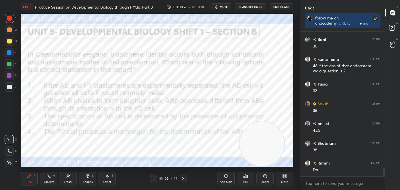
click at [49, 177] on rect at bounding box center [49, 176] width 3 height 3
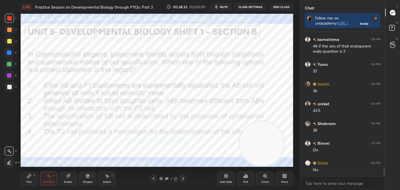
click at [27, 181] on div "Pen" at bounding box center [29, 182] width 5 height 3
click at [9, 139] on icon at bounding box center [9, 140] width 5 height 4
click at [72, 177] on div "Eraser" at bounding box center [68, 179] width 17 height 14
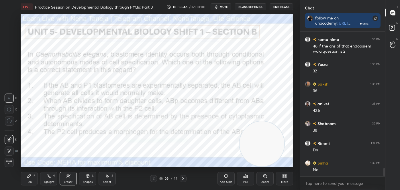
click at [45, 178] on div "Highlight H" at bounding box center [48, 179] width 17 height 14
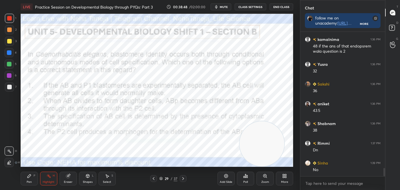
drag, startPoint x: 11, startPoint y: 160, endPoint x: 15, endPoint y: 158, distance: 5.5
click at [11, 161] on icon at bounding box center [9, 162] width 5 height 5
drag, startPoint x: 256, startPoint y: 136, endPoint x: 250, endPoint y: 85, distance: 52.1
click at [252, 81] on video at bounding box center [257, 84] width 45 height 45
click at [31, 178] on icon at bounding box center [29, 176] width 5 height 5
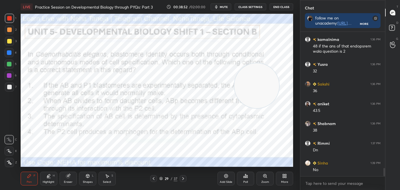
drag, startPoint x: 8, startPoint y: 138, endPoint x: 19, endPoint y: 137, distance: 11.5
click at [9, 138] on icon at bounding box center [9, 140] width 5 height 4
drag, startPoint x: 247, startPoint y: 100, endPoint x: 267, endPoint y: 167, distance: 69.8
click at [268, 168] on div "LIVE Practice Session on Developmental Biology through PYQs: Part 3 00:38:54 / …" at bounding box center [156, 95] width 277 height 190
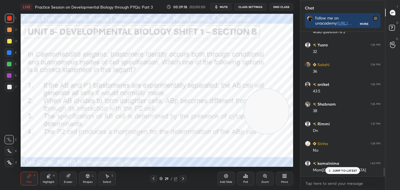
drag, startPoint x: 271, startPoint y: 135, endPoint x: 266, endPoint y: 66, distance: 68.7
click at [267, 89] on video at bounding box center [266, 111] width 45 height 45
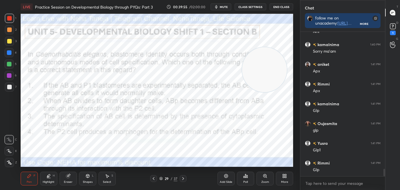
scroll to position [2678, 0]
click at [393, 27] on rect at bounding box center [392, 26] width 5 height 5
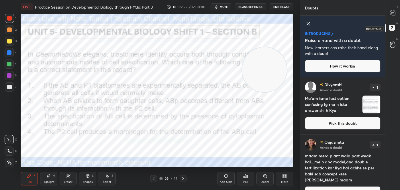
scroll to position [111, 83]
click at [394, 21] on div "D Doubts (D)" at bounding box center [392, 29] width 15 height 16
click at [395, 15] on icon at bounding box center [393, 13] width 6 height 6
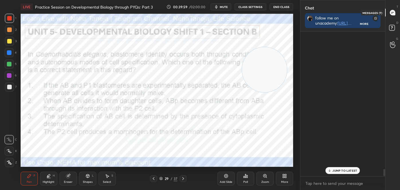
scroll to position [143, 83]
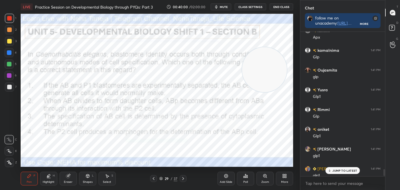
click at [331, 169] on icon at bounding box center [330, 170] width 4 height 3
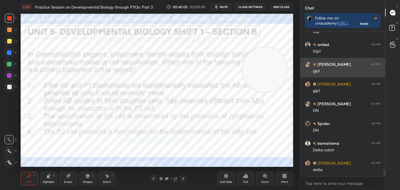
scroll to position [2958, 0]
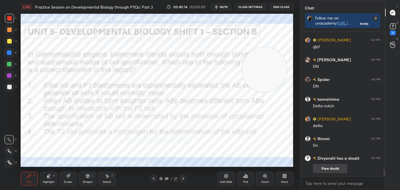
drag, startPoint x: 296, startPoint y: 121, endPoint x: 318, endPoint y: 169, distance: 52.4
click at [318, 167] on div "1 2 3 4 5 6 7 C X Z C X Z E E Erase all H H LIVE Practice Session on Developmen…" at bounding box center [200, 95] width 400 height 190
click at [183, 177] on icon at bounding box center [183, 179] width 5 height 5
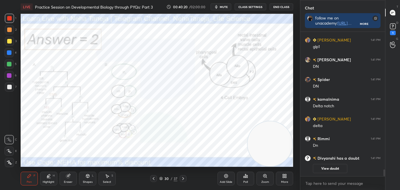
click at [153, 178] on icon at bounding box center [154, 178] width 2 height 3
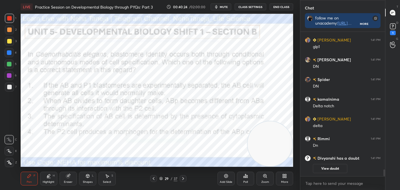
drag, startPoint x: 183, startPoint y: 177, endPoint x: 183, endPoint y: 174, distance: 2.9
click at [183, 177] on icon at bounding box center [183, 179] width 5 height 5
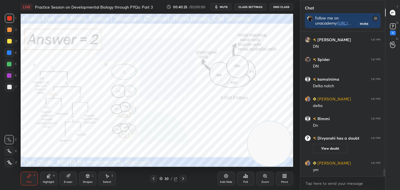
click at [54, 177] on div "Highlight H" at bounding box center [48, 179] width 17 height 14
click at [11, 150] on icon at bounding box center [9, 151] width 5 height 5
click at [182, 178] on icon at bounding box center [183, 179] width 5 height 5
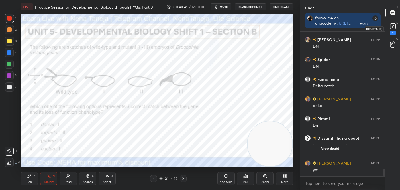
click at [395, 29] on icon at bounding box center [393, 26] width 9 height 9
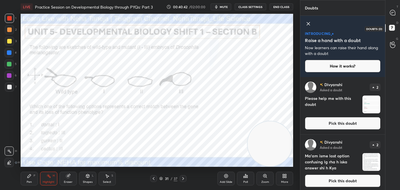
scroll to position [111, 83]
click at [393, 16] on div at bounding box center [392, 12] width 11 height 10
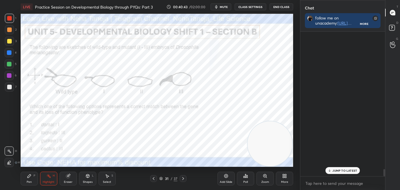
scroll to position [143, 83]
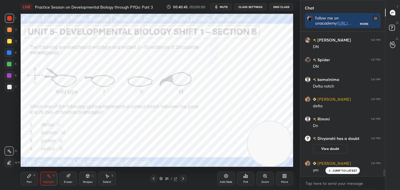
click at [28, 180] on div "Pen P" at bounding box center [29, 179] width 17 height 14
click at [7, 138] on icon at bounding box center [9, 140] width 5 height 4
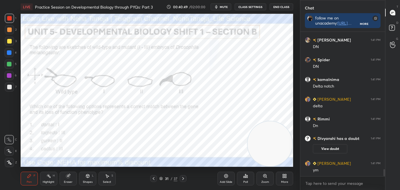
scroll to position [2790, 0]
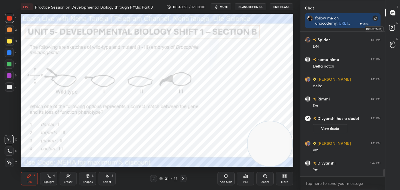
click at [391, 26] on rect at bounding box center [391, 27] width 5 height 5
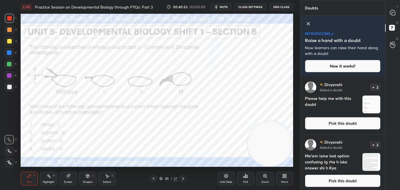
scroll to position [111, 83]
click at [349, 126] on button "Pick this doubt" at bounding box center [343, 123] width 76 height 13
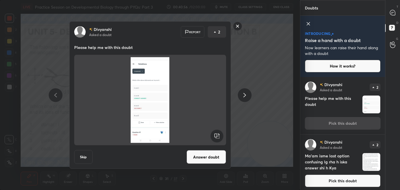
click at [237, 28] on rect at bounding box center [237, 26] width 9 height 9
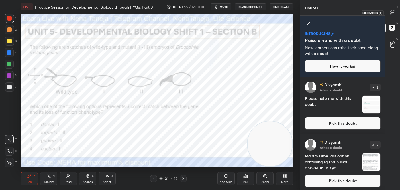
click at [394, 10] on icon at bounding box center [393, 13] width 6 height 6
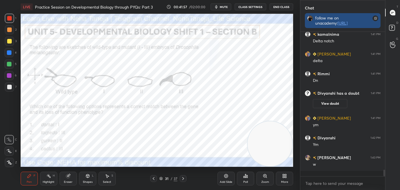
scroll to position [2809, 0]
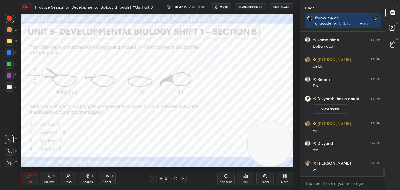
click at [245, 179] on div "Poll" at bounding box center [245, 179] width 17 height 14
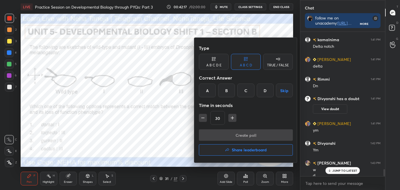
scroll to position [2815, 0]
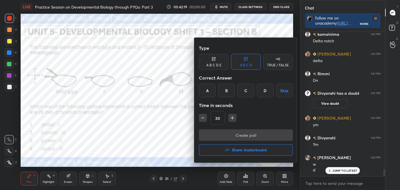
click at [245, 92] on div "C" at bounding box center [245, 91] width 17 height 14
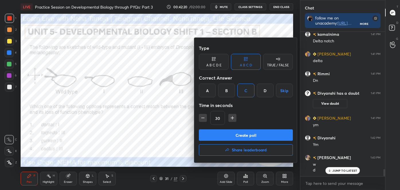
click at [241, 135] on button "Create poll" at bounding box center [246, 135] width 94 height 11
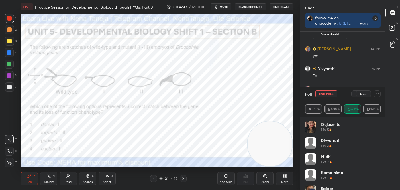
scroll to position [2904, 0]
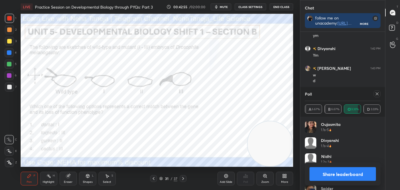
drag, startPoint x: 331, startPoint y: 173, endPoint x: 329, endPoint y: 176, distance: 3.9
click at [331, 174] on button "Share leaderboard" at bounding box center [342, 174] width 66 height 14
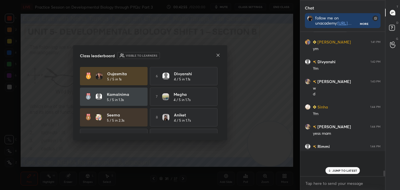
scroll to position [2874, 0]
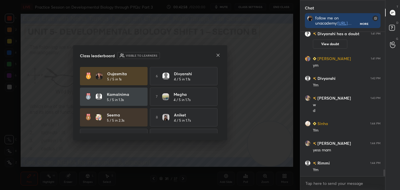
click at [219, 57] on icon at bounding box center [218, 55] width 5 height 5
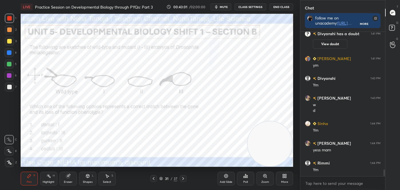
click at [49, 176] on icon at bounding box center [48, 176] width 5 height 5
drag, startPoint x: 22, startPoint y: 177, endPoint x: 27, endPoint y: 177, distance: 4.6
click at [23, 176] on div "Pen P" at bounding box center [29, 179] width 17 height 14
click at [30, 179] on div "Pen P" at bounding box center [29, 179] width 17 height 14
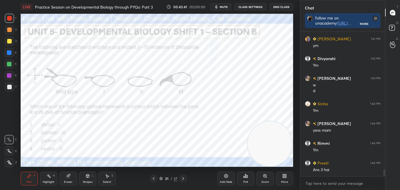
click at [72, 182] on div "Eraser" at bounding box center [68, 179] width 17 height 14
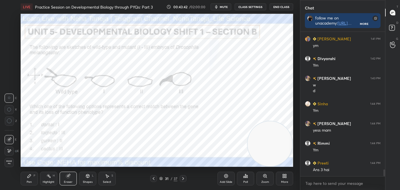
click at [11, 152] on icon at bounding box center [9, 151] width 5 height 5
click at [51, 174] on icon at bounding box center [48, 176] width 5 height 5
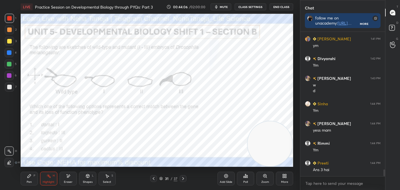
scroll to position [2914, 0]
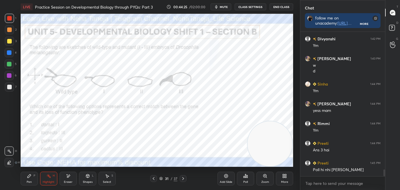
click at [26, 180] on div "Pen P" at bounding box center [29, 179] width 17 height 14
drag, startPoint x: 9, startPoint y: 140, endPoint x: 20, endPoint y: 133, distance: 12.7
click at [9, 140] on icon at bounding box center [9, 140] width 5 height 4
click at [45, 181] on div "Highlight" at bounding box center [49, 182] width 12 height 3
click at [30, 181] on div "Pen" at bounding box center [29, 182] width 5 height 3
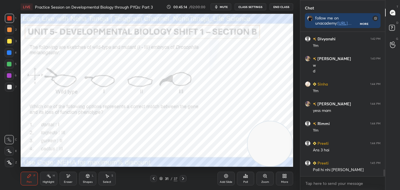
drag, startPoint x: 11, startPoint y: 166, endPoint x: 19, endPoint y: 158, distance: 11.1
click at [12, 165] on div at bounding box center [9, 162] width 9 height 9
click at [181, 177] on icon at bounding box center [183, 179] width 5 height 5
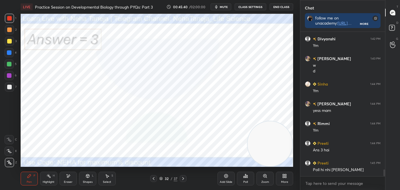
click at [183, 177] on icon at bounding box center [183, 179] width 5 height 5
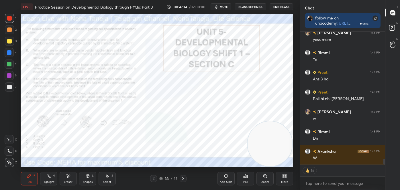
scroll to position [2973, 0]
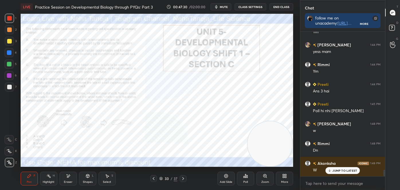
click at [227, 7] on span "mute" at bounding box center [224, 7] width 8 height 4
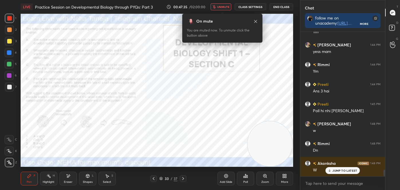
click at [223, 9] on button "unmute" at bounding box center [221, 6] width 21 height 7
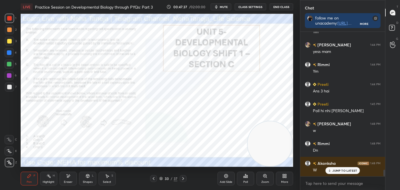
click at [225, 6] on span "mute" at bounding box center [224, 7] width 8 height 4
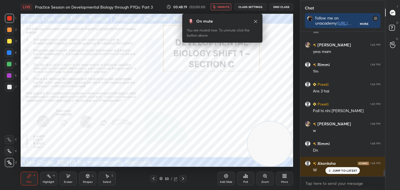
click at [224, 7] on span "unmute" at bounding box center [223, 7] width 12 height 4
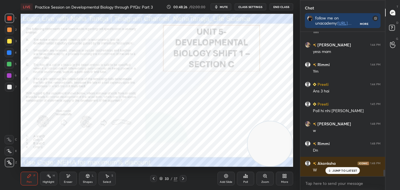
click at [249, 177] on div "Poll" at bounding box center [245, 179] width 17 height 14
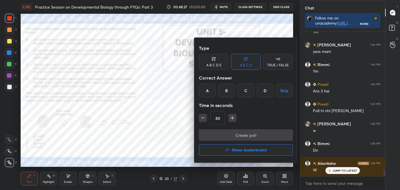
click at [228, 91] on div "B" at bounding box center [226, 91] width 17 height 14
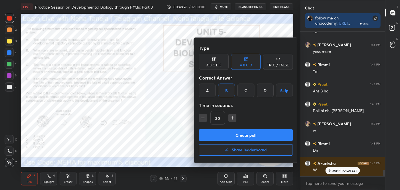
click at [244, 137] on button "Create poll" at bounding box center [246, 135] width 94 height 11
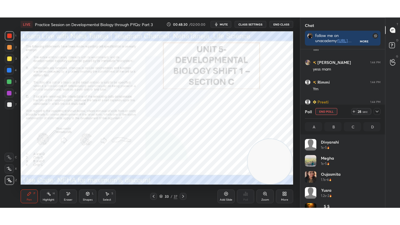
scroll to position [67, 74]
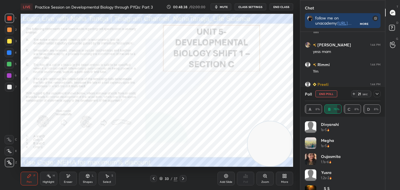
click at [282, 176] on icon at bounding box center [284, 176] width 5 height 5
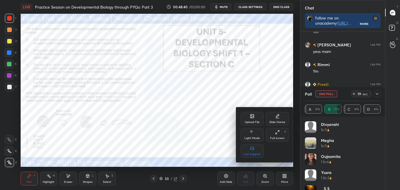
click at [277, 132] on icon at bounding box center [277, 132] width 5 height 5
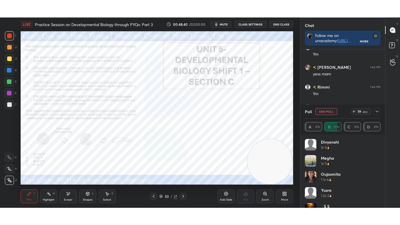
scroll to position [2968, 0]
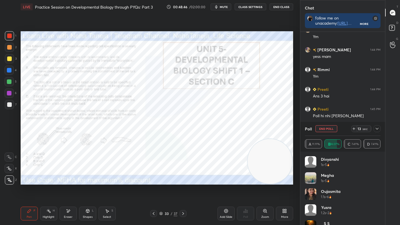
drag, startPoint x: 68, startPoint y: 212, endPoint x: 68, endPoint y: 192, distance: 20.6
click at [67, 190] on div "LIVE Practice Session on Developmental Biology through PYQs: Part 3 00:48:46 / …" at bounding box center [156, 112] width 277 height 225
click at [88, 190] on div "Shapes L" at bounding box center [87, 214] width 17 height 14
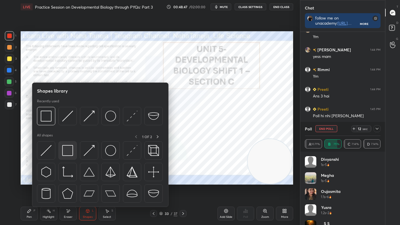
click at [72, 154] on img at bounding box center [67, 150] width 11 height 11
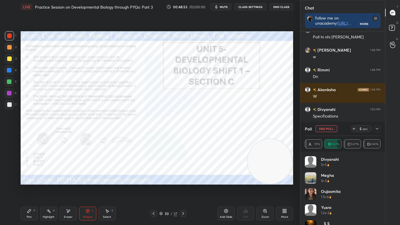
scroll to position [3067, 0]
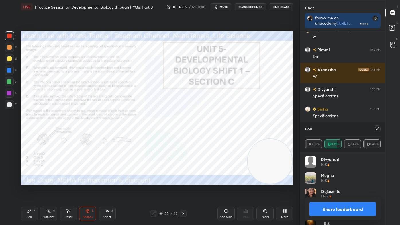
click at [328, 190] on button "Share leaderboard" at bounding box center [342, 209] width 66 height 14
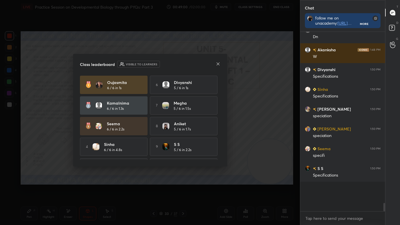
scroll to position [123, 83]
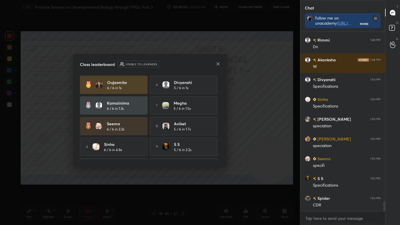
click at [216, 63] on icon at bounding box center [218, 64] width 5 height 5
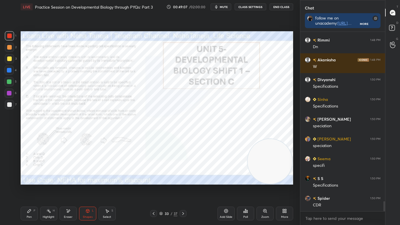
click at [264, 190] on icon at bounding box center [265, 211] width 5 height 5
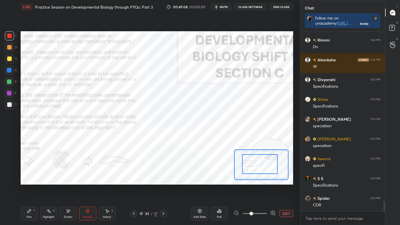
drag, startPoint x: 255, startPoint y: 168, endPoint x: 247, endPoint y: 162, distance: 9.7
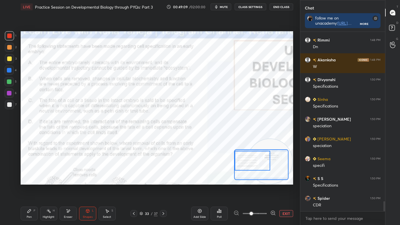
drag, startPoint x: 251, startPoint y: 164, endPoint x: 243, endPoint y: 160, distance: 8.6
click at [244, 161] on div at bounding box center [253, 161] width 36 height 20
click at [30, 190] on div "Pen P" at bounding box center [29, 214] width 17 height 14
click at [8, 162] on div "X" at bounding box center [11, 167] width 12 height 11
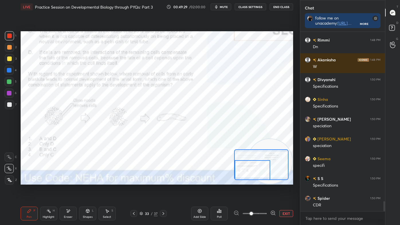
drag, startPoint x: 246, startPoint y: 162, endPoint x: 245, endPoint y: 169, distance: 7.3
click at [246, 178] on div at bounding box center [253, 170] width 36 height 20
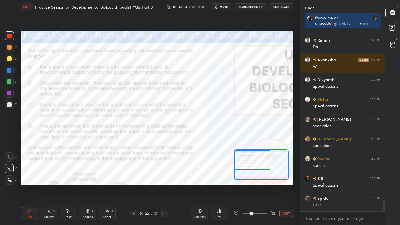
drag, startPoint x: 252, startPoint y: 169, endPoint x: 250, endPoint y: 158, distance: 10.8
click at [250, 159] on div at bounding box center [253, 160] width 36 height 20
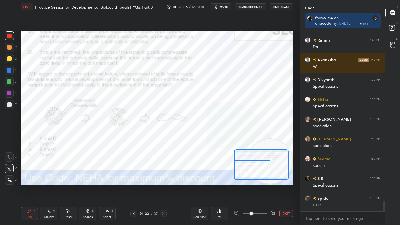
click at [241, 182] on div "Setting up your live class Poll for secs No correct answer Start poll" at bounding box center [157, 107] width 272 height 153
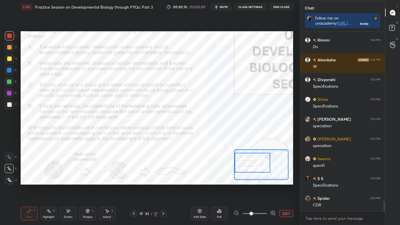
drag, startPoint x: 253, startPoint y: 166, endPoint x: 252, endPoint y: 160, distance: 7.1
click at [252, 160] on div at bounding box center [253, 163] width 36 height 20
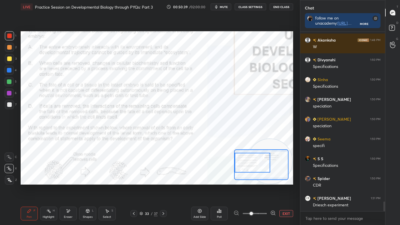
drag, startPoint x: 244, startPoint y: 168, endPoint x: 244, endPoint y: 176, distance: 7.7
click at [244, 172] on div at bounding box center [253, 163] width 36 height 20
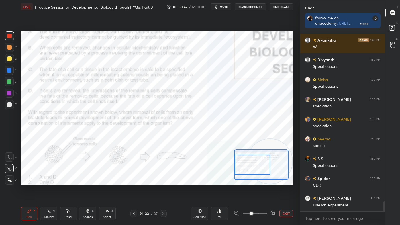
drag, startPoint x: 257, startPoint y: 165, endPoint x: 251, endPoint y: 163, distance: 5.9
click at [256, 162] on div at bounding box center [253, 165] width 36 height 20
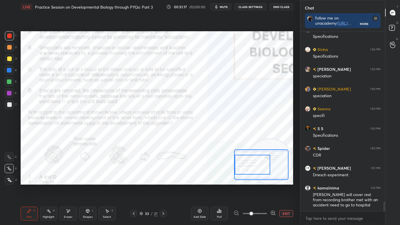
click at [50, 190] on icon at bounding box center [48, 211] width 5 height 5
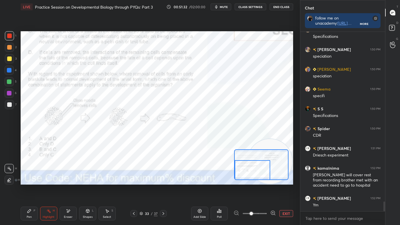
drag, startPoint x: 243, startPoint y: 165, endPoint x: 241, endPoint y: 172, distance: 7.5
click at [241, 172] on div at bounding box center [253, 170] width 36 height 20
click at [50, 190] on div "Highlight H" at bounding box center [48, 214] width 17 height 14
drag, startPoint x: 30, startPoint y: 215, endPoint x: 29, endPoint y: 211, distance: 3.8
click at [28, 190] on div "Pen P" at bounding box center [29, 214] width 17 height 14
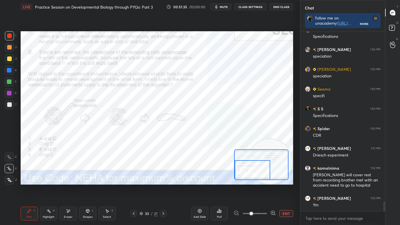
click at [11, 181] on icon at bounding box center [9, 180] width 5 height 4
click at [286, 190] on button "EXIT" at bounding box center [286, 213] width 14 height 7
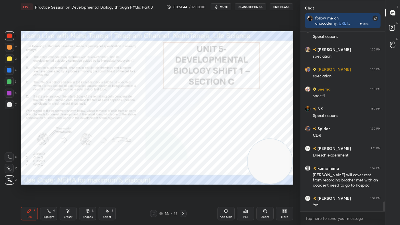
click at [185, 190] on icon at bounding box center [183, 213] width 5 height 5
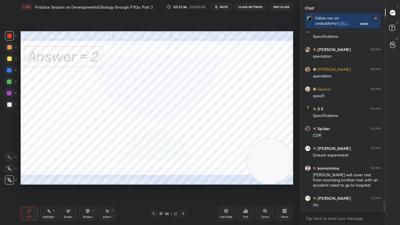
click at [154, 190] on icon at bounding box center [154, 213] width 2 height 3
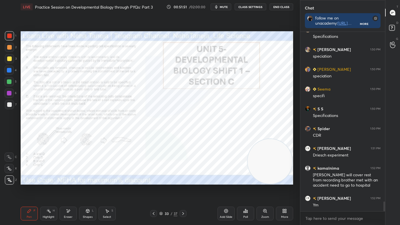
click at [183, 190] on icon at bounding box center [183, 213] width 2 height 3
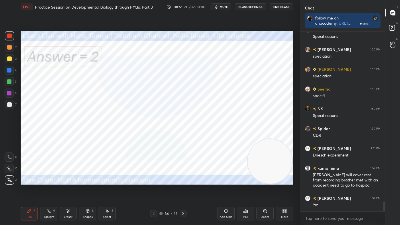
click at [184, 190] on icon at bounding box center [183, 213] width 5 height 5
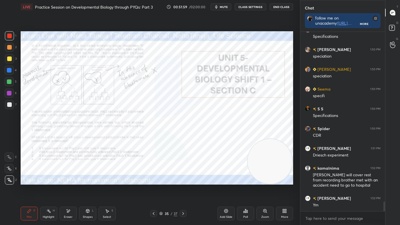
click at [266, 190] on icon at bounding box center [265, 211] width 5 height 5
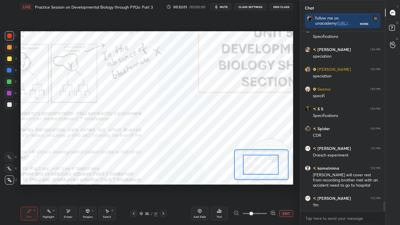
drag, startPoint x: 254, startPoint y: 166, endPoint x: 250, endPoint y: 166, distance: 4.0
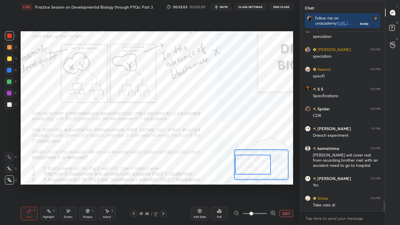
drag, startPoint x: 252, startPoint y: 165, endPoint x: 247, endPoint y: 165, distance: 4.9
click at [247, 165] on div at bounding box center [253, 165] width 36 height 20
click at [289, 190] on button "EXIT" at bounding box center [286, 213] width 14 height 7
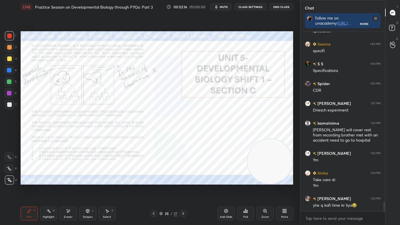
scroll to position [3211, 0]
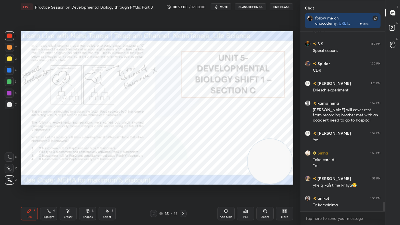
click at [72, 190] on div "Eraser" at bounding box center [68, 214] width 17 height 14
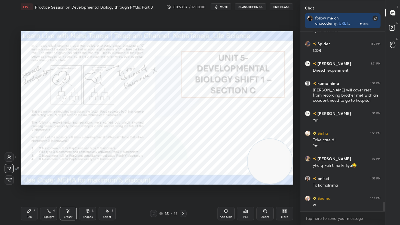
scroll to position [3251, 0]
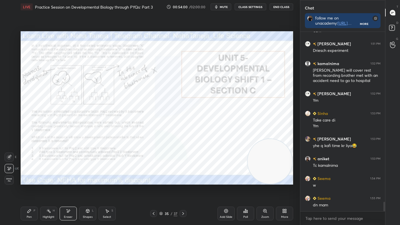
click at [250, 190] on div "Poll" at bounding box center [245, 214] width 17 height 14
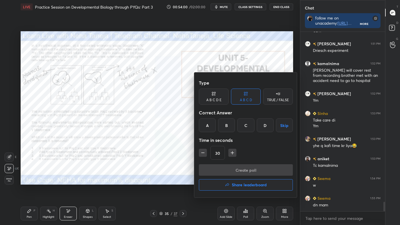
click at [213, 121] on div "A" at bounding box center [207, 125] width 17 height 14
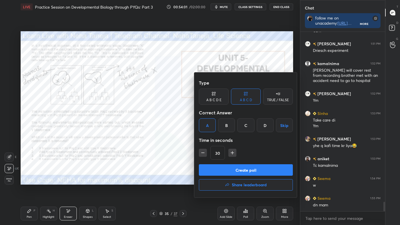
click at [222, 164] on button "Create poll" at bounding box center [246, 169] width 94 height 11
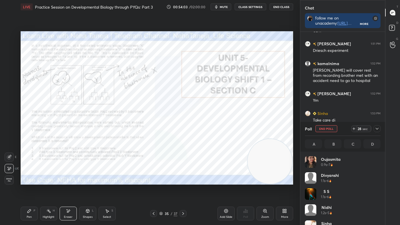
scroll to position [67, 74]
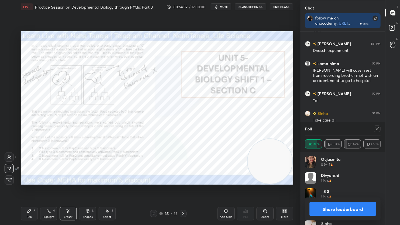
click at [339, 190] on button "Share leaderboard" at bounding box center [342, 209] width 66 height 14
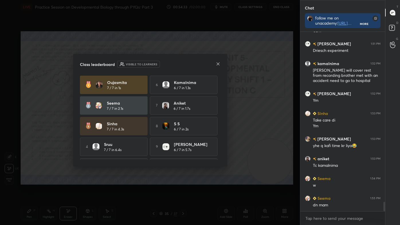
scroll to position [3271, 0]
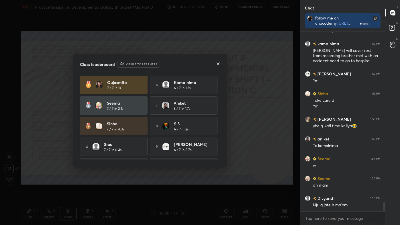
drag, startPoint x: 215, startPoint y: 66, endPoint x: 216, endPoint y: 62, distance: 3.5
click at [215, 66] on div "Class leaderboard Visible to learners" at bounding box center [150, 64] width 140 height 7
click at [217, 62] on icon at bounding box center [218, 64] width 5 height 5
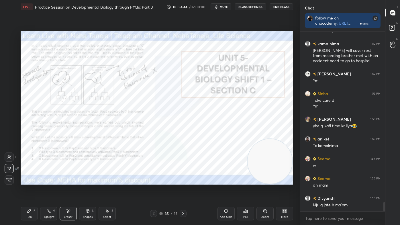
scroll to position [3291, 0]
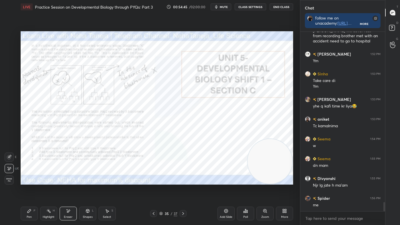
click at [267, 190] on div "Zoom" at bounding box center [265, 216] width 8 height 3
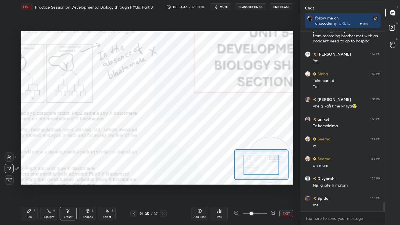
click at [260, 176] on div "Setting up your live class Poll for secs No correct answer Start poll" at bounding box center [157, 107] width 272 height 153
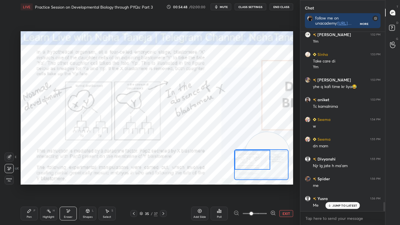
scroll to position [3330, 0]
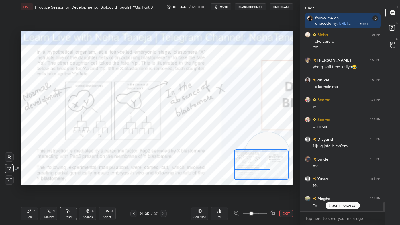
drag, startPoint x: 257, startPoint y: 164, endPoint x: 245, endPoint y: 155, distance: 14.7
click at [245, 155] on div at bounding box center [253, 160] width 36 height 20
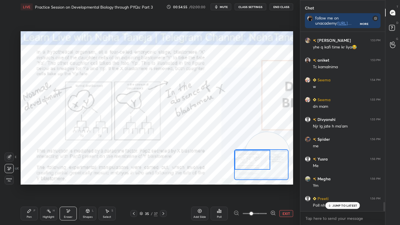
drag, startPoint x: 254, startPoint y: 168, endPoint x: 251, endPoint y: 160, distance: 9.3
click at [251, 160] on div at bounding box center [253, 160] width 36 height 20
click at [52, 190] on div "Highlight" at bounding box center [49, 216] width 12 height 3
click at [11, 180] on icon at bounding box center [9, 180] width 5 height 5
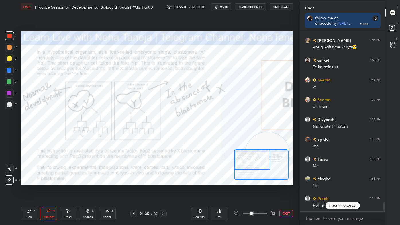
click at [10, 167] on icon at bounding box center [9, 168] width 5 height 5
drag, startPoint x: 274, startPoint y: 211, endPoint x: 271, endPoint y: 209, distance: 3.7
click at [274, 190] on icon at bounding box center [273, 213] width 6 height 6
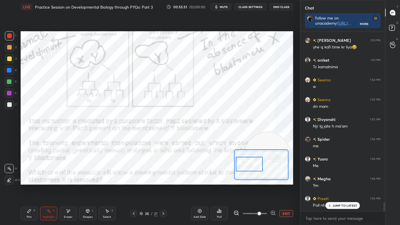
drag, startPoint x: 256, startPoint y: 162, endPoint x: 253, endPoint y: 166, distance: 5.2
click at [253, 166] on div at bounding box center [249, 164] width 27 height 15
click at [28, 190] on icon at bounding box center [29, 210] width 3 height 3
click at [10, 156] on icon at bounding box center [9, 157] width 5 height 4
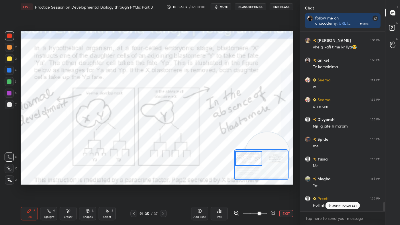
drag, startPoint x: 259, startPoint y: 163, endPoint x: 259, endPoint y: 159, distance: 4.6
click at [259, 159] on div at bounding box center [248, 158] width 27 height 15
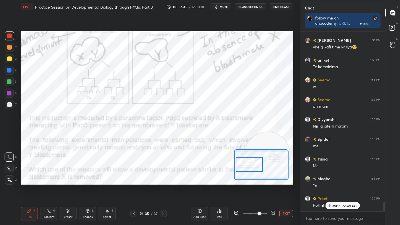
drag, startPoint x: 244, startPoint y: 160, endPoint x: 245, endPoint y: 166, distance: 6.0
click at [245, 166] on div at bounding box center [249, 164] width 27 height 15
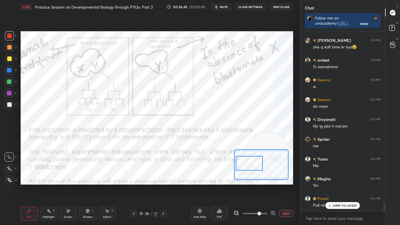
click at [246, 163] on div at bounding box center [249, 163] width 27 height 15
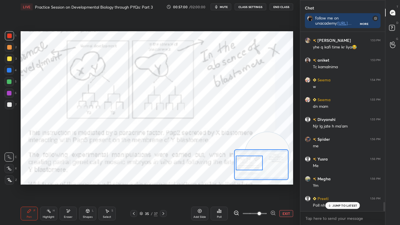
click at [247, 136] on div "Setting up your live class Poll for secs No correct answer Start poll" at bounding box center [157, 107] width 272 height 153
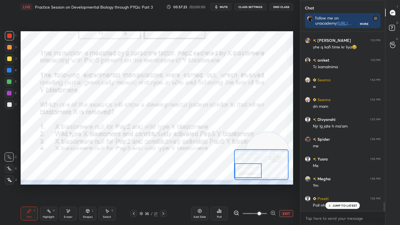
drag, startPoint x: 247, startPoint y: 166, endPoint x: 246, endPoint y: 175, distance: 8.4
click at [246, 175] on div at bounding box center [248, 170] width 27 height 15
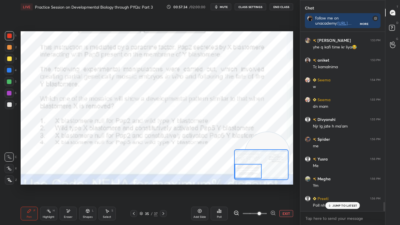
drag, startPoint x: 50, startPoint y: 211, endPoint x: 48, endPoint y: 202, distance: 9.4
click at [50, 190] on icon at bounding box center [48, 211] width 5 height 5
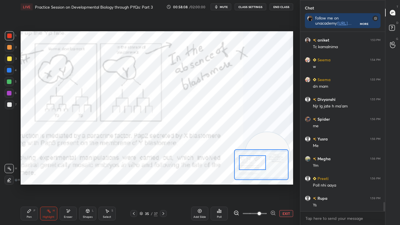
drag, startPoint x: 256, startPoint y: 168, endPoint x: 257, endPoint y: 160, distance: 7.5
click at [258, 162] on div at bounding box center [252, 162] width 27 height 15
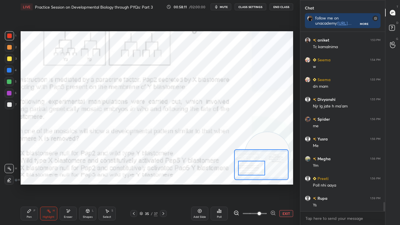
drag, startPoint x: 253, startPoint y: 164, endPoint x: 238, endPoint y: 177, distance: 18.7
click at [250, 180] on div at bounding box center [261, 164] width 54 height 31
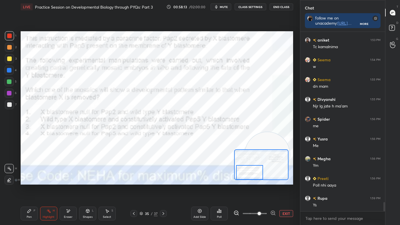
drag, startPoint x: 290, startPoint y: 209, endPoint x: 288, endPoint y: 206, distance: 3.7
click at [289, 190] on div "Add Slide Poll EXIT" at bounding box center [242, 213] width 102 height 32
click at [29, 190] on icon at bounding box center [29, 211] width 5 height 5
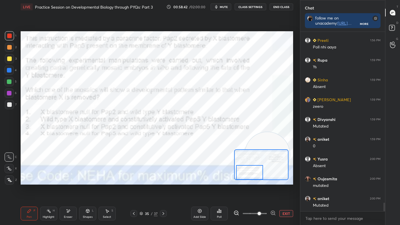
scroll to position [3528, 0]
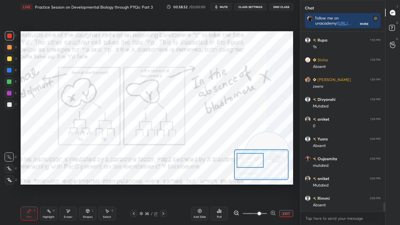
drag, startPoint x: 256, startPoint y: 166, endPoint x: 257, endPoint y: 157, distance: 9.2
click at [257, 157] on div at bounding box center [250, 160] width 27 height 15
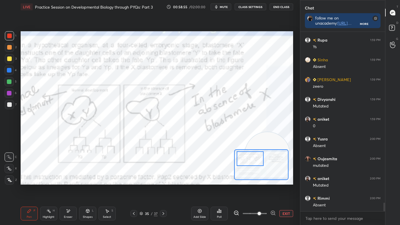
click at [285, 190] on button "EXIT" at bounding box center [286, 213] width 14 height 7
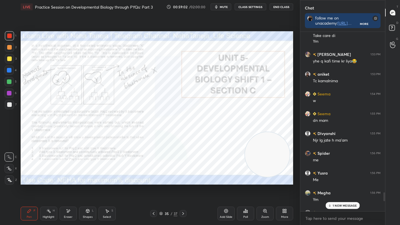
scroll to position [3376, 0]
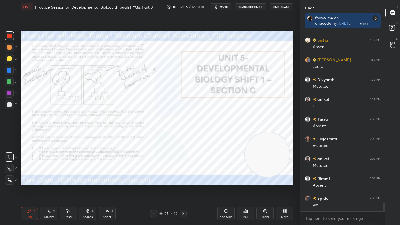
drag, startPoint x: 385, startPoint y: 209, endPoint x: 381, endPoint y: 221, distance: 13.5
click at [381, 190] on div "Preeti 1:56 PM Poll nhi aaya Rupa 1:59 PM Ys Sinha 1:59 PM Absent [PERSON_NAME]…" at bounding box center [342, 128] width 85 height 193
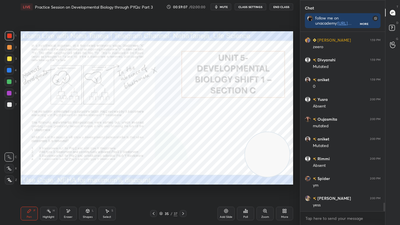
scroll to position [3587, 0]
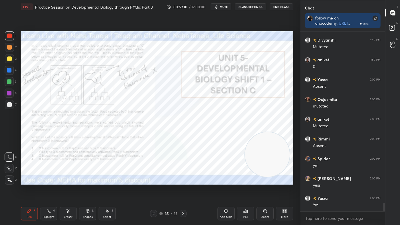
click at [262, 190] on div "Zoom" at bounding box center [264, 214] width 17 height 14
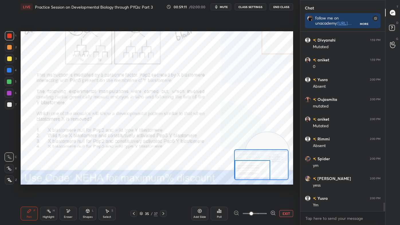
drag, startPoint x: 249, startPoint y: 168, endPoint x: 245, endPoint y: 175, distance: 8.4
click at [244, 177] on div at bounding box center [253, 170] width 36 height 20
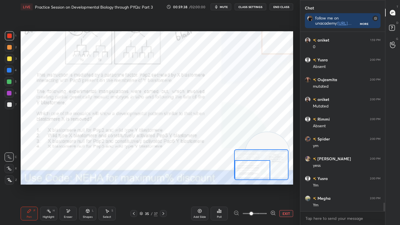
click at [46, 190] on div "Highlight H" at bounding box center [48, 214] width 17 height 14
click at [23, 190] on div "Pen P" at bounding box center [29, 214] width 17 height 14
drag, startPoint x: 35, startPoint y: 216, endPoint x: 28, endPoint y: 206, distance: 12.5
click at [35, 190] on div "Pen P" at bounding box center [29, 214] width 17 height 14
click at [11, 181] on icon at bounding box center [9, 179] width 5 height 3
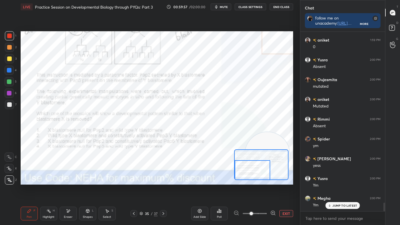
scroll to position [3626, 0]
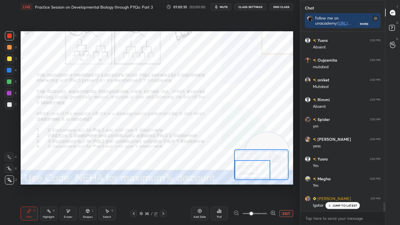
click at [285, 190] on button "EXIT" at bounding box center [286, 213] width 14 height 7
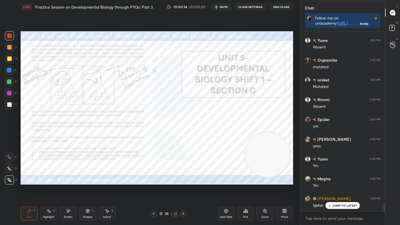
click at [183, 190] on icon at bounding box center [183, 213] width 5 height 5
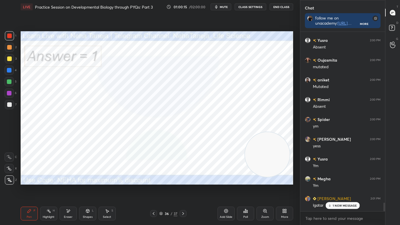
click at [183, 190] on icon at bounding box center [183, 213] width 5 height 5
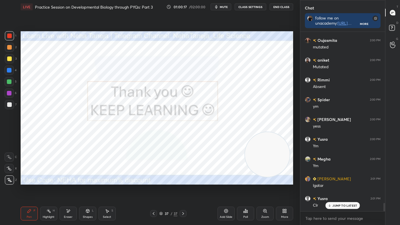
scroll to position [3666, 0]
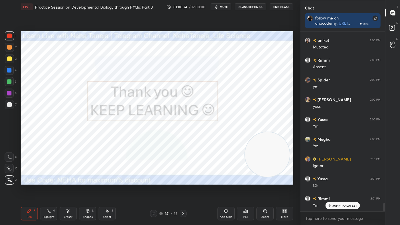
click at [152, 190] on icon at bounding box center [153, 213] width 5 height 5
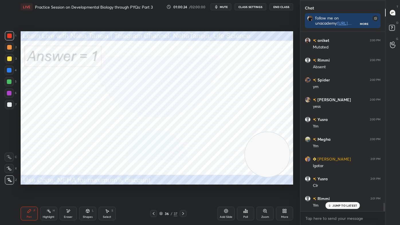
scroll to position [3686, 0]
click at [153, 190] on icon at bounding box center [153, 213] width 5 height 5
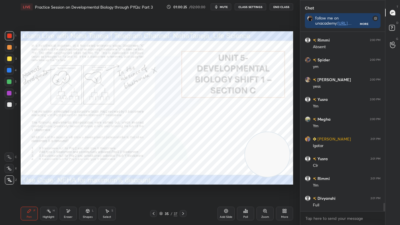
click at [153, 190] on icon at bounding box center [154, 213] width 2 height 3
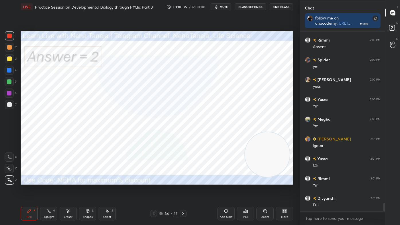
click at [153, 190] on icon at bounding box center [153, 213] width 5 height 5
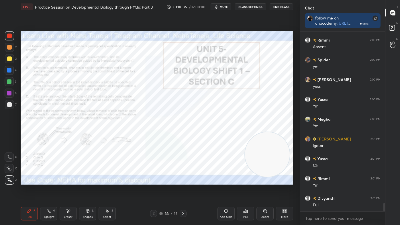
click at [153, 190] on icon at bounding box center [153, 213] width 5 height 5
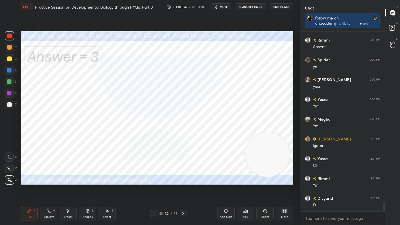
click at [153, 190] on icon at bounding box center [154, 213] width 2 height 3
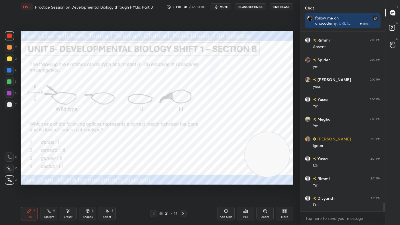
click at [184, 190] on icon at bounding box center [183, 213] width 5 height 5
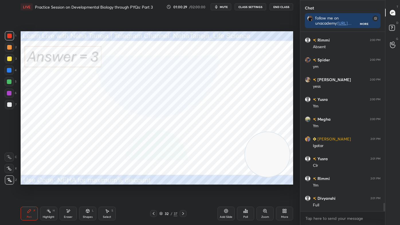
click at [184, 190] on icon at bounding box center [183, 213] width 5 height 5
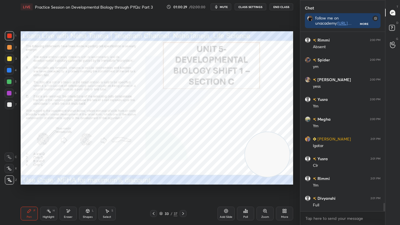
click at [184, 190] on icon at bounding box center [183, 213] width 5 height 5
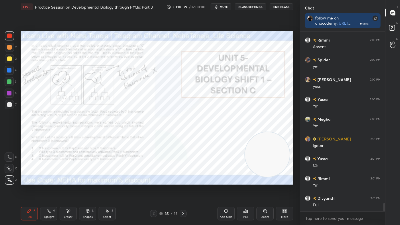
click at [184, 190] on icon at bounding box center [183, 213] width 5 height 5
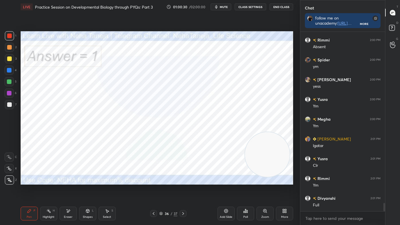
click at [184, 190] on icon at bounding box center [183, 213] width 5 height 5
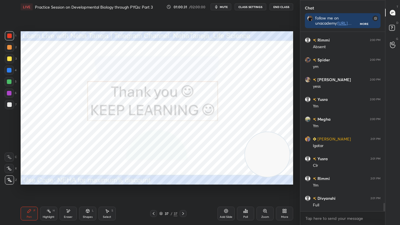
click at [153, 190] on icon at bounding box center [153, 213] width 5 height 5
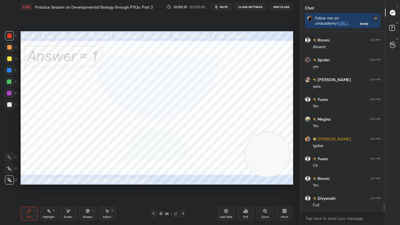
click at [152, 190] on icon at bounding box center [153, 213] width 5 height 5
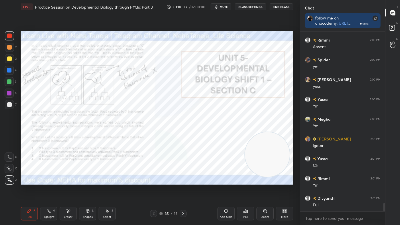
click at [152, 190] on icon at bounding box center [153, 213] width 5 height 5
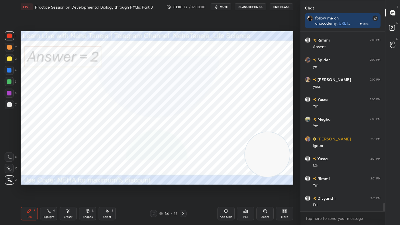
click at [152, 190] on icon at bounding box center [153, 213] width 5 height 5
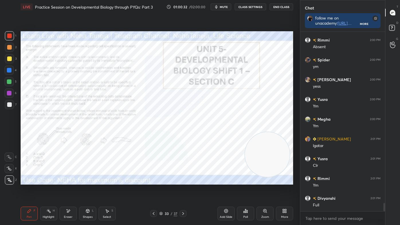
scroll to position [3706, 0]
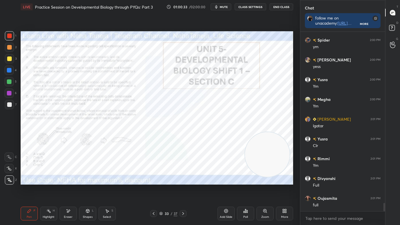
click at [152, 190] on icon at bounding box center [153, 213] width 5 height 5
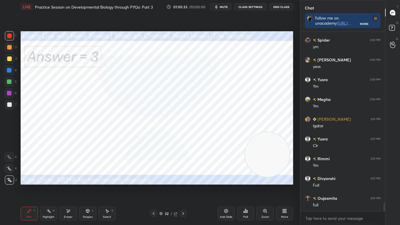
click at [152, 190] on icon at bounding box center [153, 213] width 5 height 5
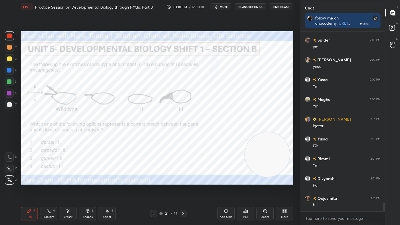
click at [152, 190] on icon at bounding box center [153, 213] width 5 height 5
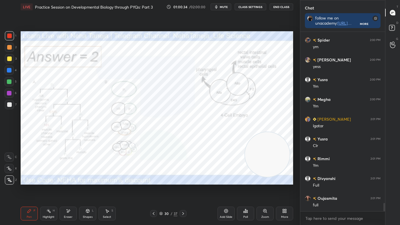
click at [152, 190] on icon at bounding box center [153, 213] width 5 height 5
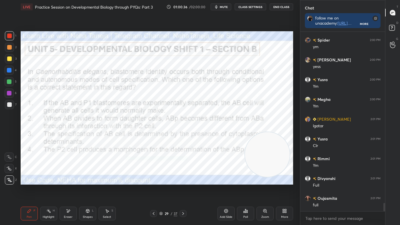
click at [152, 190] on icon at bounding box center [153, 213] width 5 height 5
click at [153, 190] on icon at bounding box center [153, 213] width 5 height 5
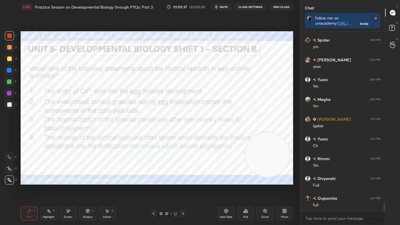
click at [153, 190] on icon at bounding box center [153, 213] width 5 height 5
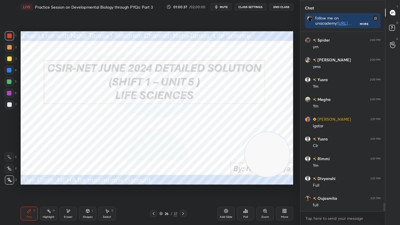
click at [153, 190] on icon at bounding box center [153, 213] width 5 height 5
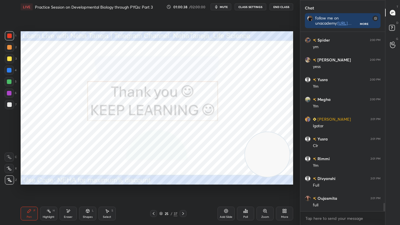
click at [184, 190] on icon at bounding box center [183, 213] width 5 height 5
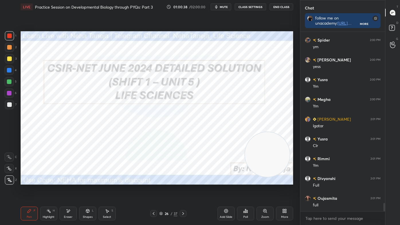
click at [183, 190] on icon at bounding box center [183, 213] width 5 height 5
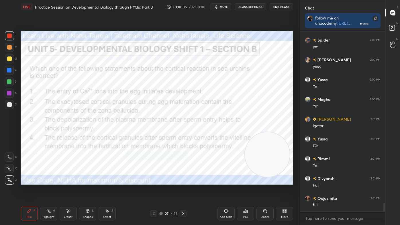
click at [183, 190] on icon at bounding box center [183, 213] width 2 height 3
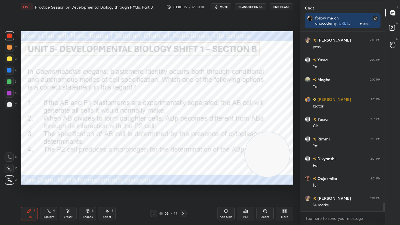
click at [183, 190] on icon at bounding box center [183, 213] width 5 height 5
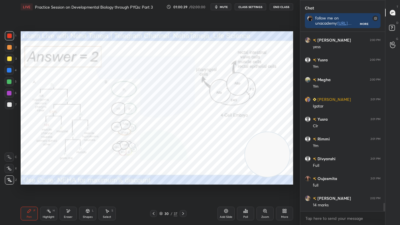
click at [183, 190] on icon at bounding box center [183, 213] width 5 height 5
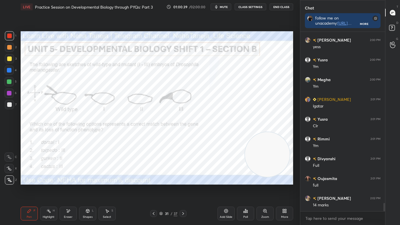
click at [182, 190] on icon at bounding box center [183, 213] width 5 height 5
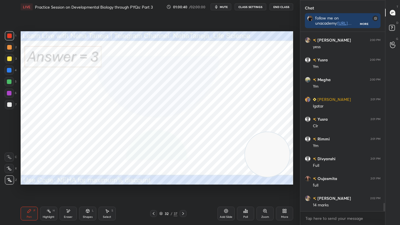
click at [183, 190] on icon at bounding box center [183, 213] width 2 height 3
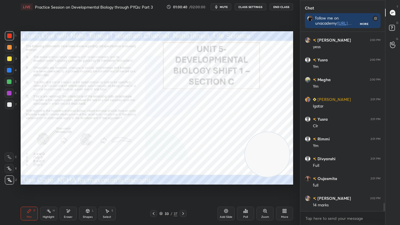
click at [183, 190] on icon at bounding box center [183, 213] width 2 height 3
click at [183, 190] on icon at bounding box center [183, 213] width 5 height 5
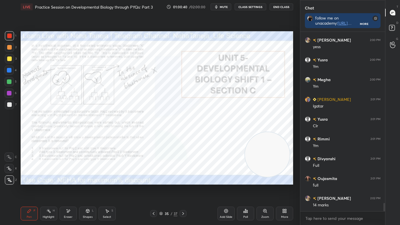
click at [183, 190] on icon at bounding box center [183, 213] width 2 height 3
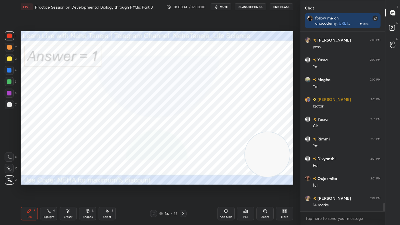
click at [183, 190] on icon at bounding box center [183, 213] width 2 height 3
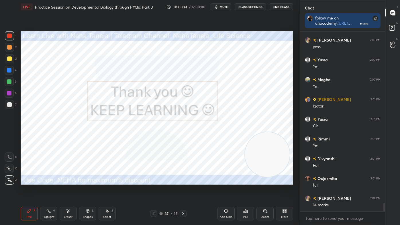
click at [183, 190] on icon at bounding box center [183, 213] width 2 height 3
click at [285, 190] on icon at bounding box center [285, 211] width 1 height 1
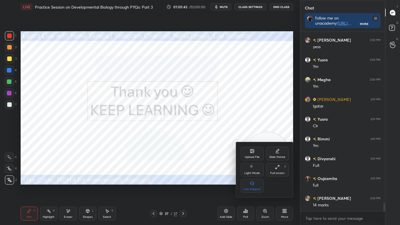
click at [255, 157] on div "Upload File" at bounding box center [252, 157] width 15 height 3
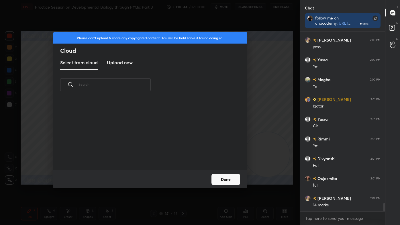
scroll to position [3745, 0]
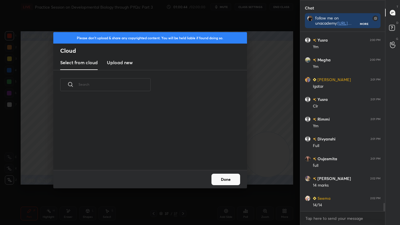
click at [129, 62] on h3 "Upload new" at bounding box center [120, 62] width 26 height 7
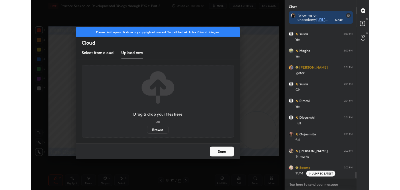
scroll to position [3784, 0]
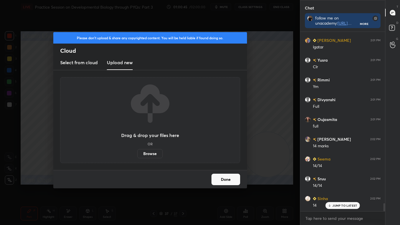
click at [154, 154] on label "Browse" at bounding box center [150, 153] width 26 height 9
click at [137, 154] on input "Browse" at bounding box center [137, 153] width 0 height 9
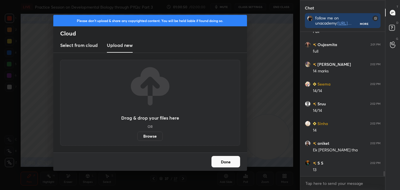
scroll to position [3879, 0]
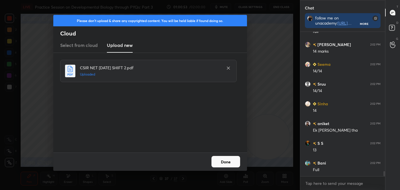
click at [225, 162] on button "Done" at bounding box center [225, 161] width 29 height 11
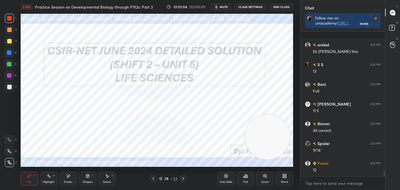
scroll to position [3998, 0]
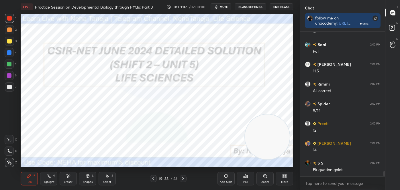
click at [184, 180] on icon at bounding box center [183, 179] width 5 height 5
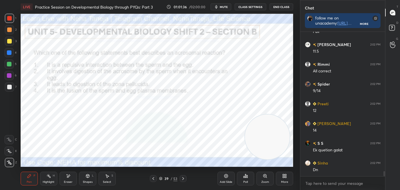
scroll to position [143, 83]
click at [223, 11] on div "LIVE Practice Session on Developmental Biology through PYQs: Part 3 01:01:50 / …" at bounding box center [156, 95] width 277 height 190
click at [227, 6] on span "mute" at bounding box center [224, 7] width 8 height 4
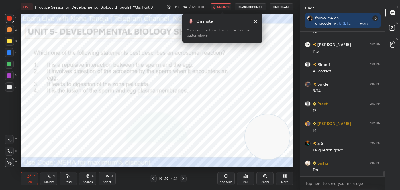
click at [226, 7] on span "unmute" at bounding box center [223, 7] width 12 height 4
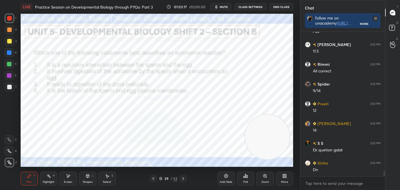
click at [247, 179] on div "Poll" at bounding box center [245, 179] width 17 height 14
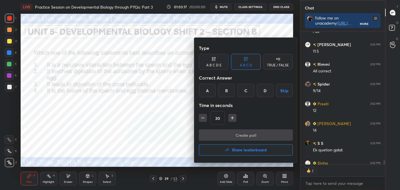
scroll to position [2, 1]
click at [246, 93] on div "C" at bounding box center [245, 91] width 17 height 14
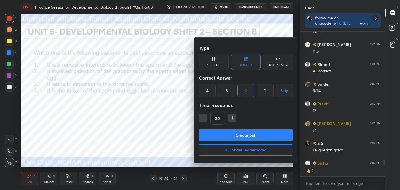
click at [238, 134] on button "Create poll" at bounding box center [246, 135] width 94 height 11
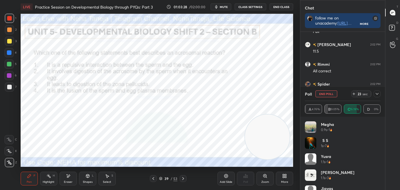
scroll to position [4047, 0]
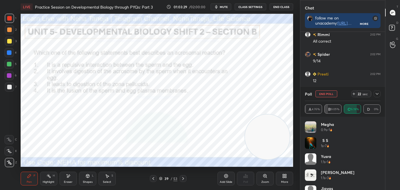
click at [155, 179] on icon at bounding box center [153, 179] width 5 height 5
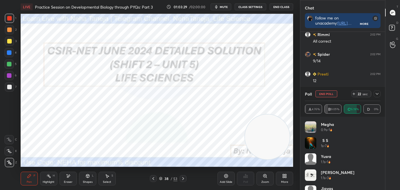
click at [154, 179] on icon at bounding box center [153, 179] width 5 height 5
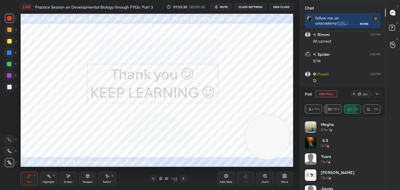
click at [184, 179] on icon at bounding box center [183, 179] width 5 height 5
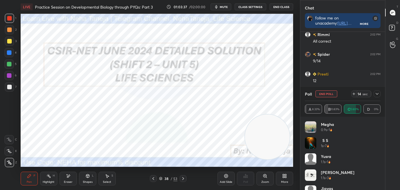
click at [183, 178] on icon at bounding box center [183, 179] width 5 height 5
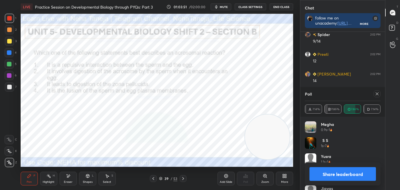
scroll to position [4087, 0]
click at [322, 173] on button "Share leaderboard" at bounding box center [342, 174] width 66 height 14
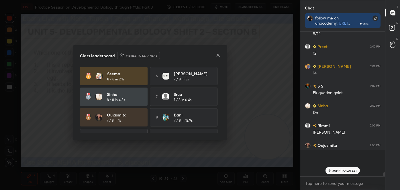
scroll to position [2, 1]
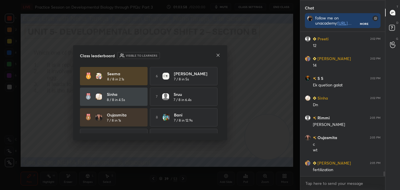
click at [217, 56] on icon at bounding box center [218, 55] width 5 height 5
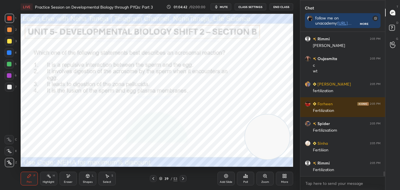
click at [183, 179] on icon at bounding box center [183, 178] width 2 height 3
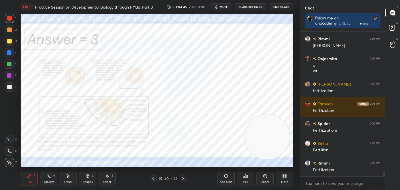
click at [183, 179] on icon at bounding box center [183, 178] width 2 height 3
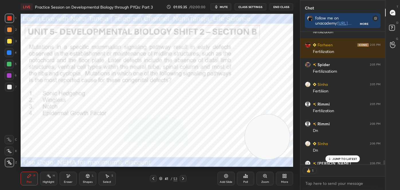
scroll to position [2, 1]
click at [243, 178] on icon at bounding box center [245, 176] width 5 height 5
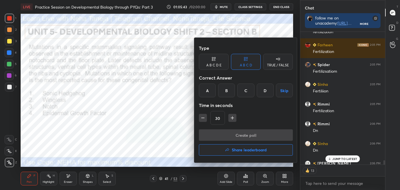
drag, startPoint x: 211, startPoint y: 93, endPoint x: 213, endPoint y: 103, distance: 11.1
click at [212, 93] on div "A" at bounding box center [207, 91] width 17 height 14
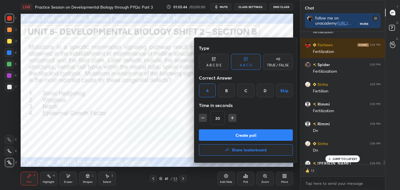
click at [220, 136] on button "Create poll" at bounding box center [246, 135] width 94 height 11
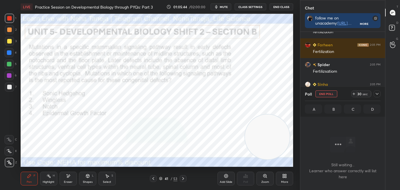
scroll to position [66, 83]
drag, startPoint x: 50, startPoint y: 177, endPoint x: 49, endPoint y: 174, distance: 3.8
click at [49, 177] on icon at bounding box center [48, 176] width 5 height 5
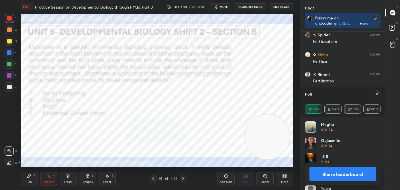
scroll to position [4270, 0]
click at [27, 183] on div "Pen" at bounding box center [29, 182] width 5 height 3
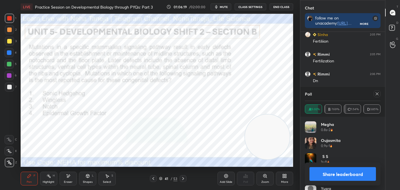
click at [9, 138] on icon at bounding box center [9, 140] width 5 height 4
click at [344, 171] on button "Share leaderboard" at bounding box center [342, 174] width 66 height 14
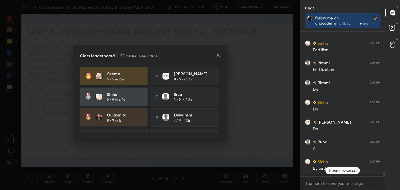
scroll to position [95, 83]
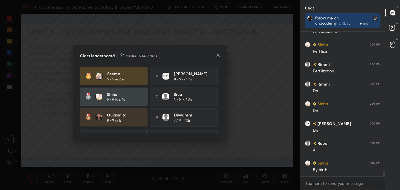
click at [218, 55] on icon at bounding box center [218, 55] width 5 height 5
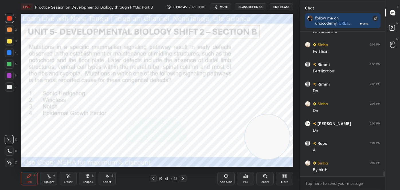
click at [183, 179] on icon at bounding box center [183, 179] width 5 height 5
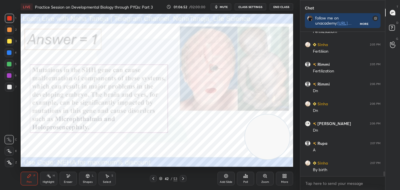
click at [48, 173] on div "Highlight H" at bounding box center [48, 179] width 17 height 14
click at [154, 178] on icon at bounding box center [153, 179] width 5 height 5
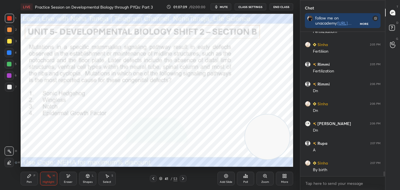
click at [183, 178] on icon at bounding box center [183, 179] width 5 height 5
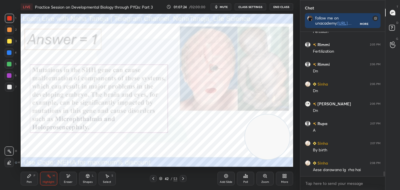
scroll to position [4300, 0]
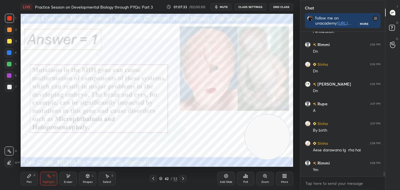
click at [154, 179] on icon at bounding box center [153, 179] width 5 height 5
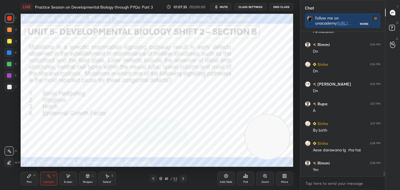
click at [183, 180] on icon at bounding box center [183, 179] width 5 height 5
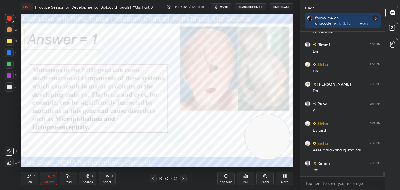
click at [183, 179] on icon at bounding box center [183, 178] width 2 height 3
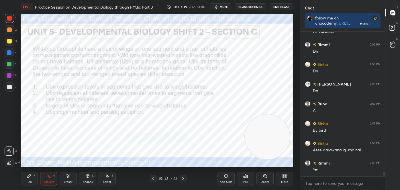
click at [34, 177] on div "P" at bounding box center [35, 175] width 2 height 3
click at [9, 140] on icon at bounding box center [9, 140] width 5 height 4
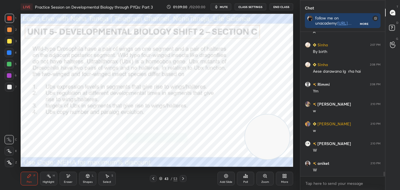
scroll to position [4399, 0]
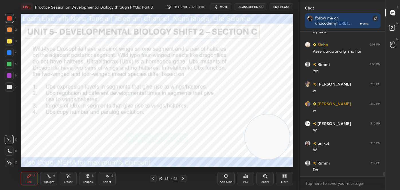
click at [248, 179] on div "Poll" at bounding box center [245, 179] width 17 height 14
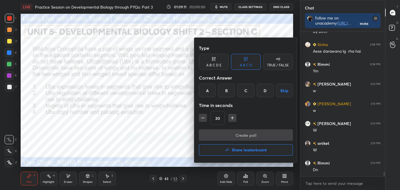
drag, startPoint x: 243, startPoint y: 158, endPoint x: 242, endPoint y: 154, distance: 4.9
click at [242, 154] on div "Type A B C D E A B C D TRUE / FALSE Correct Answer A B C D Skip Time in seconds…" at bounding box center [245, 100] width 103 height 125
click at [242, 153] on button "Share leaderboard" at bounding box center [246, 149] width 94 height 11
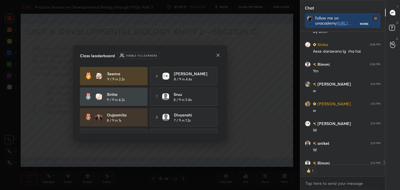
scroll to position [2, 1]
click at [217, 56] on icon at bounding box center [218, 55] width 5 height 5
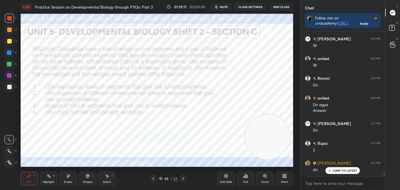
scroll to position [4519, 0]
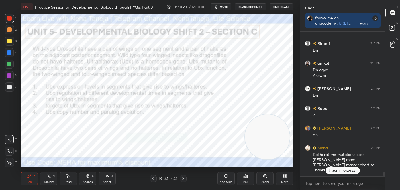
click at [335, 170] on p "JUMP TO LATEST" at bounding box center [344, 170] width 25 height 3
click at [245, 181] on div "Poll" at bounding box center [245, 182] width 5 height 3
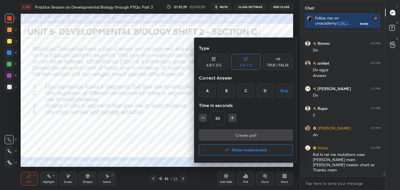
click at [252, 95] on div "C" at bounding box center [245, 91] width 17 height 14
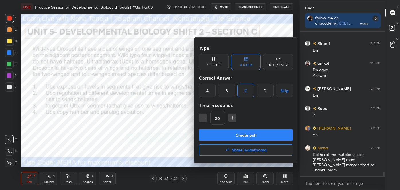
click at [243, 137] on button "Create poll" at bounding box center [246, 135] width 94 height 11
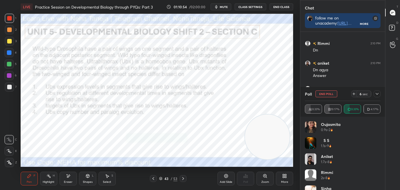
scroll to position [4568, 0]
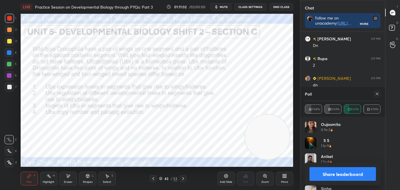
click at [330, 168] on button "Share leaderboard" at bounding box center [342, 174] width 66 height 14
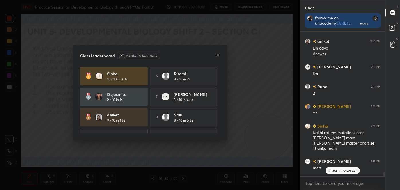
scroll to position [142, 83]
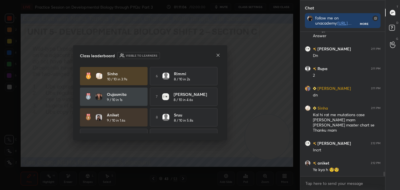
click at [217, 56] on icon at bounding box center [218, 55] width 5 height 5
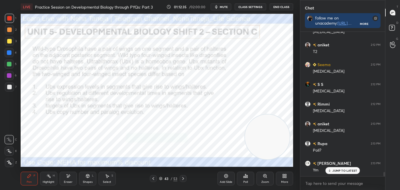
scroll to position [4855, 0]
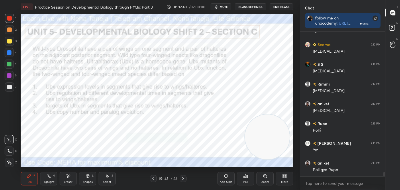
click at [45, 176] on div "Highlight H" at bounding box center [48, 179] width 17 height 14
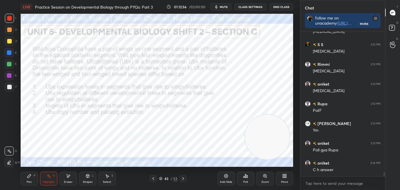
scroll to position [4895, 0]
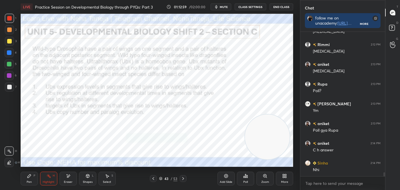
click at [30, 176] on icon at bounding box center [29, 175] width 3 height 3
click at [10, 164] on icon at bounding box center [9, 162] width 5 height 3
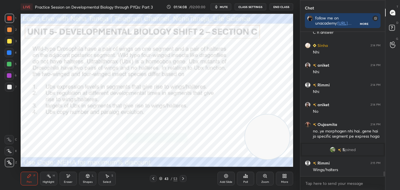
scroll to position [4238, 0]
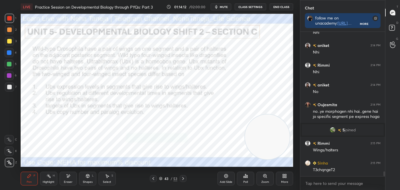
click at [183, 179] on icon at bounding box center [183, 179] width 5 height 5
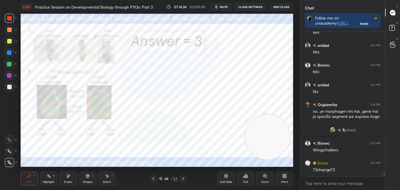
click at [185, 179] on icon at bounding box center [183, 179] width 5 height 5
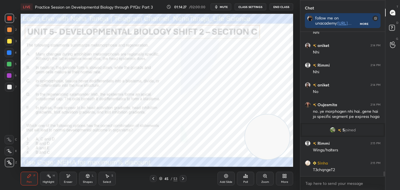
scroll to position [4258, 0]
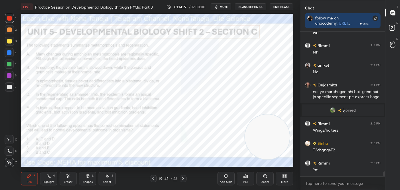
drag, startPoint x: 148, startPoint y: 178, endPoint x: 151, endPoint y: 177, distance: 3.4
click at [148, 178] on div "45 / 53" at bounding box center [168, 178] width 99 height 7
click at [153, 177] on icon at bounding box center [153, 179] width 5 height 5
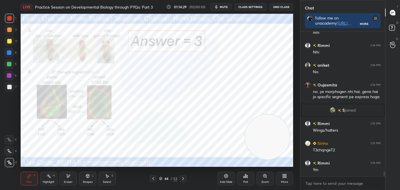
click at [154, 177] on icon at bounding box center [153, 179] width 5 height 5
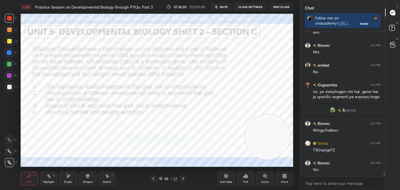
click at [183, 179] on icon at bounding box center [183, 179] width 5 height 5
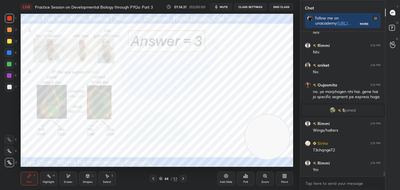
click at [183, 178] on icon at bounding box center [183, 179] width 5 height 5
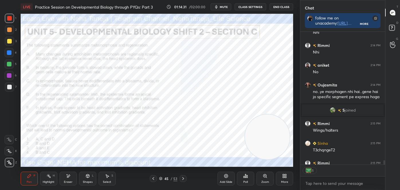
scroll to position [2, 1]
click at [82, 183] on div "Shapes L" at bounding box center [87, 179] width 17 height 14
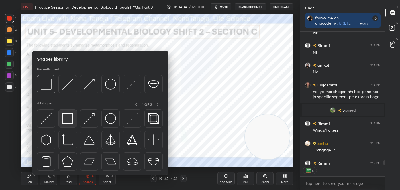
click at [72, 122] on img at bounding box center [67, 118] width 11 height 11
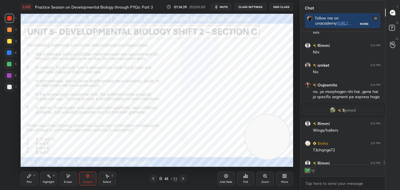
click at [25, 175] on div "Pen P" at bounding box center [29, 179] width 17 height 14
click at [12, 159] on div at bounding box center [9, 162] width 9 height 9
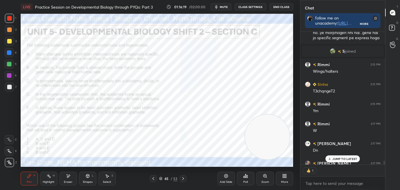
scroll to position [4368, 0]
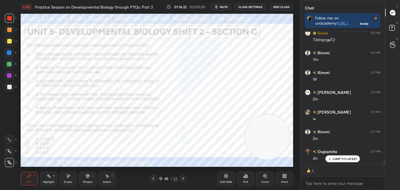
click at [223, 5] on button "mute" at bounding box center [221, 6] width 21 height 7
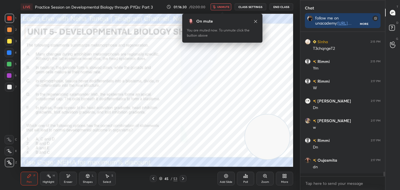
scroll to position [4357, 0]
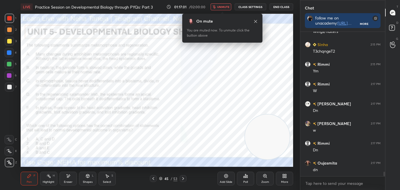
click at [221, 6] on span "unmute" at bounding box center [223, 7] width 12 height 4
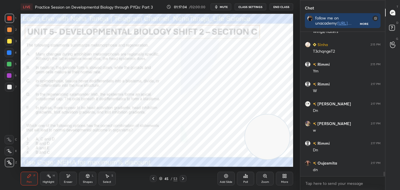
click at [244, 177] on icon at bounding box center [245, 176] width 5 height 5
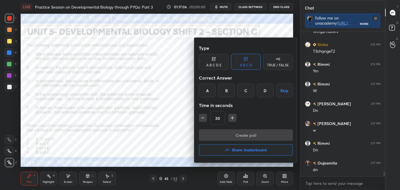
click at [224, 91] on div "B" at bounding box center [226, 91] width 17 height 14
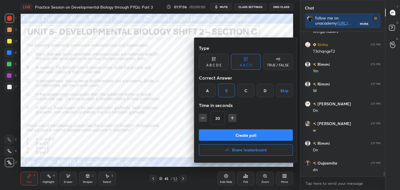
click at [237, 136] on button "Create poll" at bounding box center [246, 135] width 94 height 11
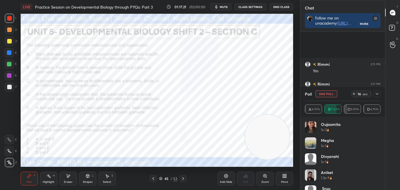
scroll to position [4406, 0]
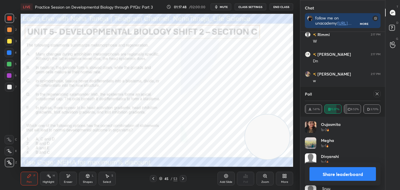
click at [357, 166] on div "Share leaderboard" at bounding box center [343, 174] width 76 height 23
click at [357, 175] on button "Share leaderboard" at bounding box center [342, 174] width 66 height 14
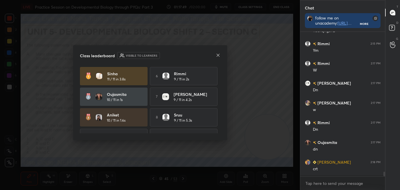
scroll to position [143, 83]
click at [218, 55] on icon at bounding box center [218, 55] width 5 height 5
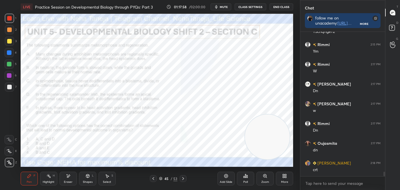
click at [70, 177] on icon at bounding box center [68, 176] width 5 height 5
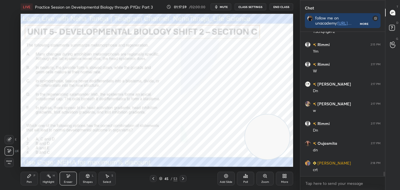
click at [92, 179] on div "Shapes L" at bounding box center [87, 179] width 17 height 14
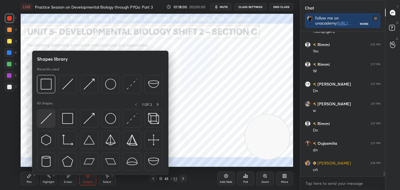
click at [43, 122] on img at bounding box center [46, 118] width 11 height 11
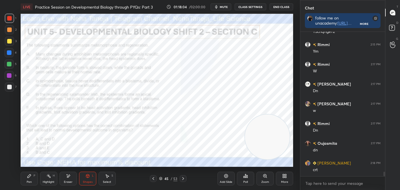
click at [34, 180] on div "Pen P" at bounding box center [29, 179] width 17 height 14
click at [10, 151] on icon at bounding box center [9, 151] width 5 height 4
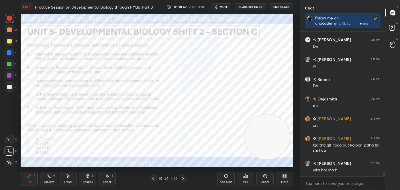
scroll to position [4441, 0]
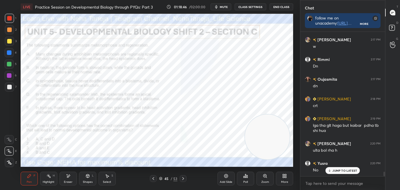
drag, startPoint x: 51, startPoint y: 179, endPoint x: 56, endPoint y: 167, distance: 12.3
click at [52, 177] on div "Highlight H" at bounding box center [48, 179] width 17 height 14
click at [29, 179] on div "Pen P" at bounding box center [29, 179] width 17 height 14
click at [13, 162] on div at bounding box center [9, 162] width 9 height 9
click at [183, 178] on icon at bounding box center [183, 178] width 2 height 3
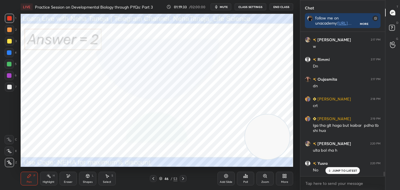
click at [152, 179] on icon at bounding box center [153, 179] width 5 height 5
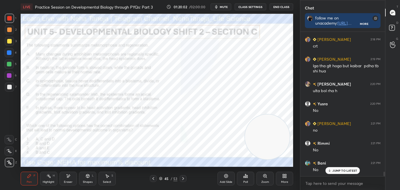
scroll to position [4525, 0]
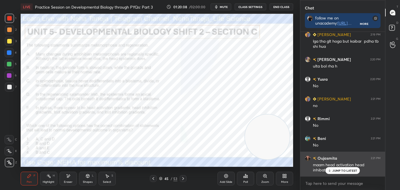
drag, startPoint x: 330, startPoint y: 172, endPoint x: 329, endPoint y: 175, distance: 3.4
click at [330, 172] on icon at bounding box center [330, 171] width 2 height 1
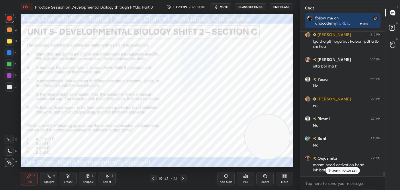
scroll to position [4545, 0]
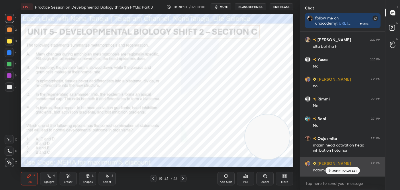
click at [334, 172] on div "JUMP TO LATEST" at bounding box center [342, 170] width 34 height 7
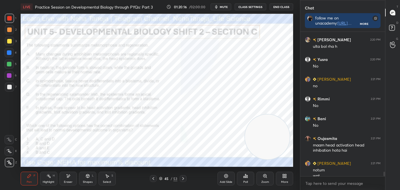
scroll to position [4551, 0]
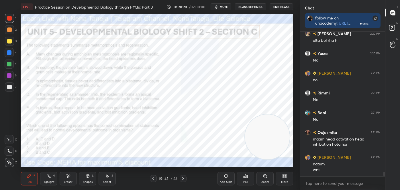
click at [161, 178] on icon at bounding box center [160, 178] width 3 height 3
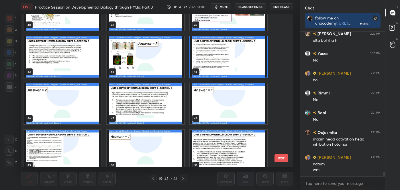
scroll to position [689, 0]
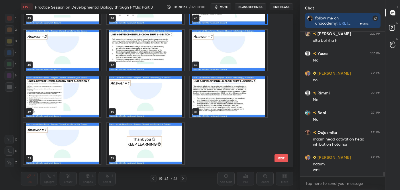
click at [157, 156] on img "grid" at bounding box center [145, 143] width 77 height 41
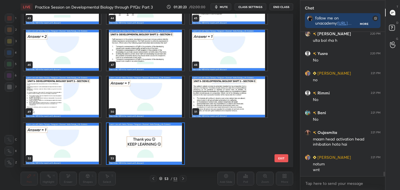
click at [157, 156] on img "grid" at bounding box center [145, 143] width 77 height 41
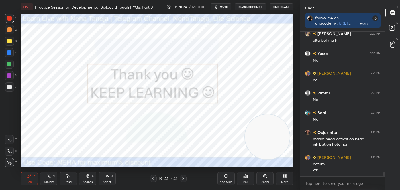
click at [158, 155] on img "grid" at bounding box center [145, 143] width 77 height 41
click at [244, 178] on icon at bounding box center [244, 177] width 1 height 1
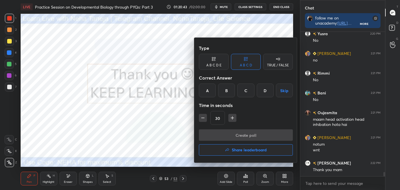
scroll to position [4590, 0]
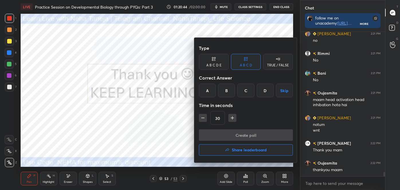
drag, startPoint x: 174, startPoint y: 136, endPoint x: 174, endPoint y: 131, distance: 4.9
click at [174, 136] on div at bounding box center [200, 95] width 400 height 190
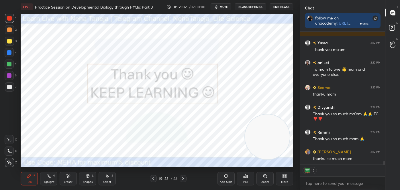
scroll to position [4770, 0]
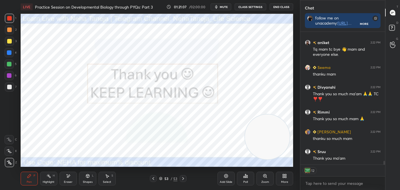
click at [279, 6] on button "End Class" at bounding box center [281, 6] width 23 height 7
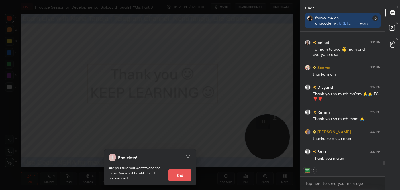
click at [178, 175] on button "End" at bounding box center [179, 175] width 23 height 11
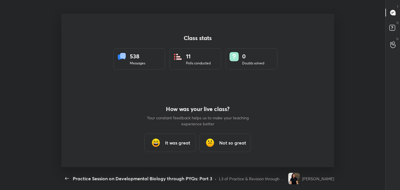
scroll to position [0, 0]
type textarea "x"
